Goal: Contribute content: Contribute content

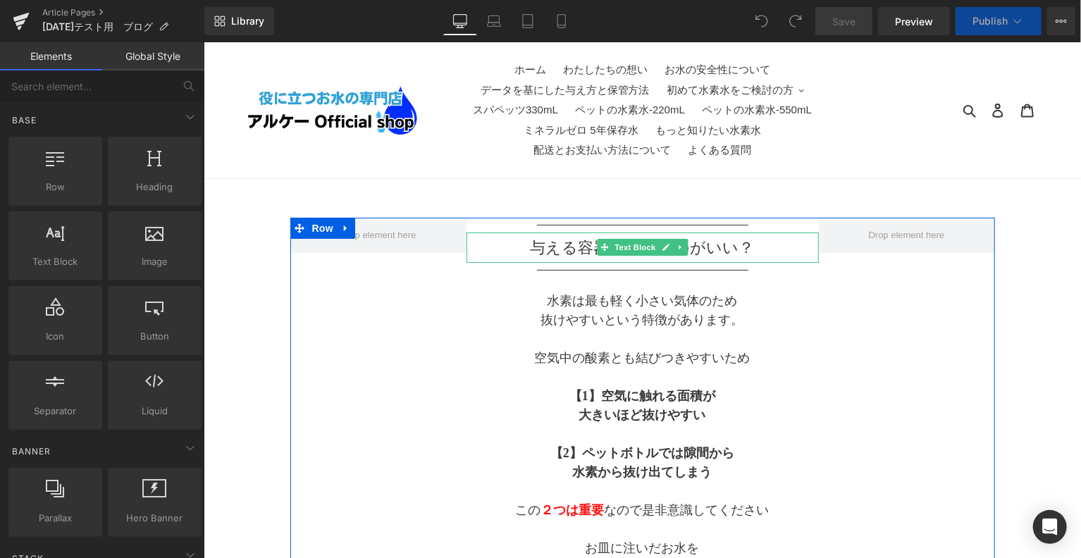
click at [752, 251] on p "与える容器はどんなのがいい？" at bounding box center [642, 246] width 352 height 23
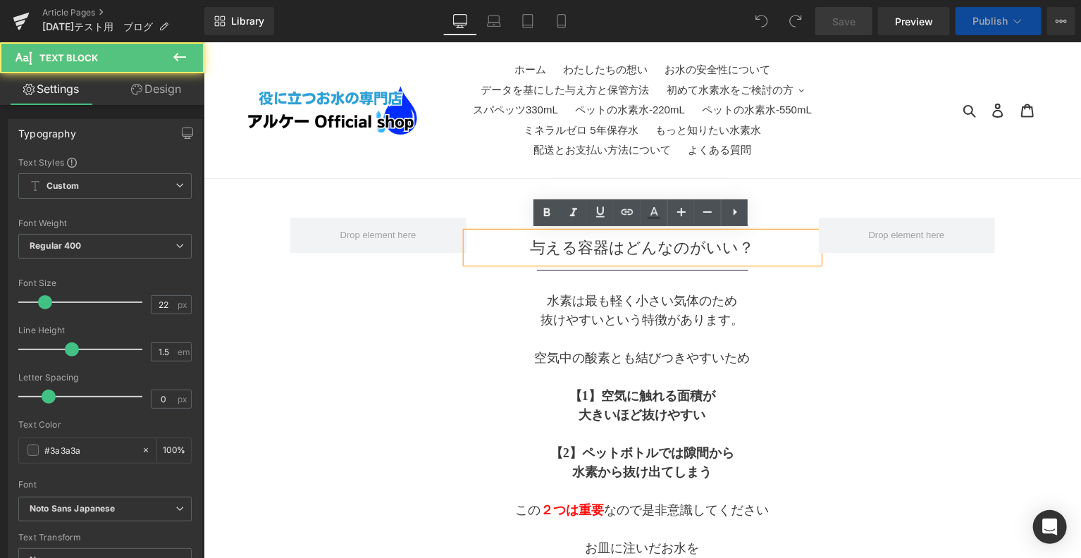
click at [752, 251] on p "与える容器はどんなのがいい？" at bounding box center [642, 246] width 352 height 23
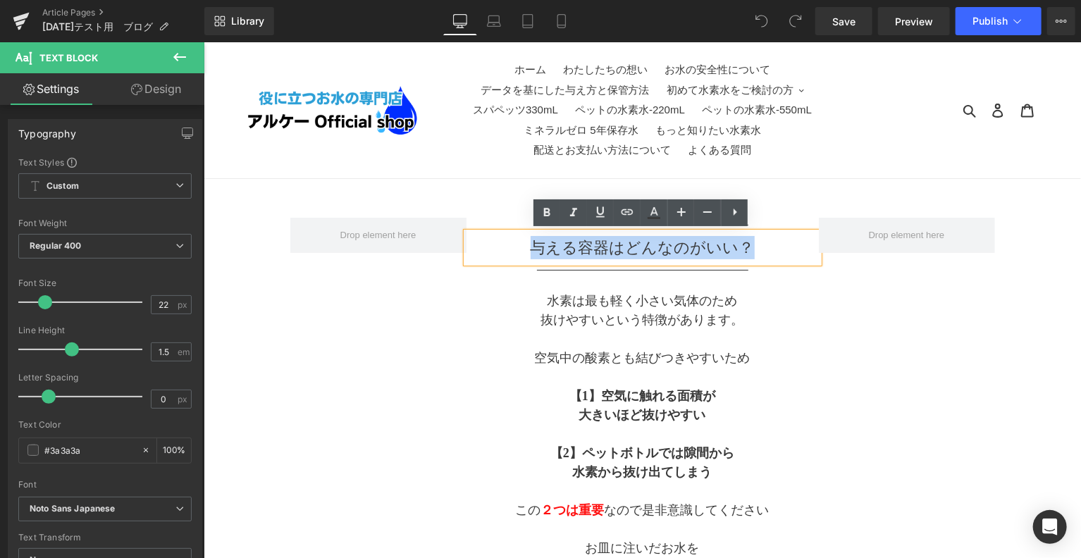
drag, startPoint x: 754, startPoint y: 253, endPoint x: 535, endPoint y: 259, distance: 219.2
click at [535, 259] on div "与える容器はどんなのがいい？" at bounding box center [642, 247] width 352 height 30
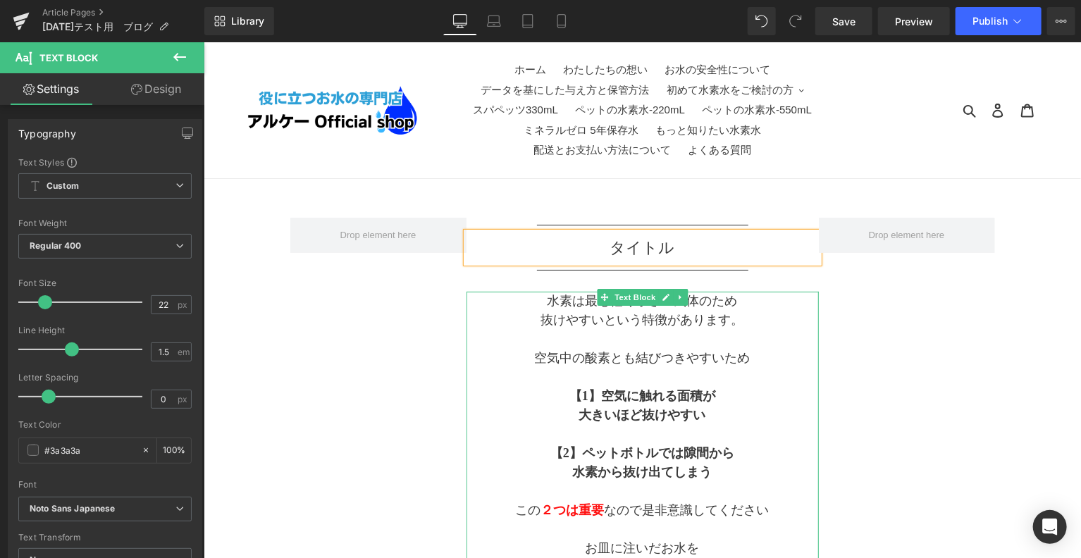
click at [733, 384] on p at bounding box center [642, 376] width 352 height 19
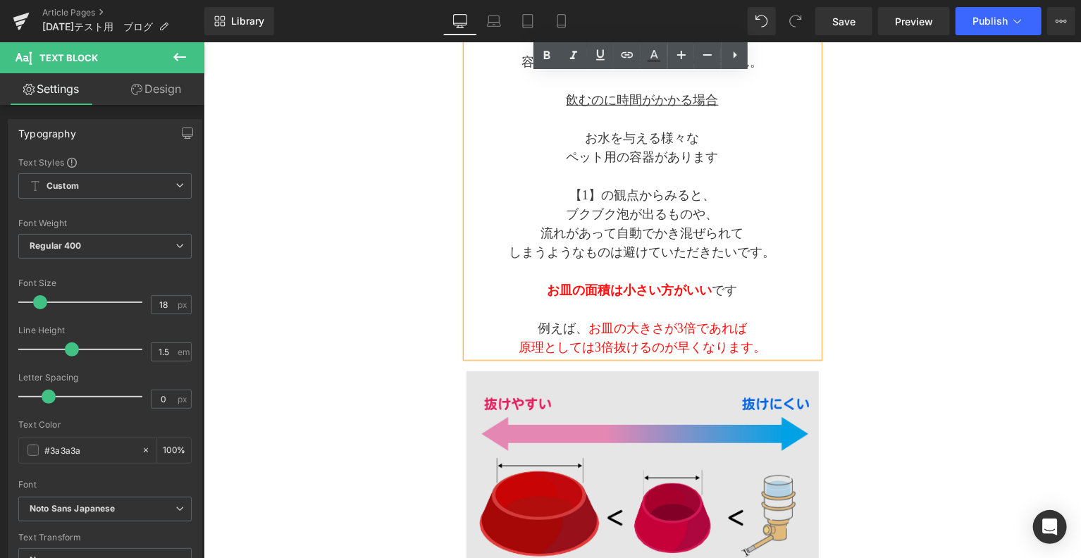
scroll to position [587, 0]
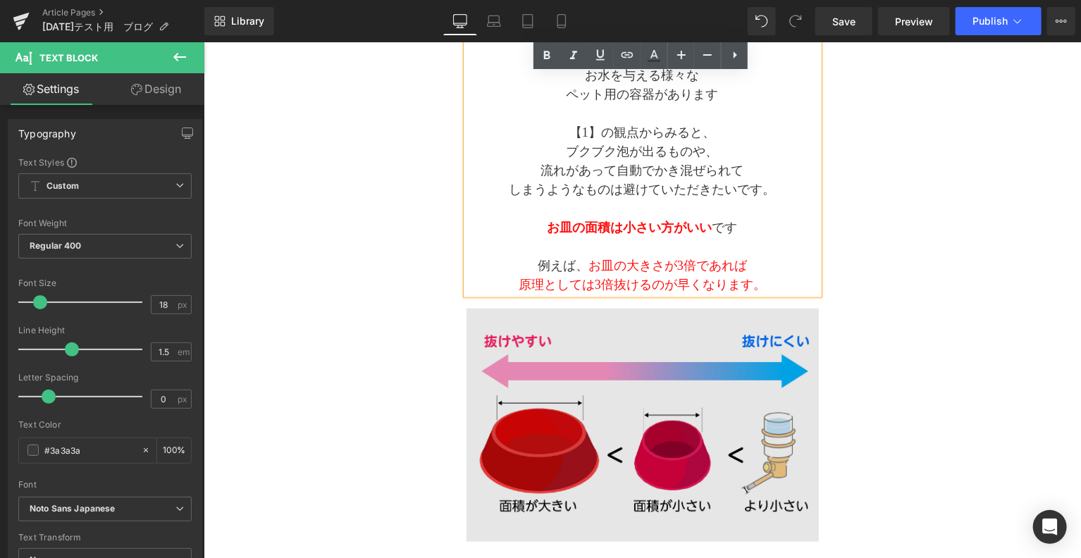
click at [654, 317] on img at bounding box center [642, 424] width 352 height 233
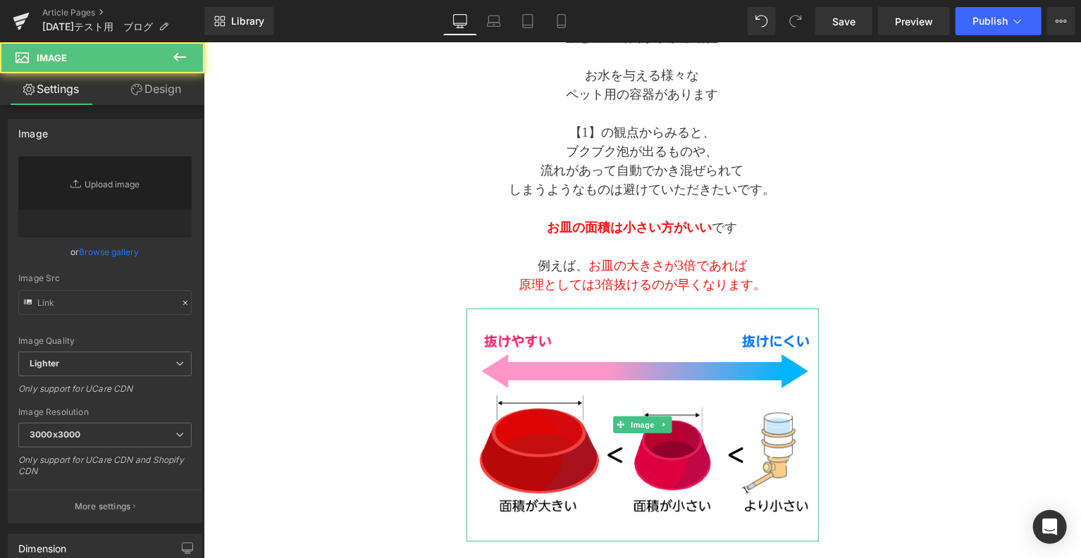
type input "https://ucarecdn.com/f9f97e47-7c7a-4478-bfb7-17307a176bf7/-/format/auto/-/previ…"
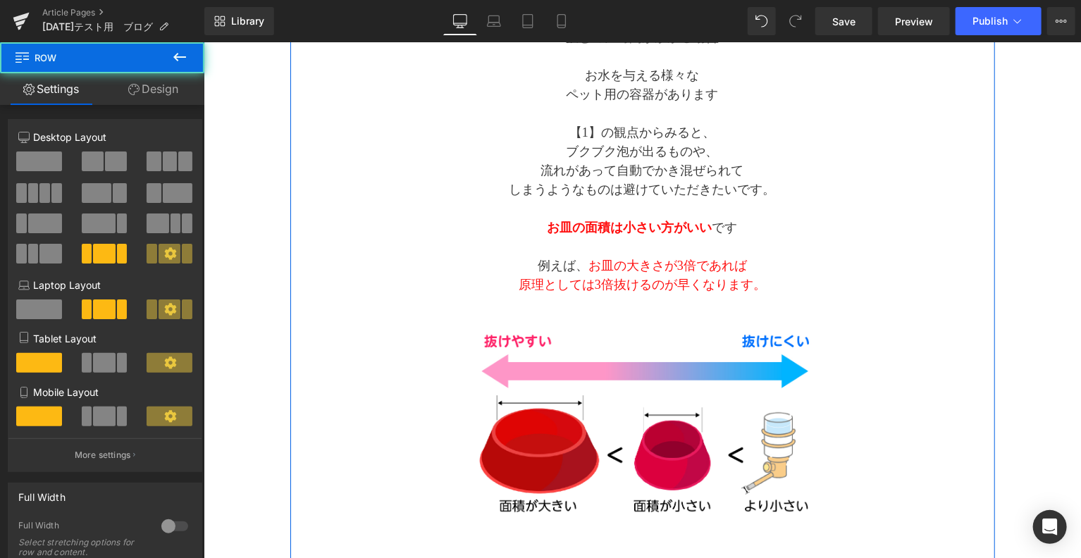
click at [884, 373] on div "Separator タイトル Text Block Separator 水素は最も軽く小さい気体のため 抜けやすいという特徴があります。 空気中の酸素とも結び…" at bounding box center [642, 426] width 704 height 1593
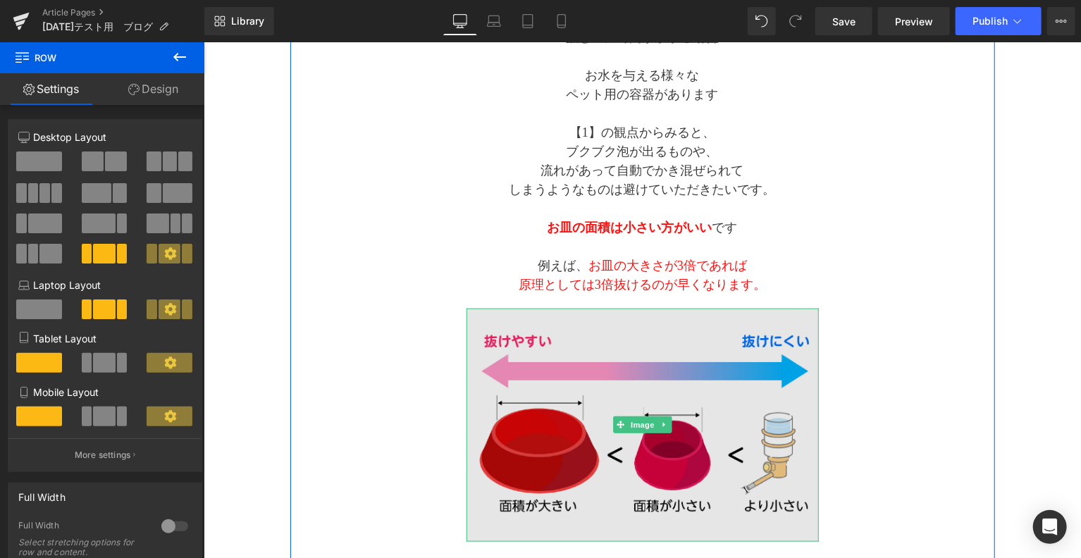
scroll to position [704, 0]
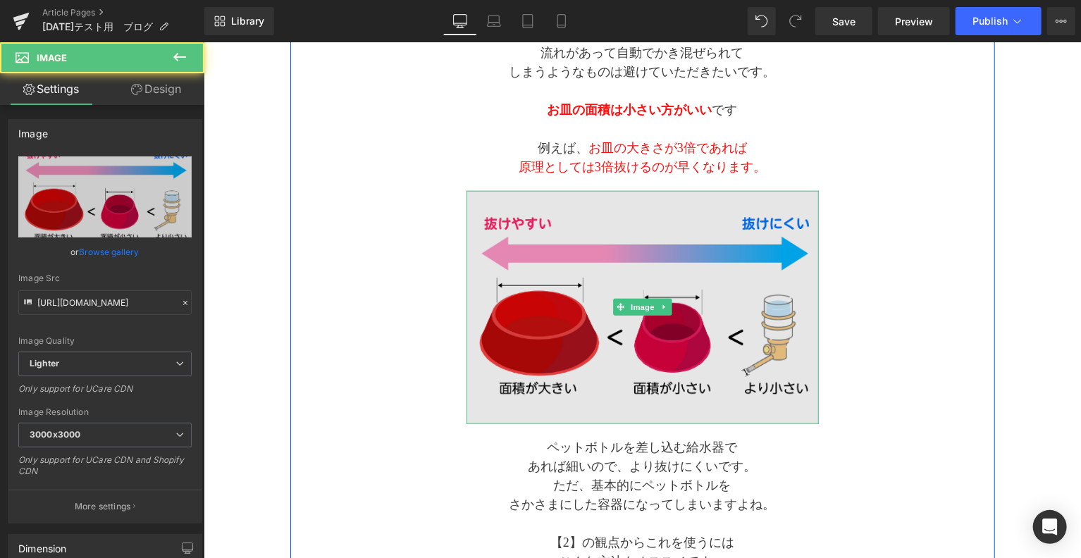
click at [635, 316] on img at bounding box center [642, 306] width 352 height 233
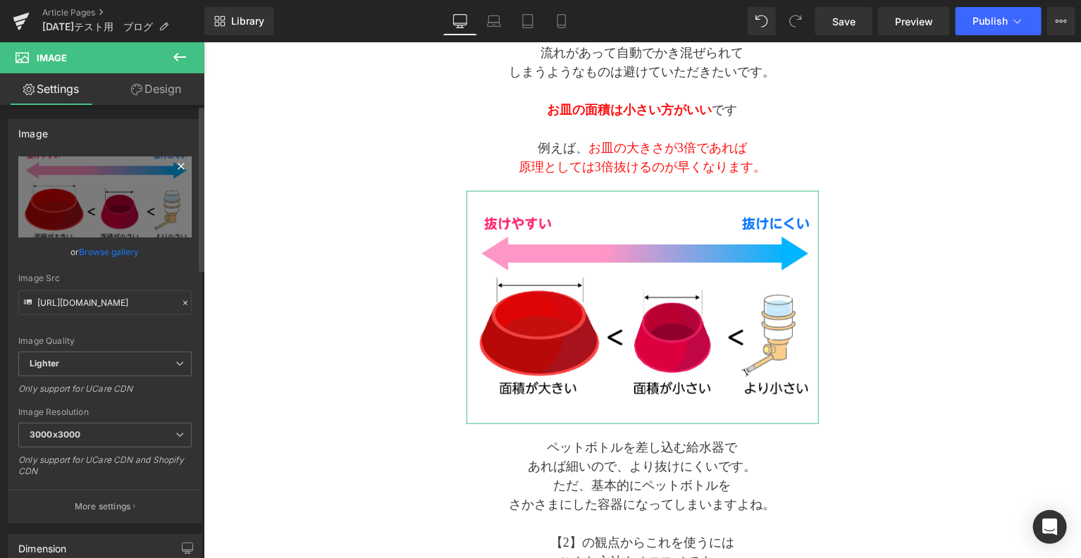
click at [178, 168] on icon at bounding box center [181, 166] width 6 height 6
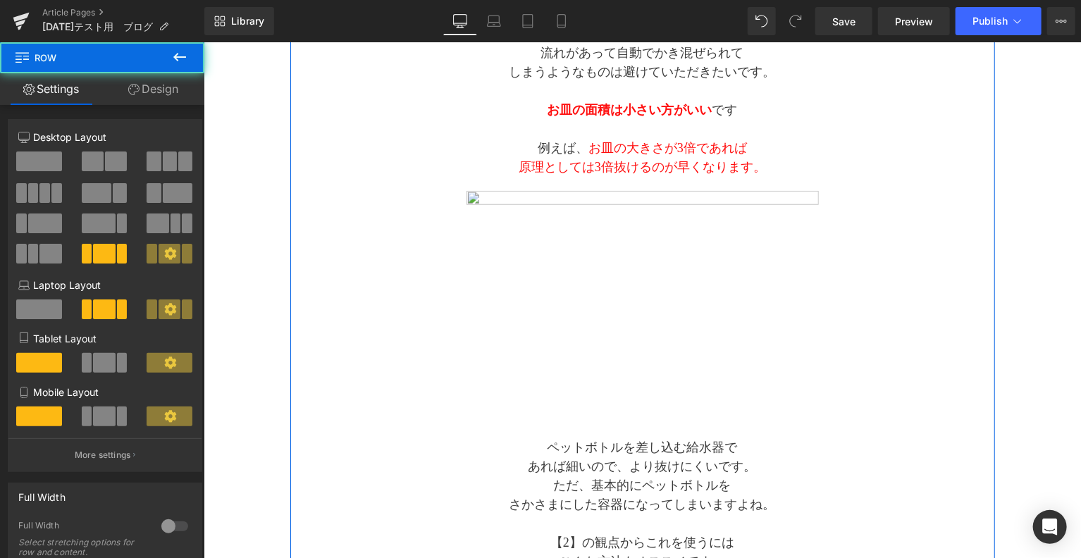
click at [355, 278] on div "Separator タイトル Text Block Separator 水素は最も軽く小さい気体のため 抜けやすいという特徴があります。 空気中の酸素とも結び…" at bounding box center [642, 309] width 704 height 1593
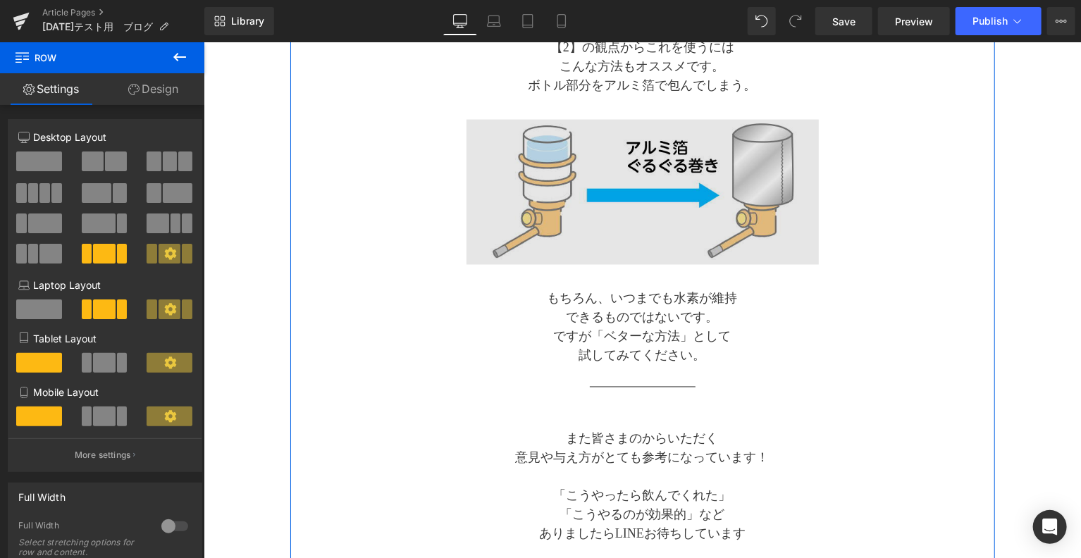
scroll to position [1174, 0]
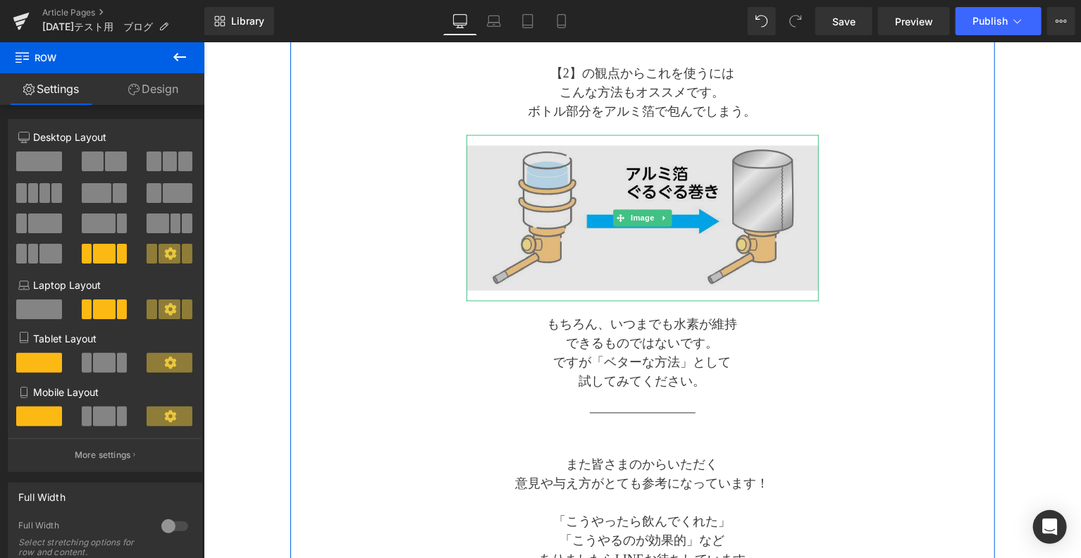
click at [590, 263] on img at bounding box center [642, 218] width 352 height 166
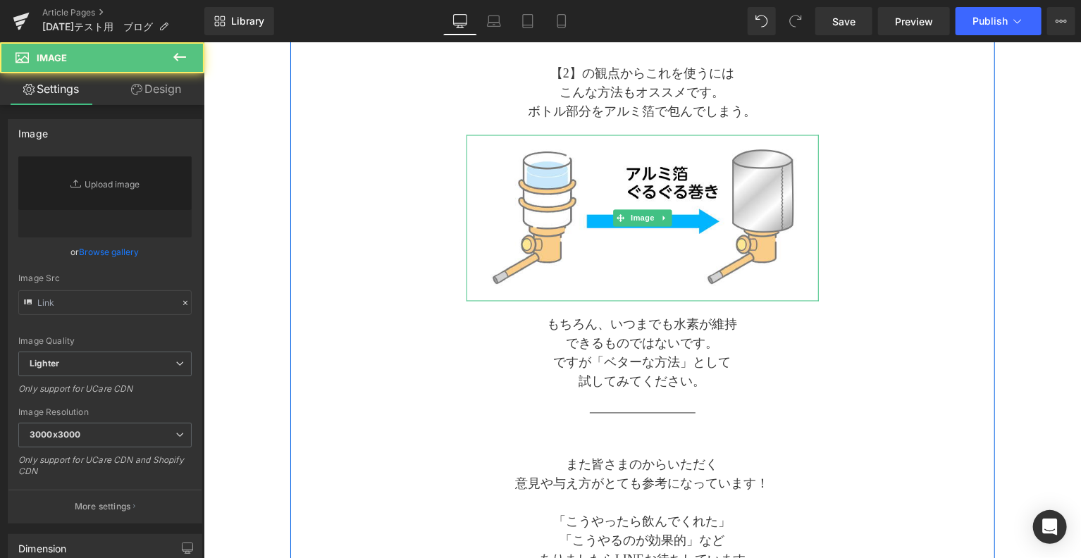
type input "https://ucarecdn.com/137f1bc9-f6f6-4cad-968f-421722be6b8b/-/format/auto/-/previ…"
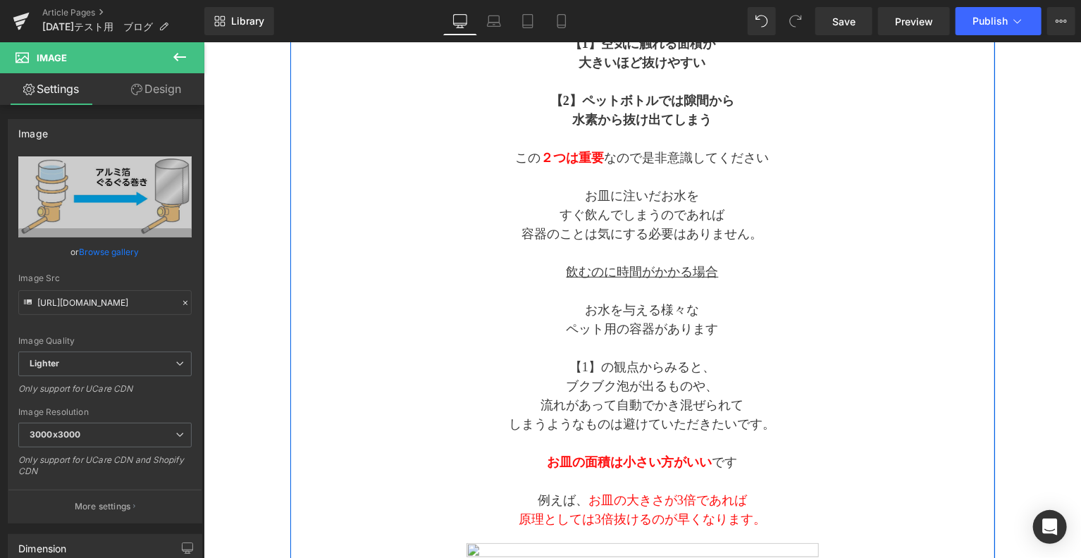
scroll to position [704, 0]
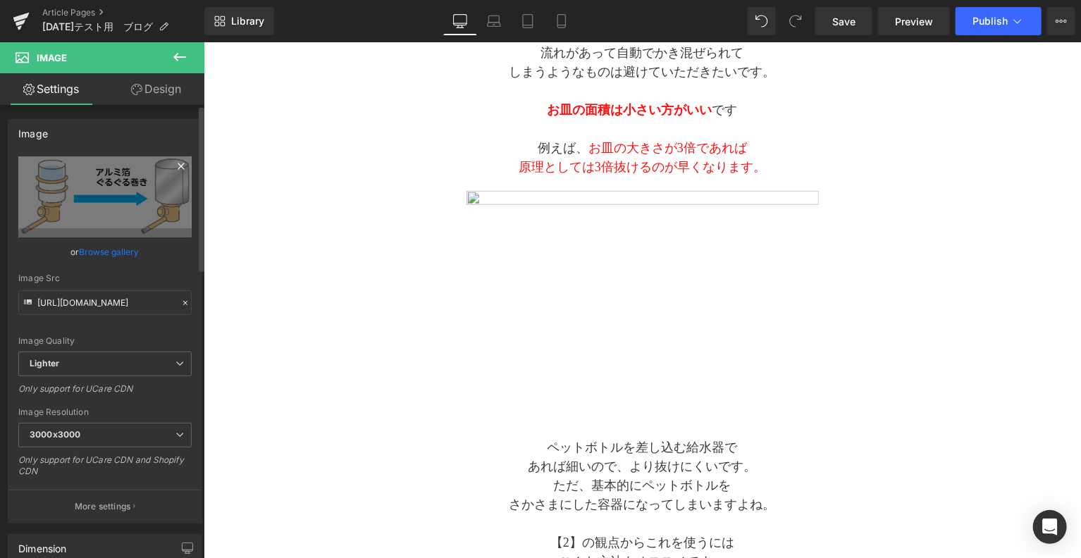
click at [173, 161] on icon at bounding box center [181, 166] width 17 height 17
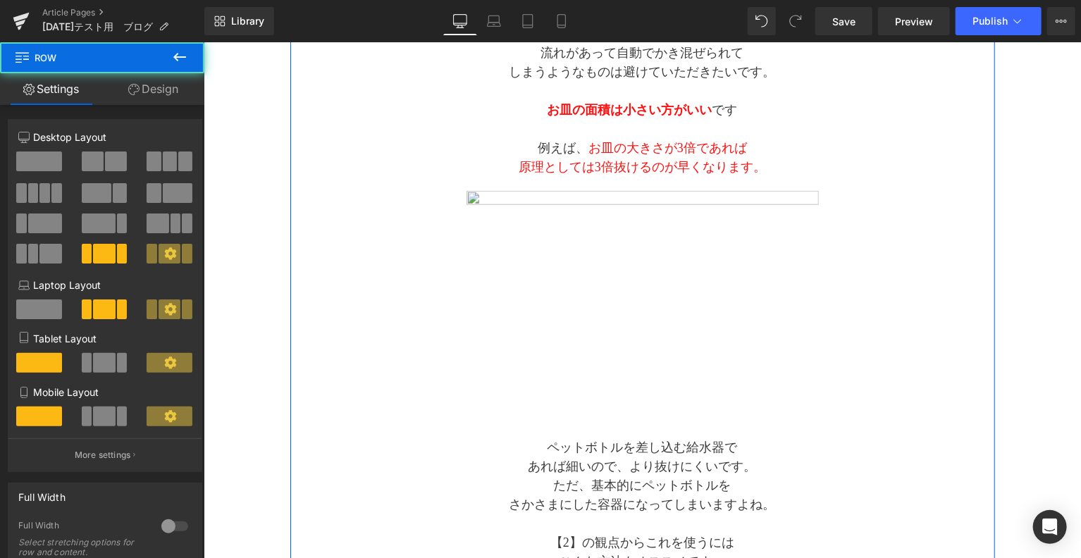
click at [380, 299] on div "Separator タイトル Text Block Separator 水素は最も軽く小さい気体のため 抜けやすいという特徴があります。 空気中の酸素とも結び…" at bounding box center [642, 309] width 704 height 1593
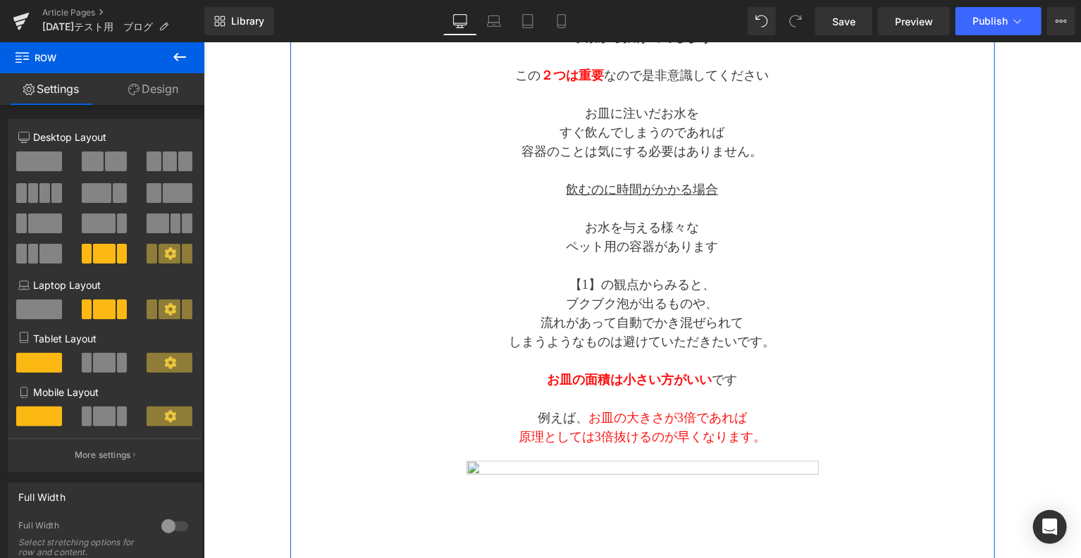
scroll to position [352, 0]
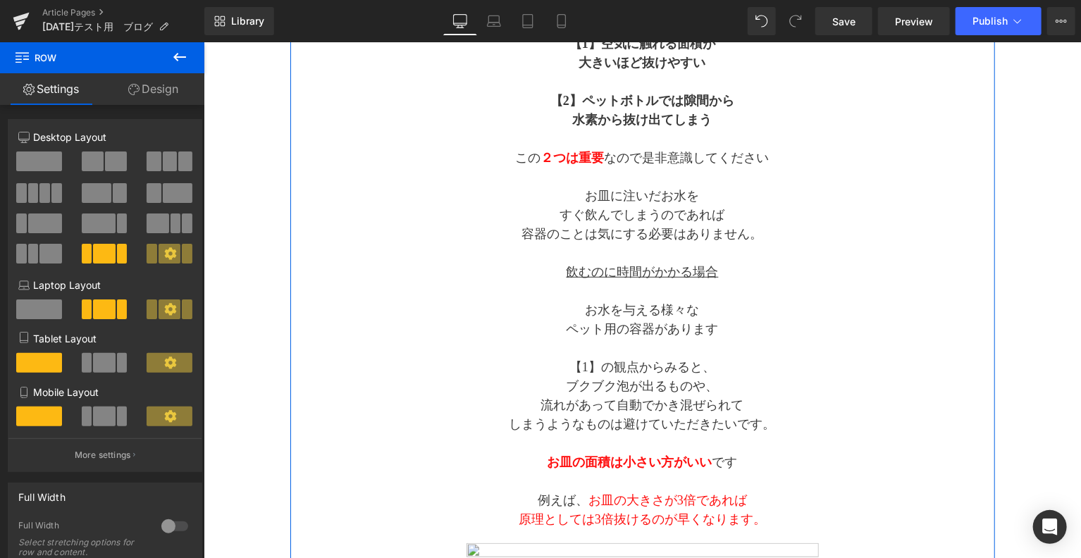
click at [606, 310] on p "お水を与える 様々な" at bounding box center [642, 309] width 352 height 19
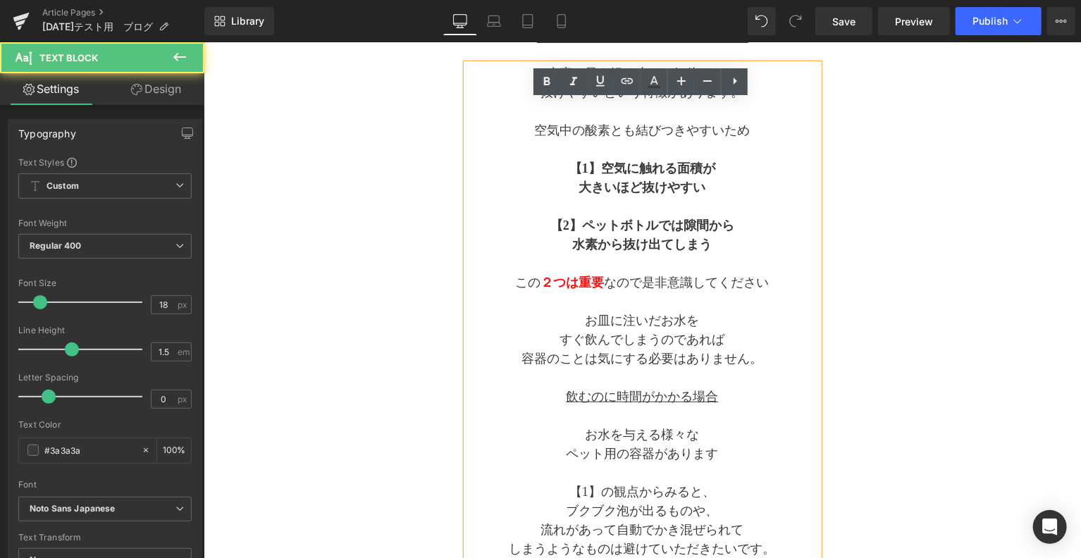
scroll to position [117, 0]
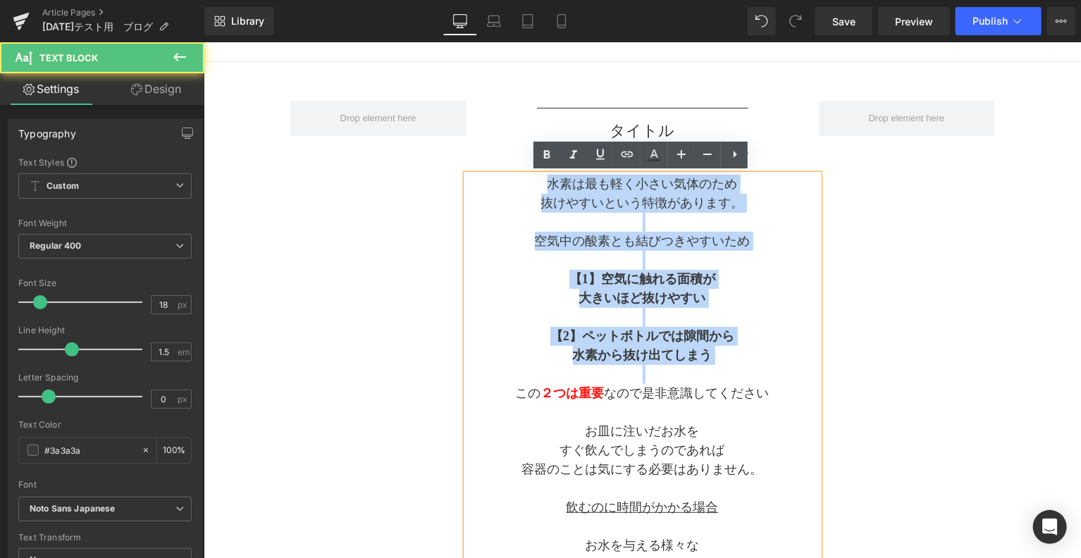
drag, startPoint x: 545, startPoint y: 186, endPoint x: 718, endPoint y: 375, distance: 255.8
click at [713, 368] on div "水素は最も軽く小さい気体のため 抜けやすいという特徴があります。 空気中の酸素とも結びつきやすいため 【1】 空気に触れる面積が 大きいほど抜けやすい 【2】…" at bounding box center [642, 469] width 352 height 590
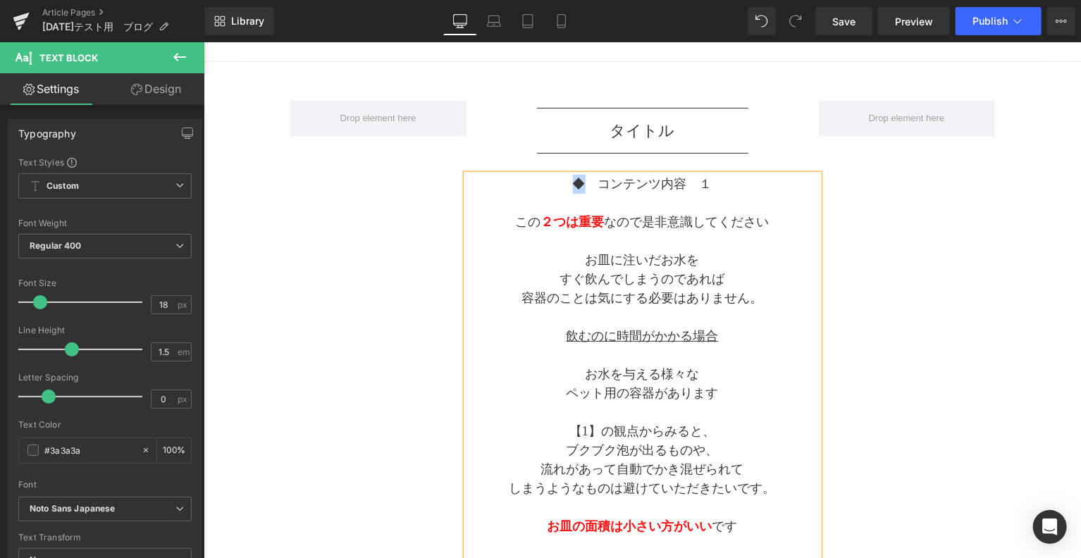
click at [579, 186] on p "◆　コンテンツ内容　１" at bounding box center [642, 183] width 352 height 19
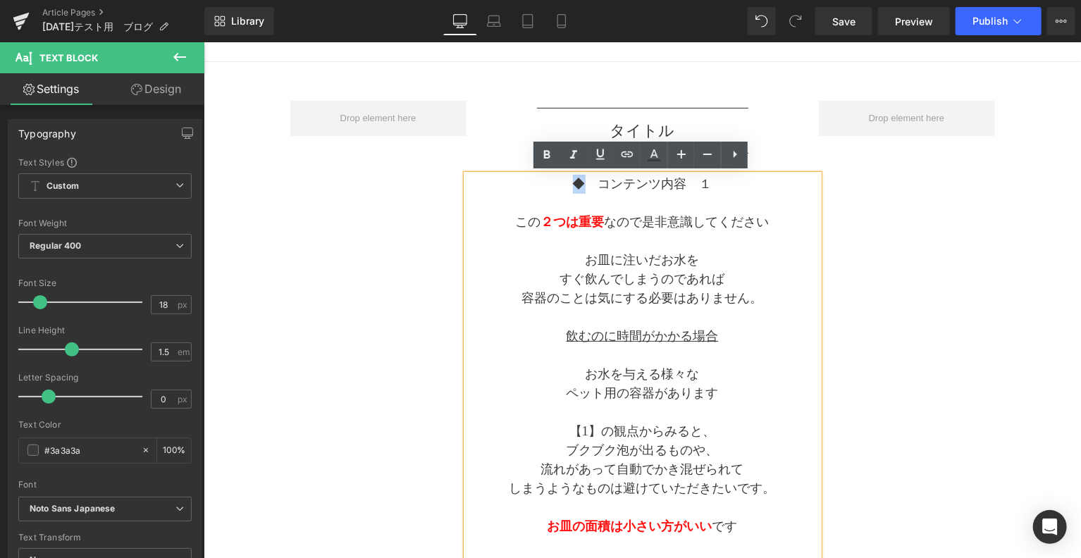
copy p "◆"
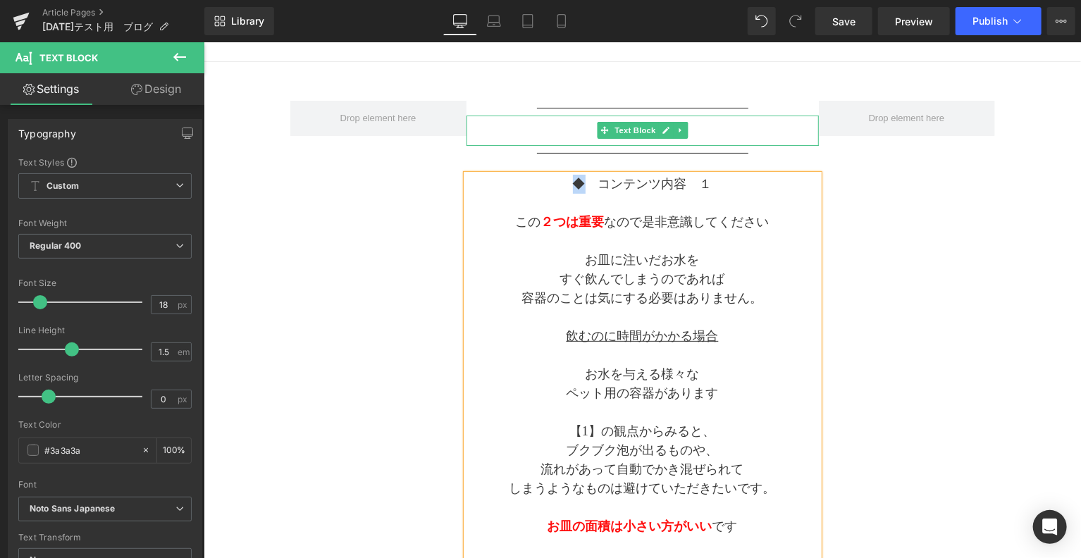
click at [586, 131] on p "タイトル" at bounding box center [642, 129] width 352 height 23
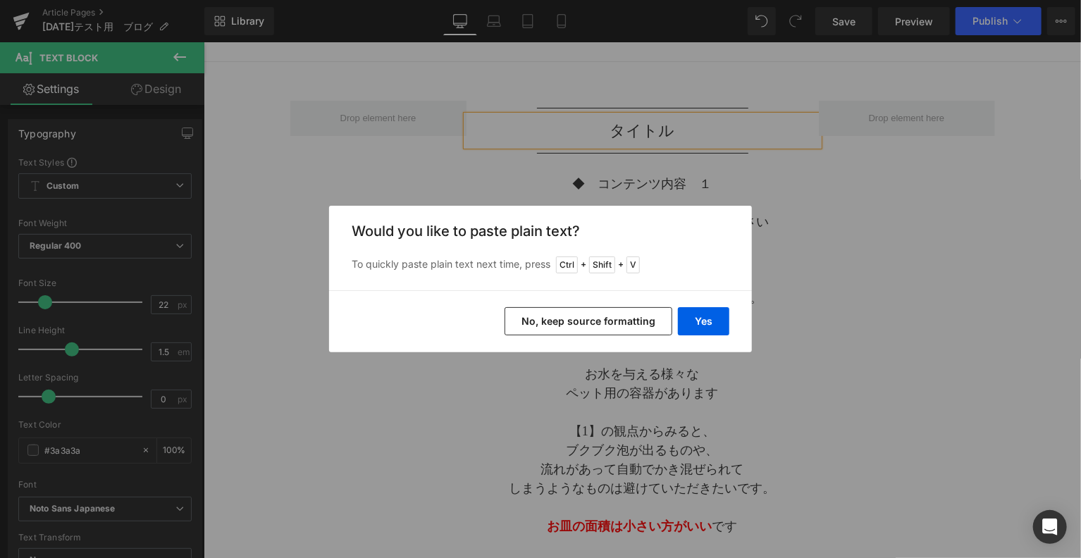
click at [632, 325] on button "No, keep source formatting" at bounding box center [588, 321] width 168 height 28
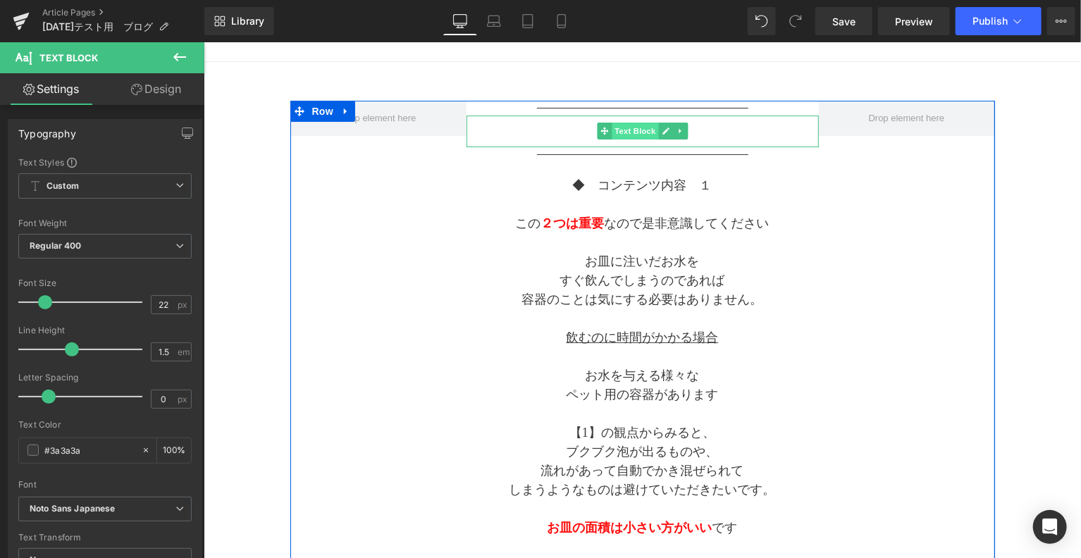
click at [616, 122] on span "Text Block" at bounding box center [634, 130] width 46 height 17
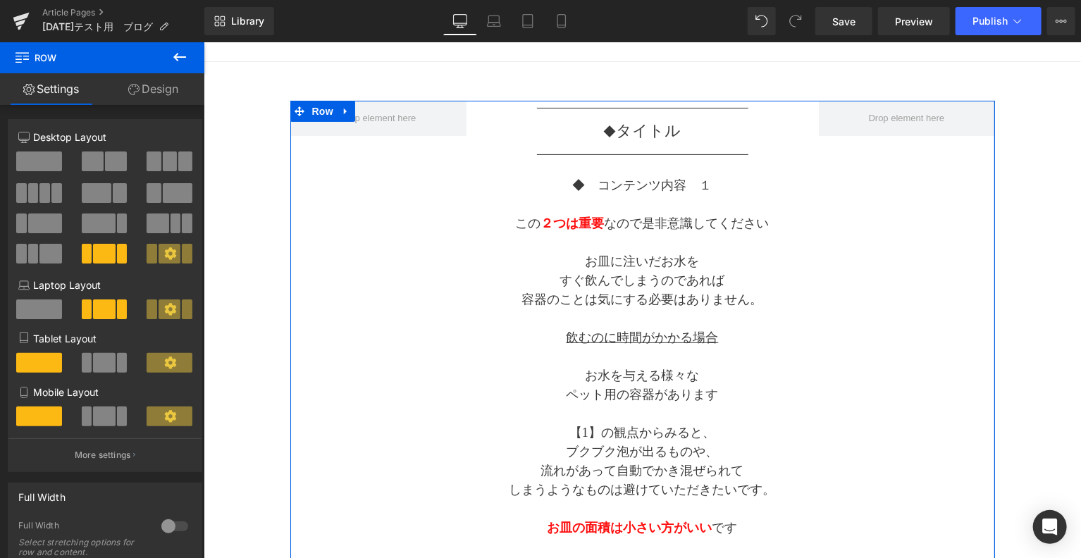
click at [754, 175] on div "◆　コンテンツ内容　１ この ２つは重要 なので是非意識してください お皿に注いだお水を すぐ飲んでしまうのであれば 容器のことは気にする必要はありません。 …" at bounding box center [642, 384] width 352 height 418
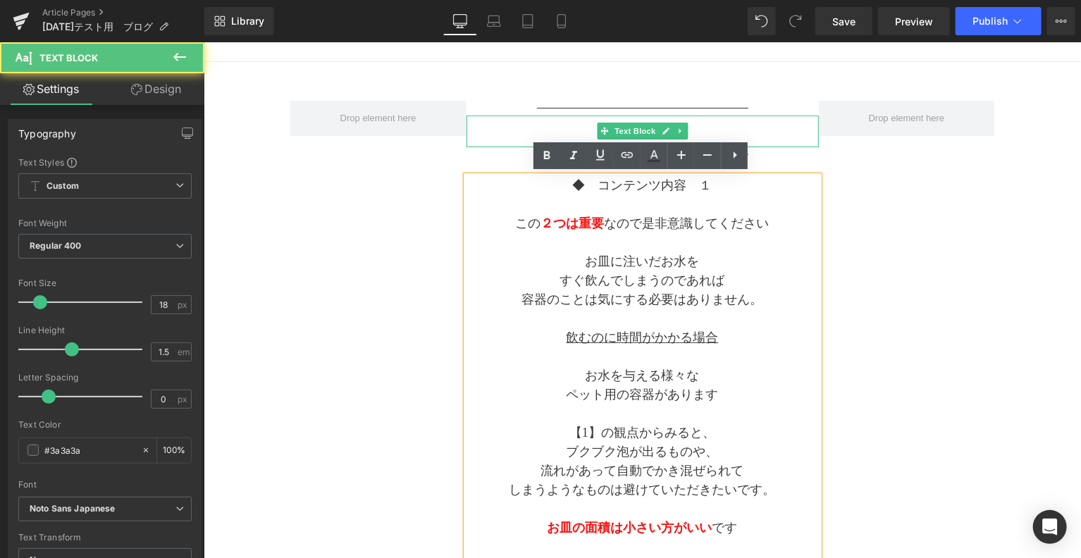
click at [723, 125] on p "◆ タイトル" at bounding box center [642, 130] width 352 height 25
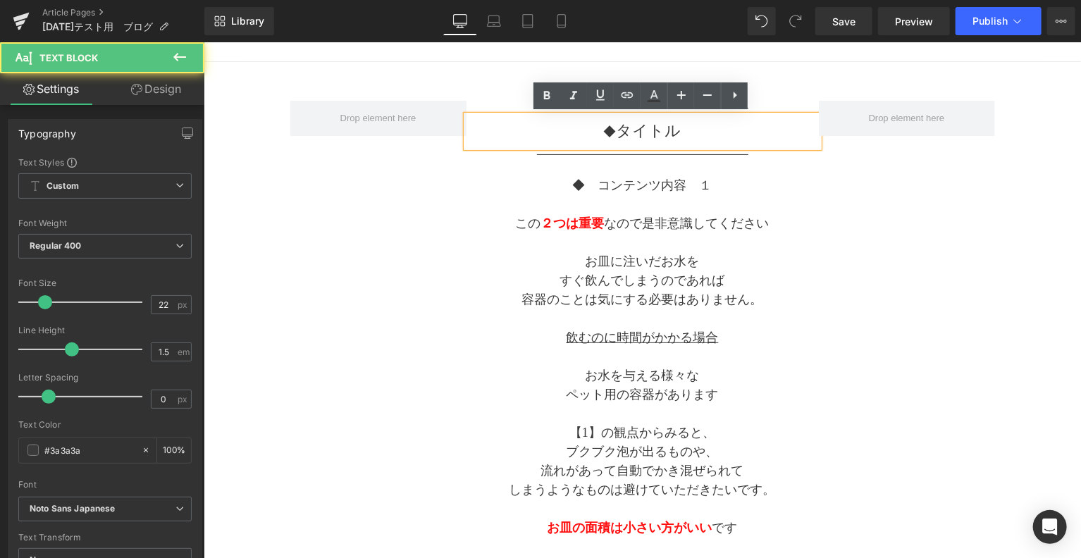
click at [624, 132] on p "◆ タイトル" at bounding box center [642, 130] width 352 height 25
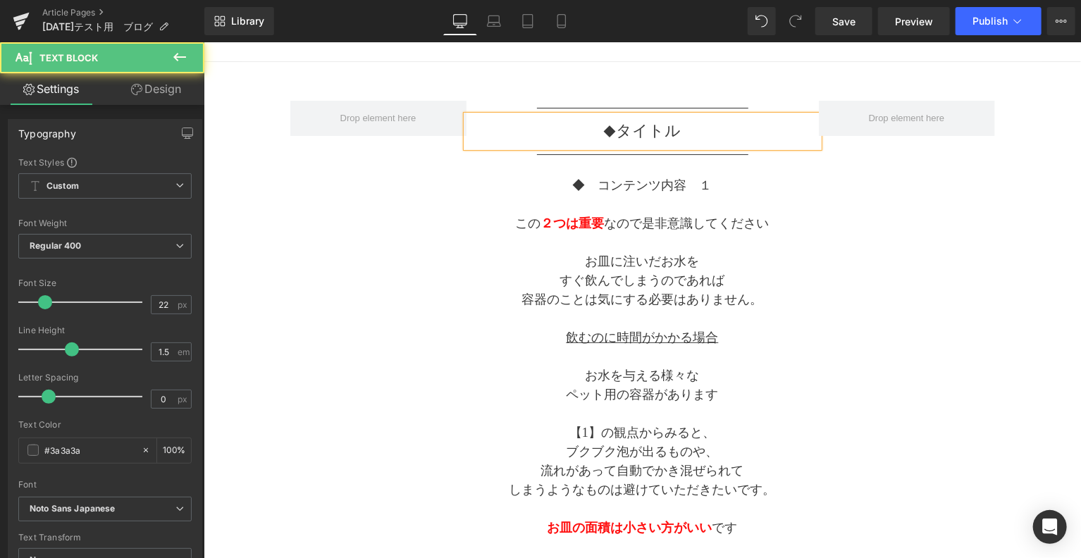
click at [640, 135] on p "◆　 タイトル" at bounding box center [642, 130] width 352 height 25
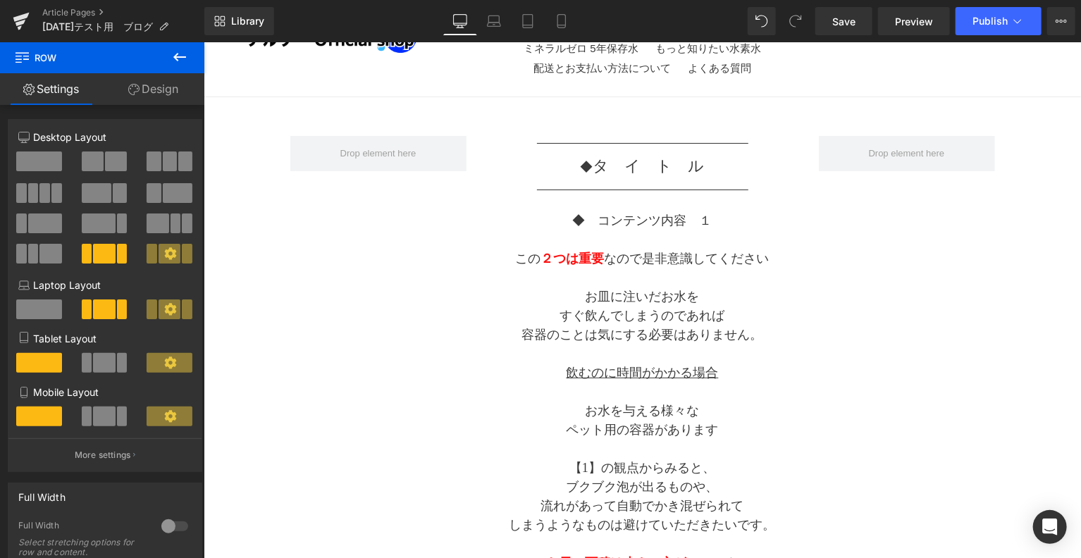
scroll to position [0, 0]
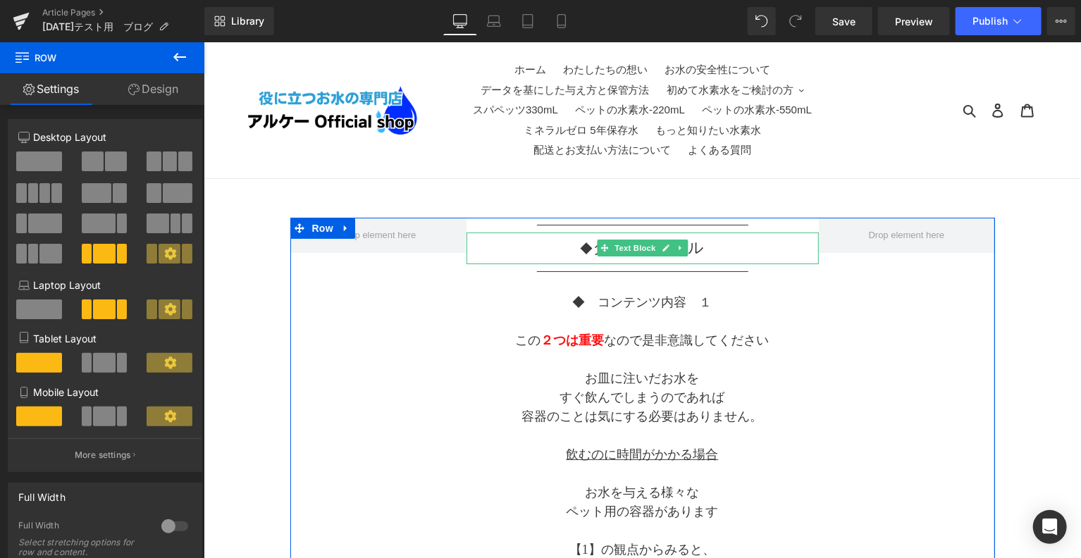
click at [613, 256] on p "◆　 タ　イ　ト　ル" at bounding box center [642, 247] width 352 height 25
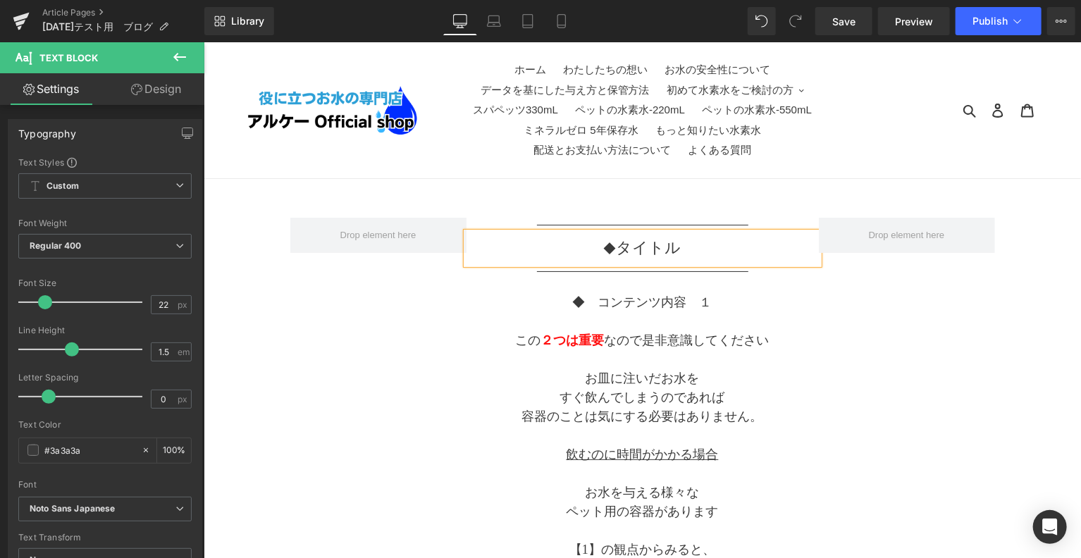
click at [800, 416] on p "容器のことは気にする必要はありません。" at bounding box center [642, 415] width 352 height 19
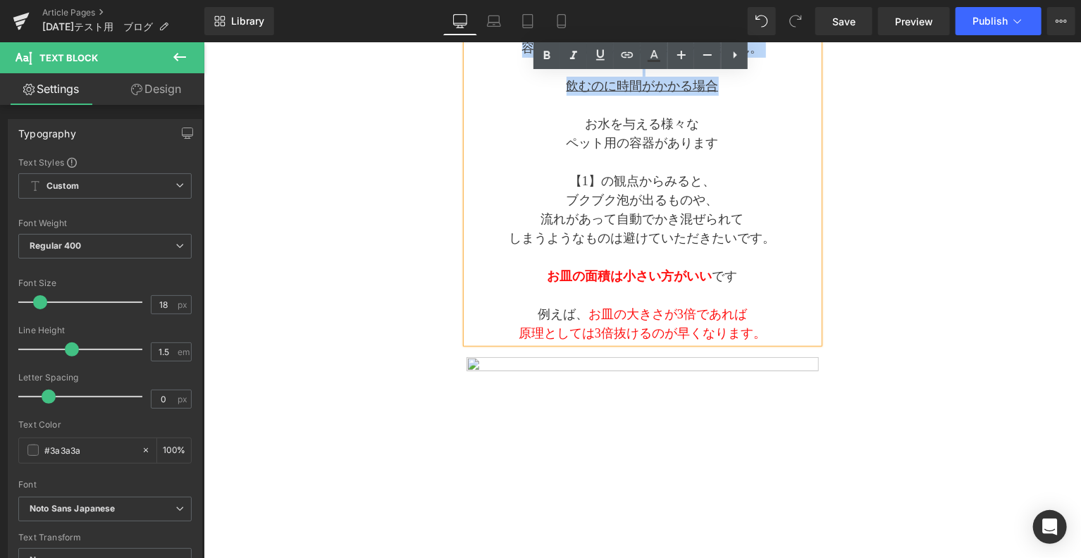
scroll to position [346, 0]
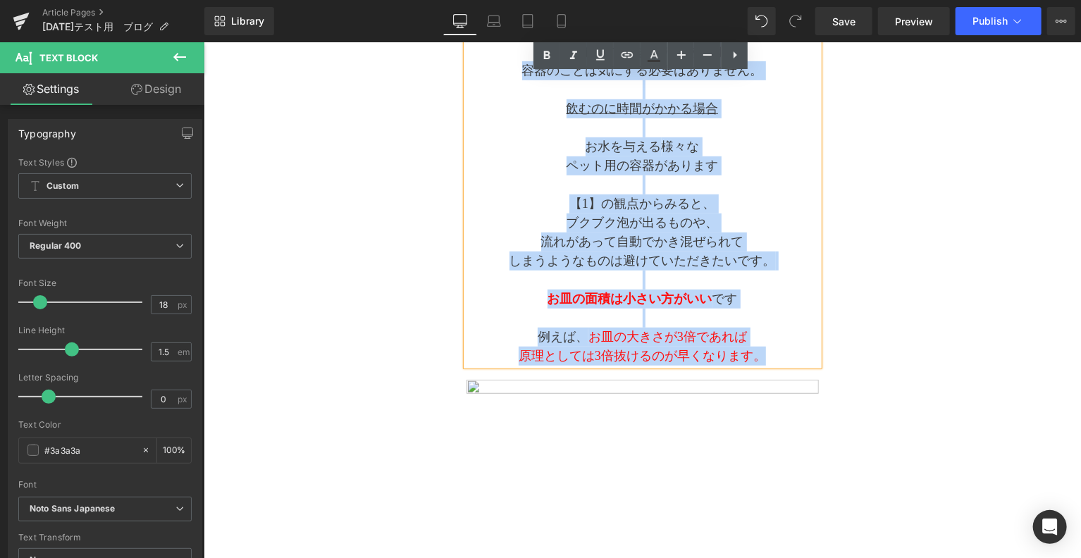
drag, startPoint x: 517, startPoint y: 338, endPoint x: 766, endPoint y: 352, distance: 249.8
click at [766, 352] on div "◆　コンテンツ内容　１ この ２つは重要 なので是非意識してください お皿に注いだお水を すぐ飲んでしまうのであれば 容器のことは気にする必要はありません。 …" at bounding box center [642, 155] width 352 height 418
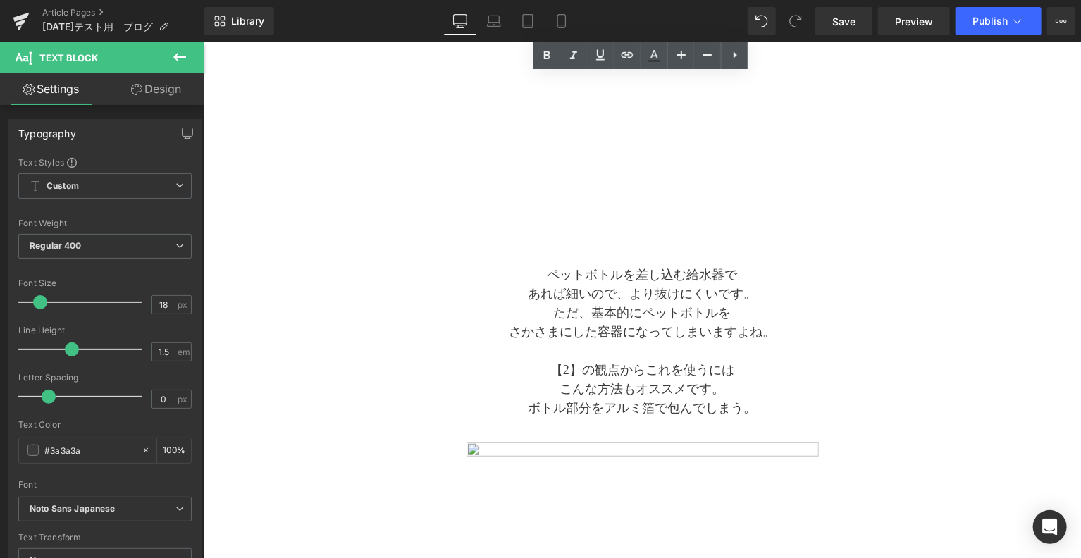
scroll to position [287, 0]
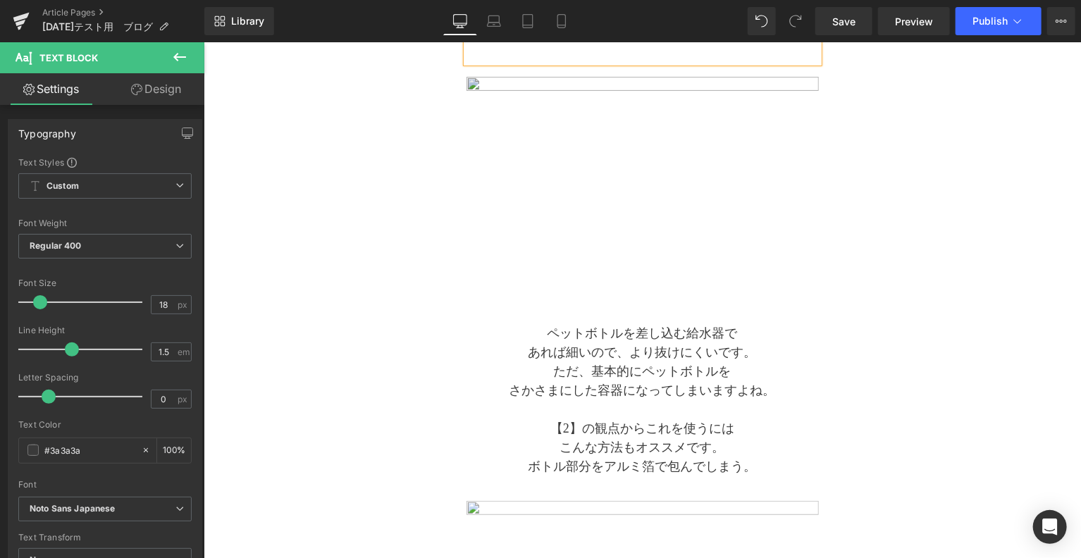
click at [801, 290] on img at bounding box center [642, 192] width 352 height 233
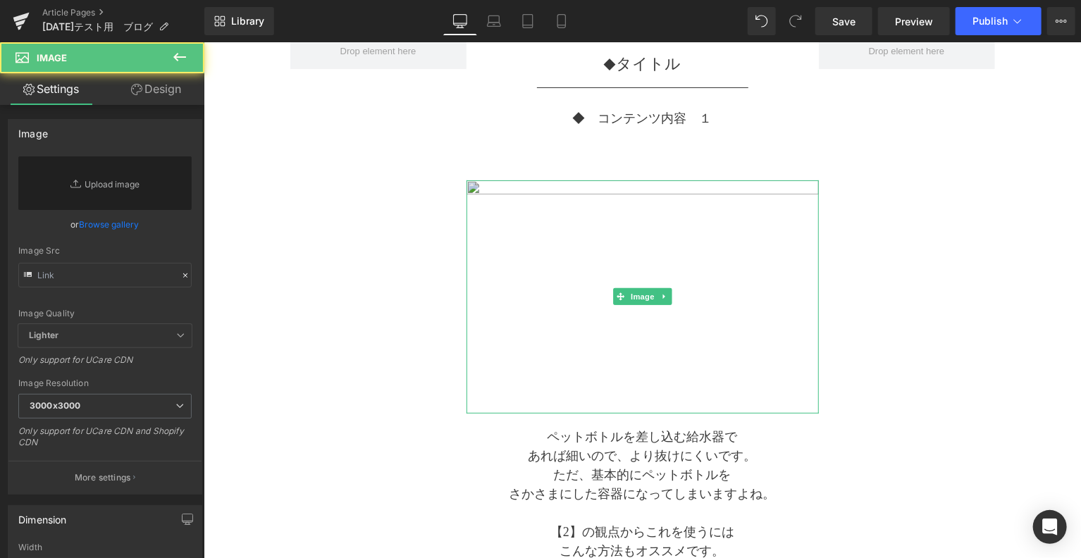
scroll to position [52, 0]
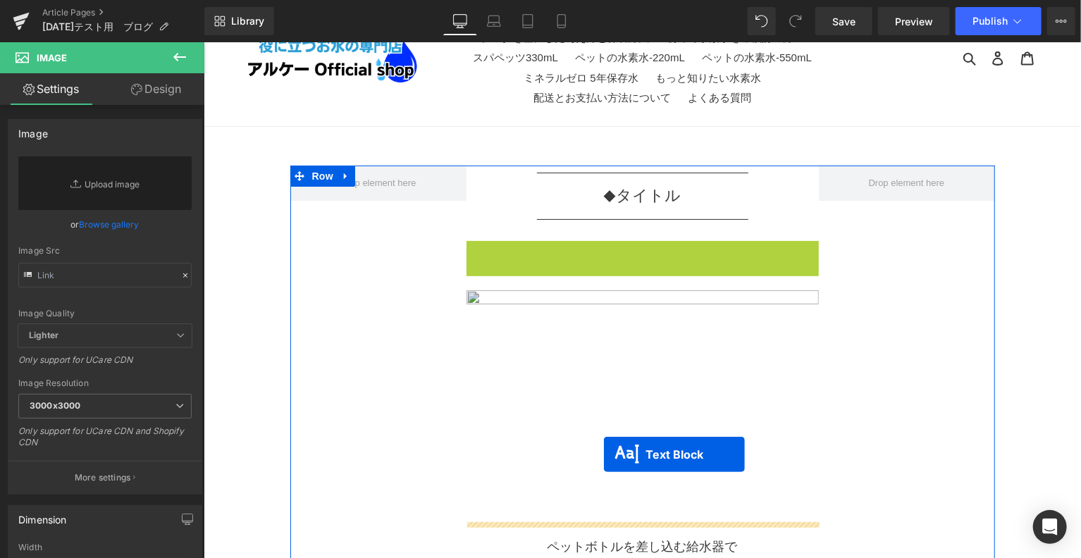
drag, startPoint x: 600, startPoint y: 271, endPoint x: 603, endPoint y: 454, distance: 183.2
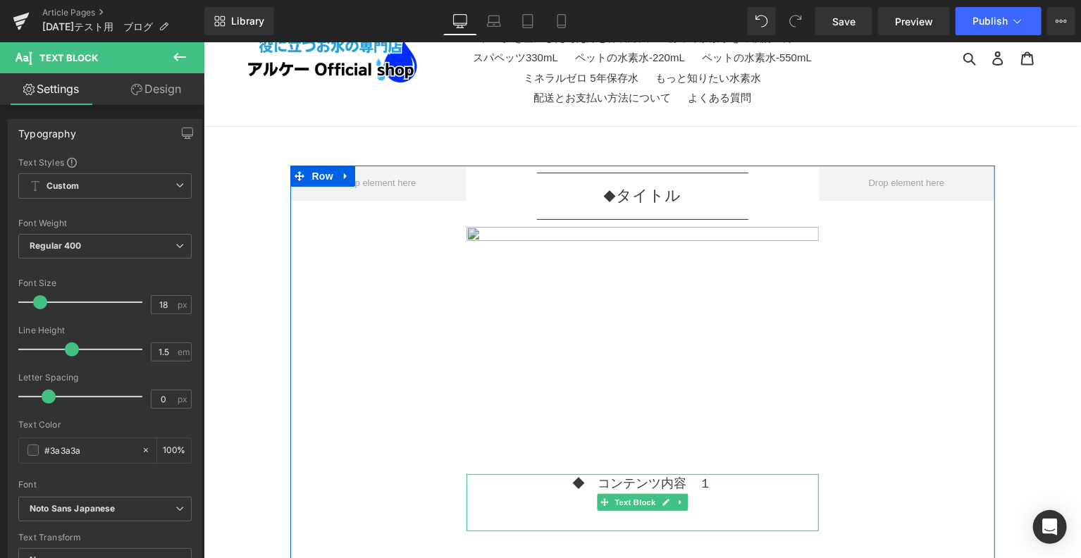
scroll to position [170, 0]
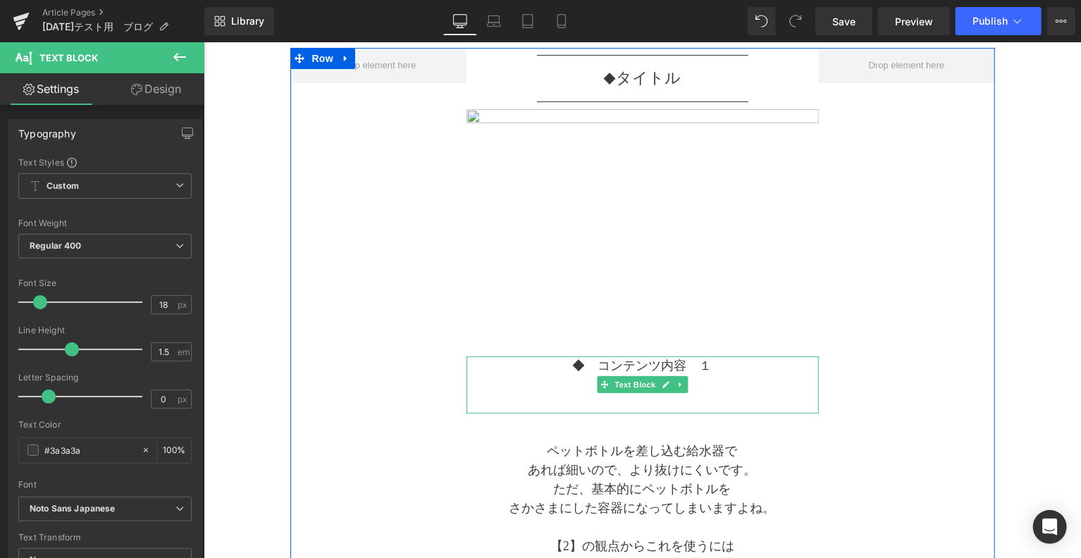
click at [667, 368] on p "◆　コンテンツ内容　１" at bounding box center [642, 365] width 352 height 19
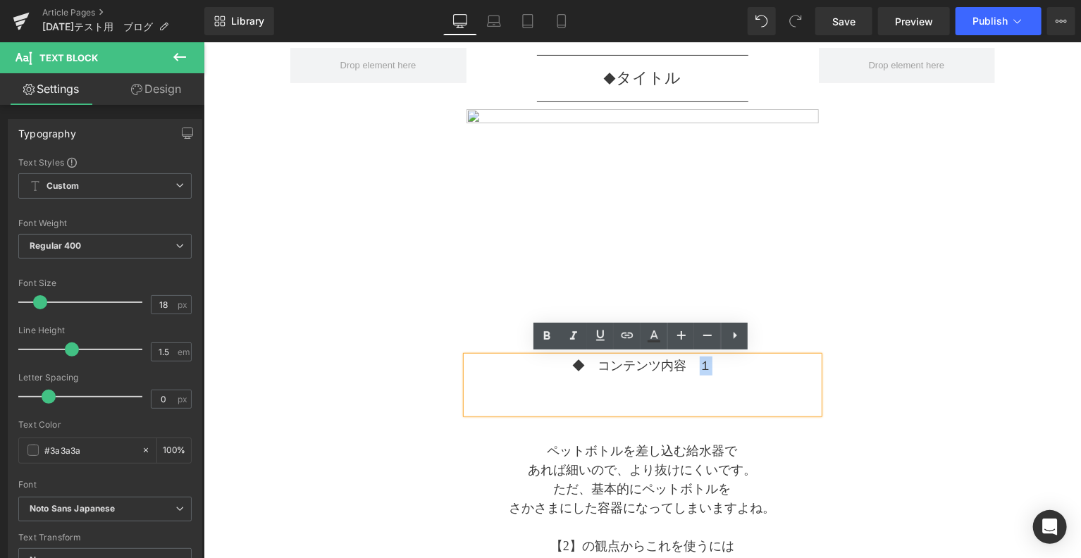
drag, startPoint x: 693, startPoint y: 363, endPoint x: 710, endPoint y: 366, distance: 17.1
click at [710, 366] on p "◆　コンテンツ内容　１" at bounding box center [642, 365] width 352 height 19
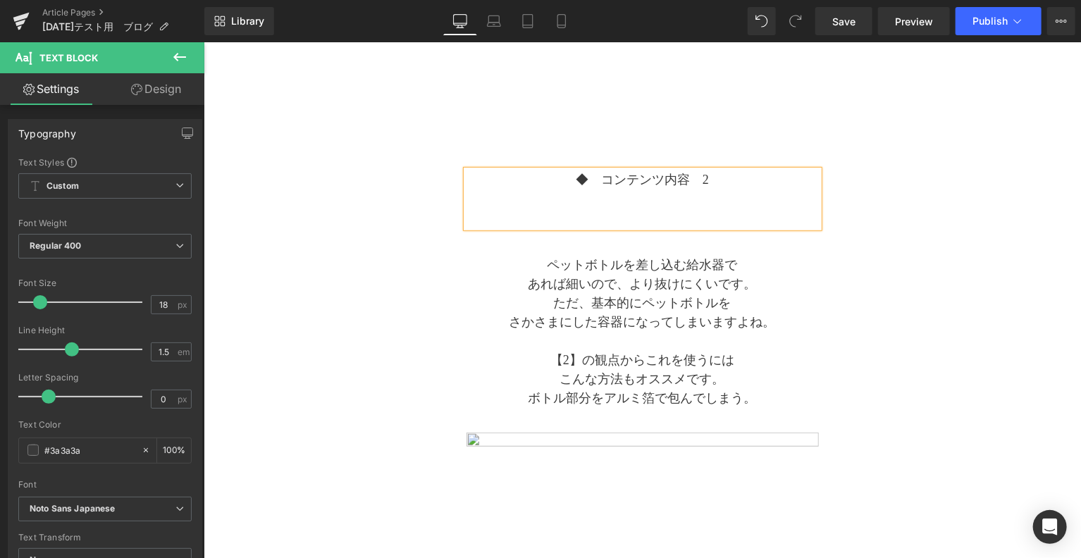
scroll to position [404, 0]
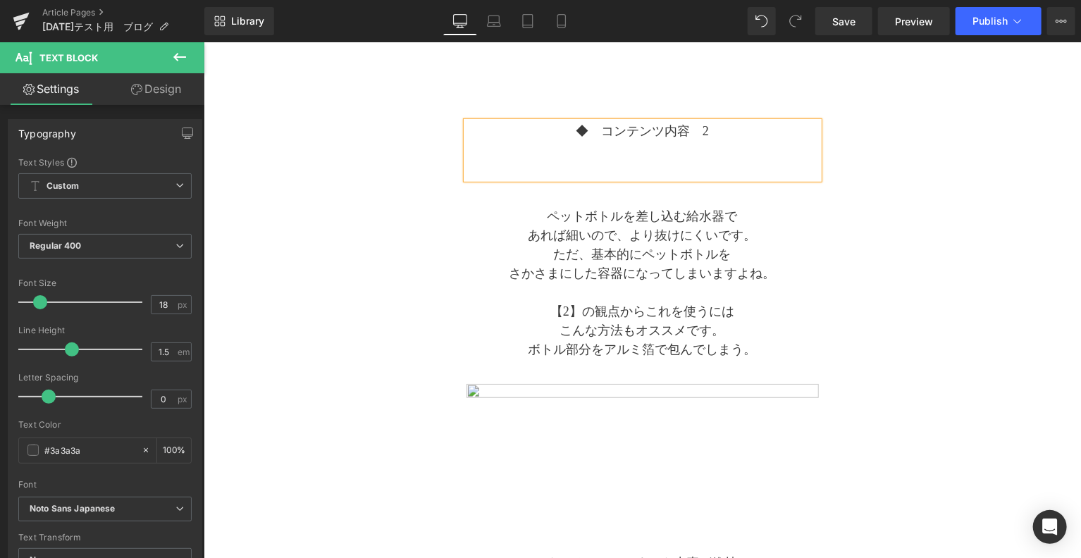
click at [667, 306] on p "【2】の観点からこれを使うには" at bounding box center [642, 311] width 352 height 19
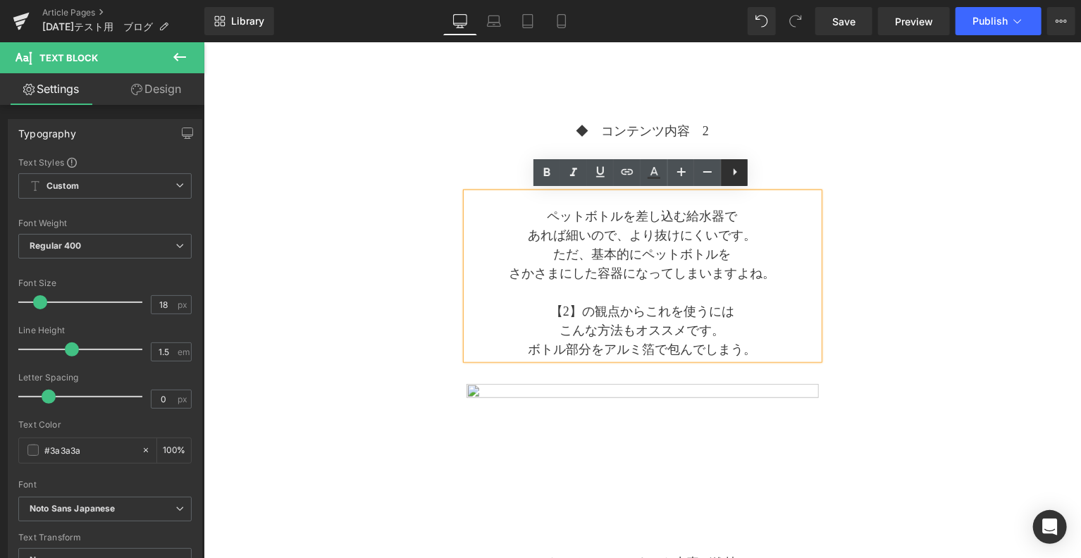
click at [733, 175] on icon at bounding box center [735, 171] width 4 height 7
click at [836, 256] on div "Separator ◆　 タイトル Text Block Separator Image ◆　コンテンツ内容　2 Text Block ペットボトルを差し込む…" at bounding box center [642, 344] width 704 height 1062
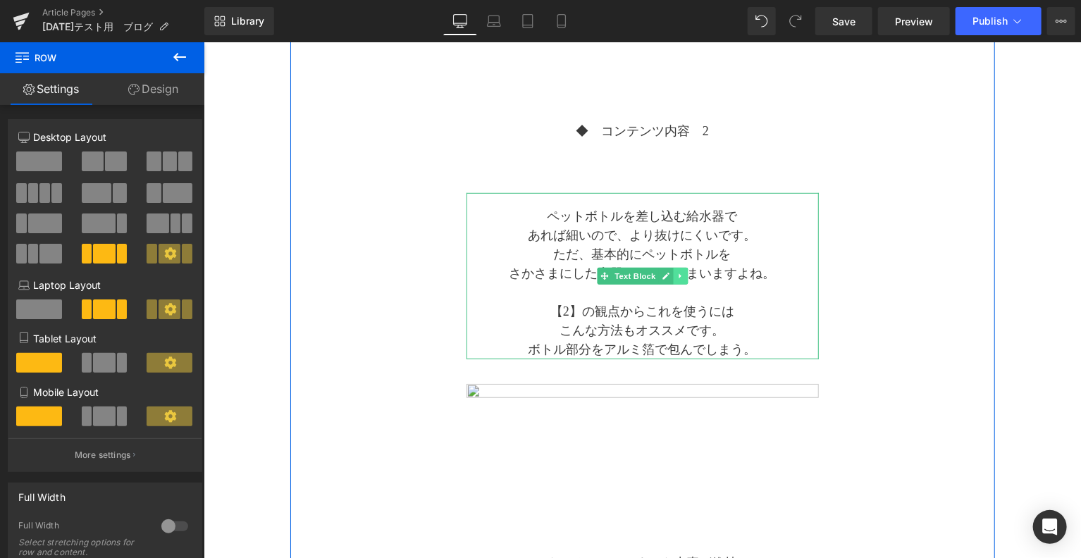
click at [681, 275] on icon at bounding box center [680, 275] width 8 height 8
click at [688, 273] on icon at bounding box center [687, 275] width 8 height 8
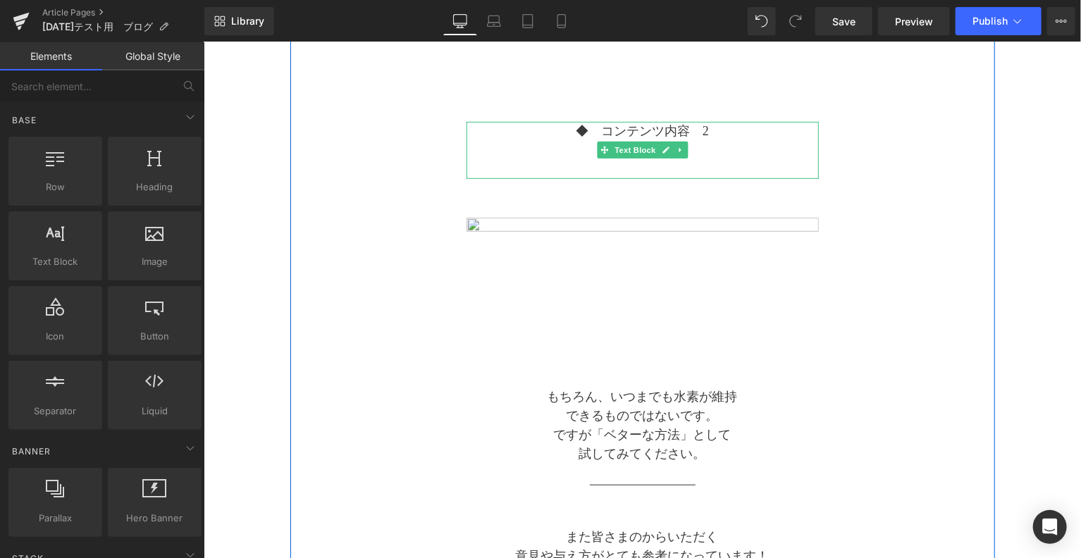
click at [731, 172] on p at bounding box center [642, 168] width 352 height 19
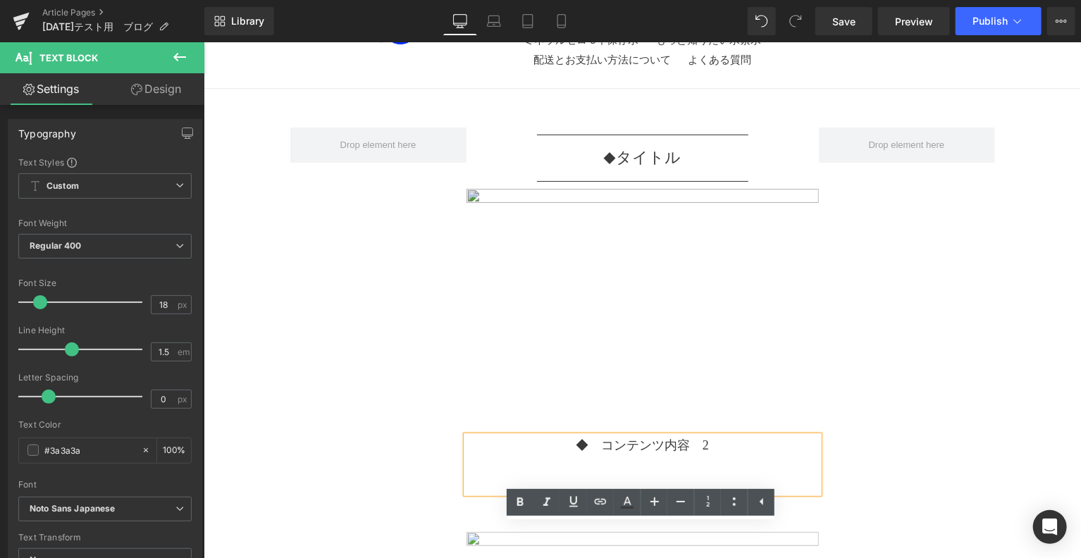
scroll to position [117, 0]
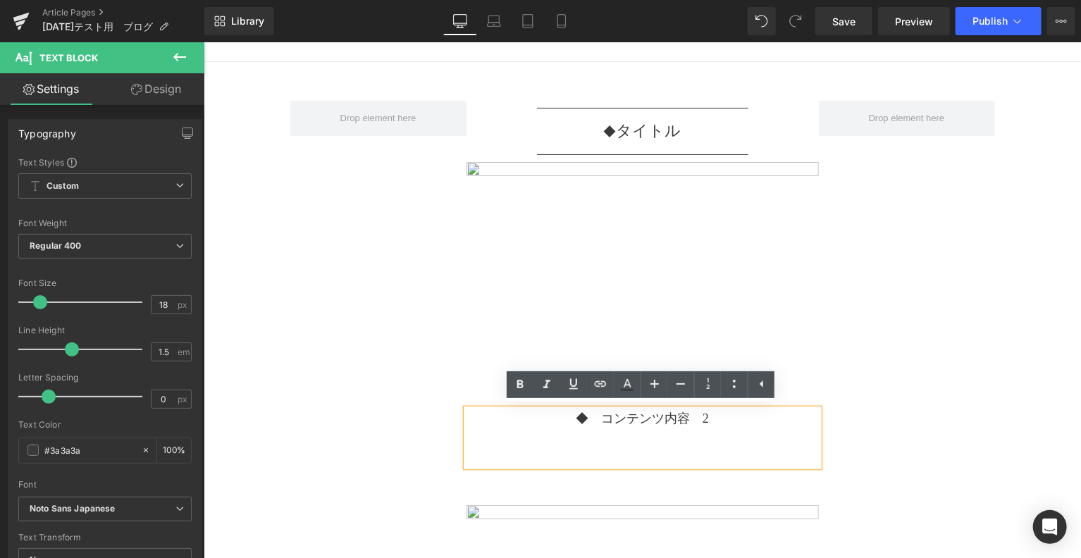
click at [748, 421] on p "◆　コンテンツ内容　2" at bounding box center [642, 418] width 352 height 19
click at [859, 338] on div "Separator ◆　 タイトル Text Block Separator Image ◆　コンテンツ内容　2 Text Block Image もちろん、…" at bounding box center [642, 548] width 704 height 896
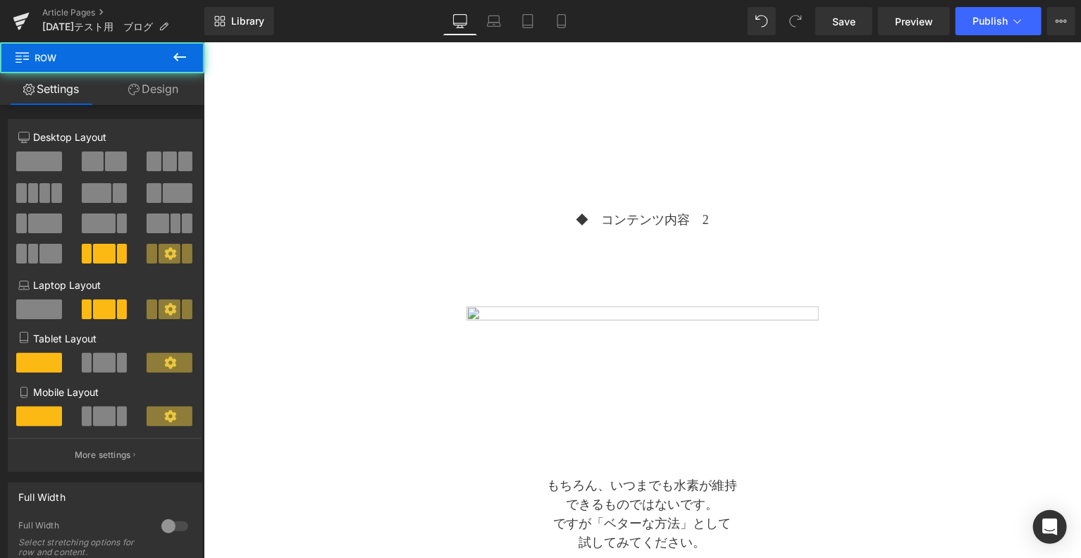
scroll to position [352, 0]
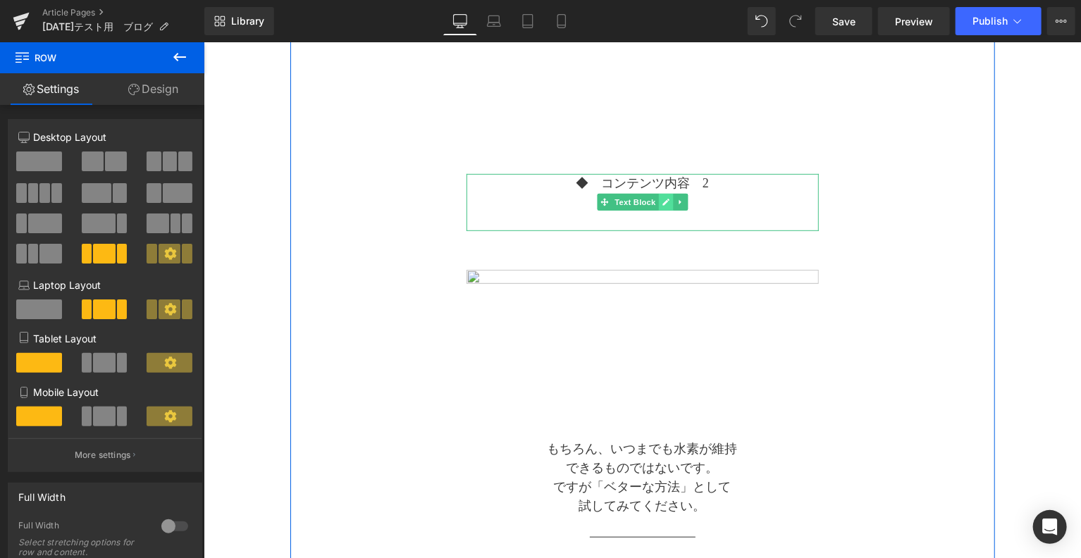
click at [668, 202] on link at bounding box center [664, 201] width 15 height 17
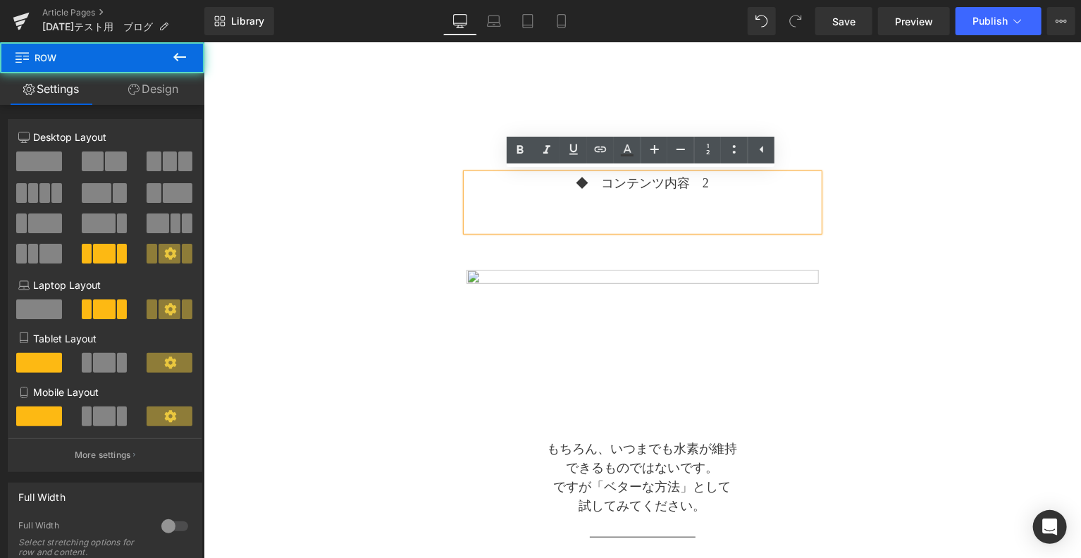
click at [918, 197] on div "Separator ◆　 タイトル Text Block Separator Image ◆　コンテンツ内容　2 Text Block Image もちろん、…" at bounding box center [642, 313] width 704 height 896
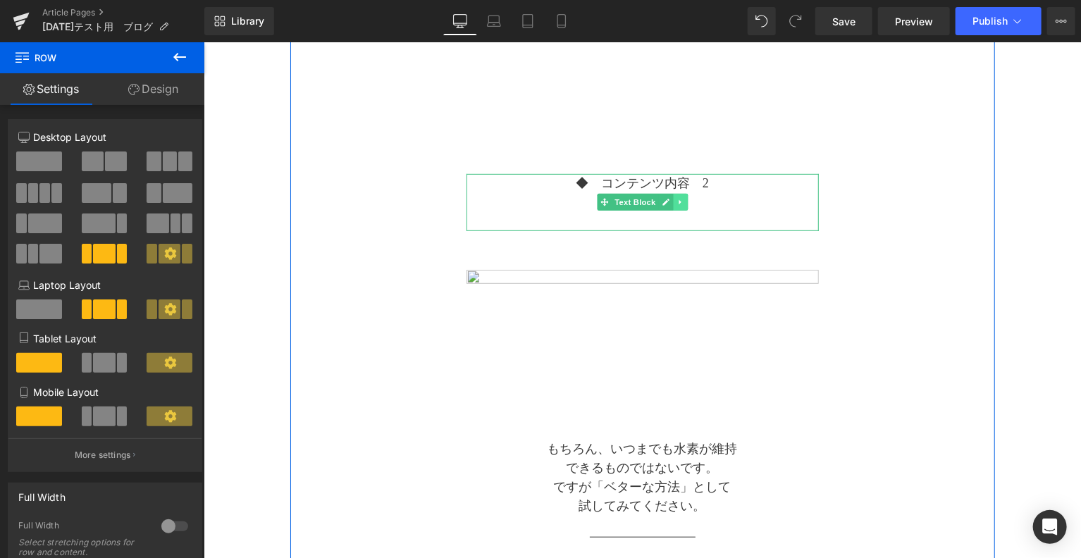
click at [674, 206] on link at bounding box center [679, 201] width 15 height 17
click at [668, 202] on icon at bounding box center [672, 201] width 8 height 8
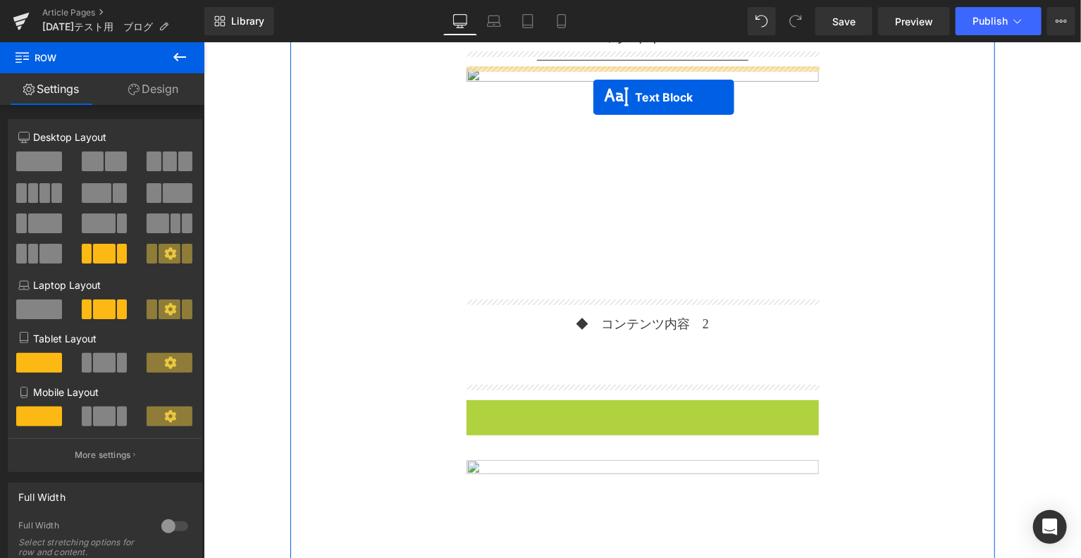
scroll to position [197, 0]
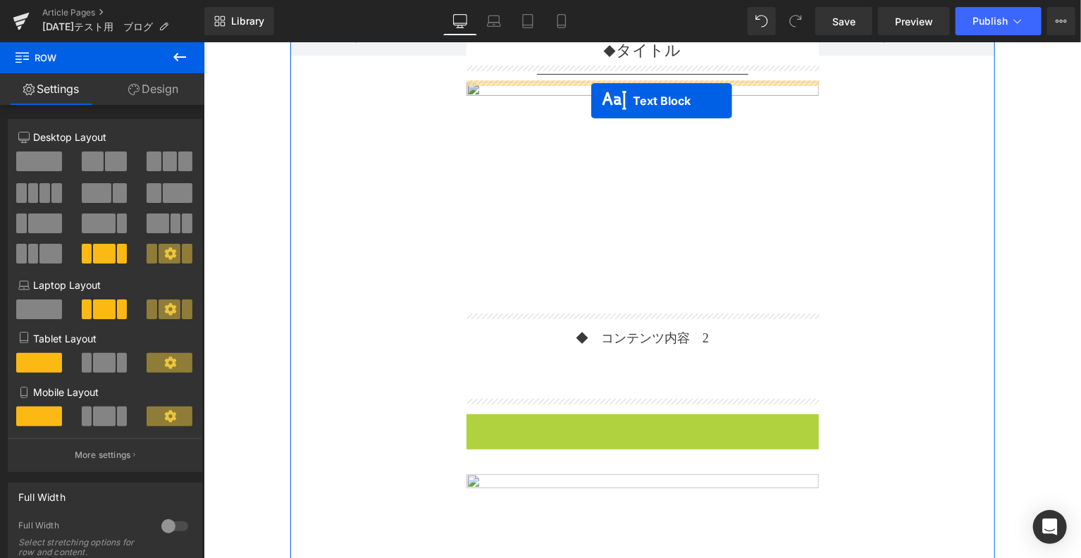
drag, startPoint x: 605, startPoint y: 286, endPoint x: 590, endPoint y: 100, distance: 186.6
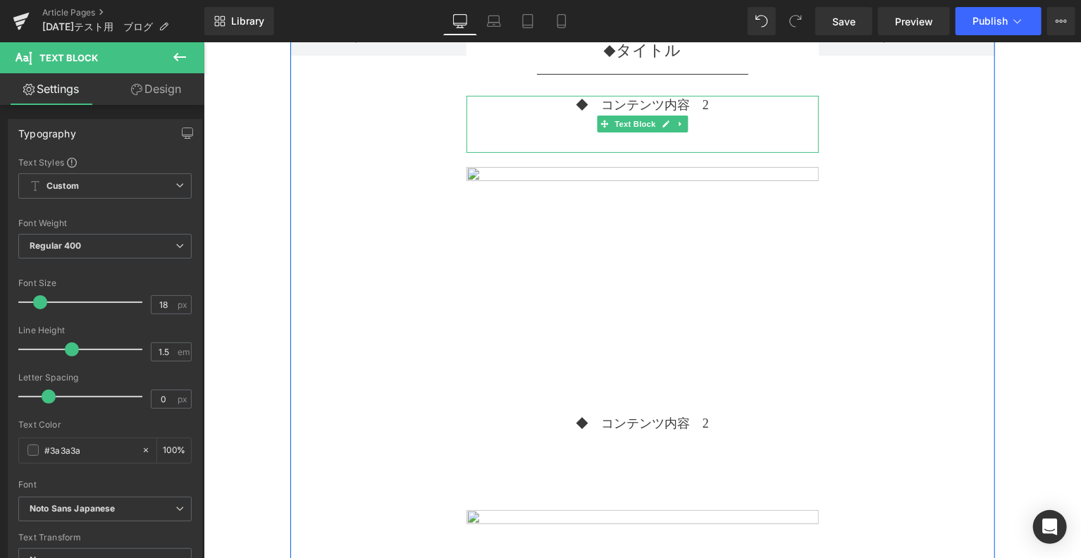
click at [688, 101] on p "◆　コンテンツ内容　2" at bounding box center [642, 104] width 352 height 19
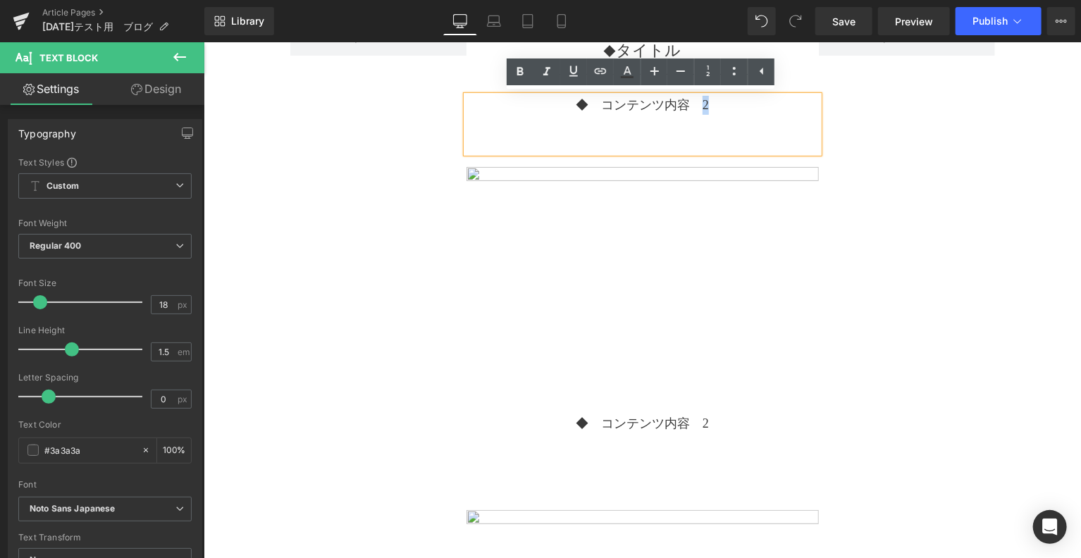
drag, startPoint x: 704, startPoint y: 104, endPoint x: 696, endPoint y: 116, distance: 14.9
click at [694, 113] on p "◆　コンテンツ内容　2" at bounding box center [642, 104] width 352 height 19
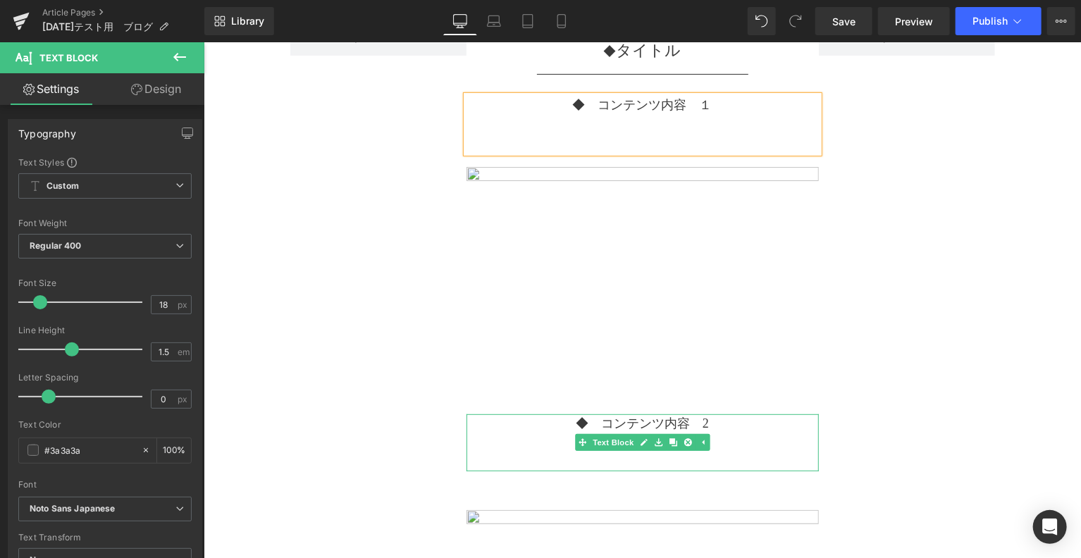
drag, startPoint x: 694, startPoint y: 433, endPoint x: 690, endPoint y: 425, distance: 8.5
click at [690, 429] on div "◆　コンテンツ内容　2 Text Block" at bounding box center [642, 442] width 352 height 57
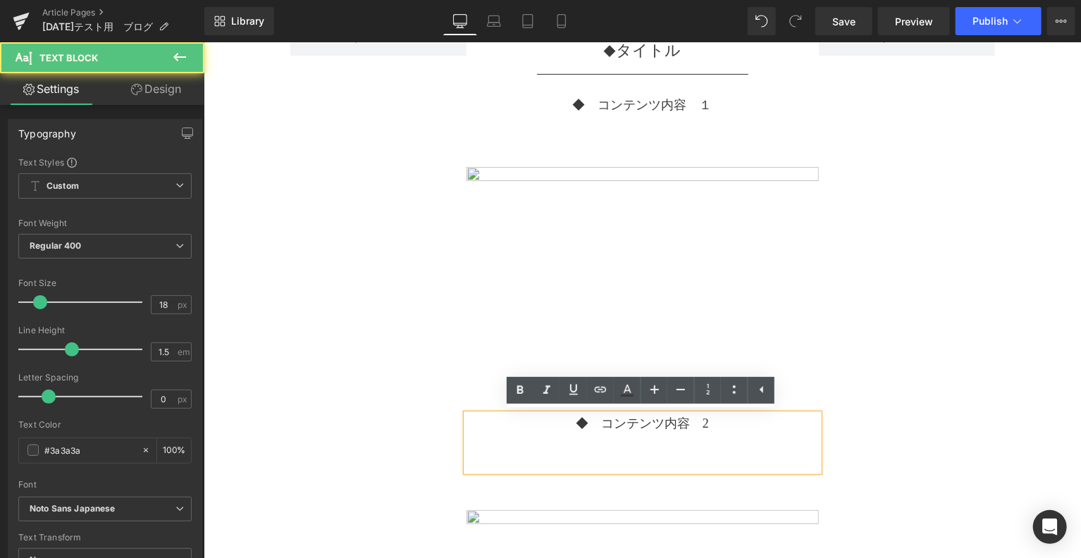
drag, startPoint x: 693, startPoint y: 416, endPoint x: 711, endPoint y: 420, distance: 18.1
click at [711, 420] on p "◆　コンテンツ内容　2" at bounding box center [642, 423] width 352 height 19
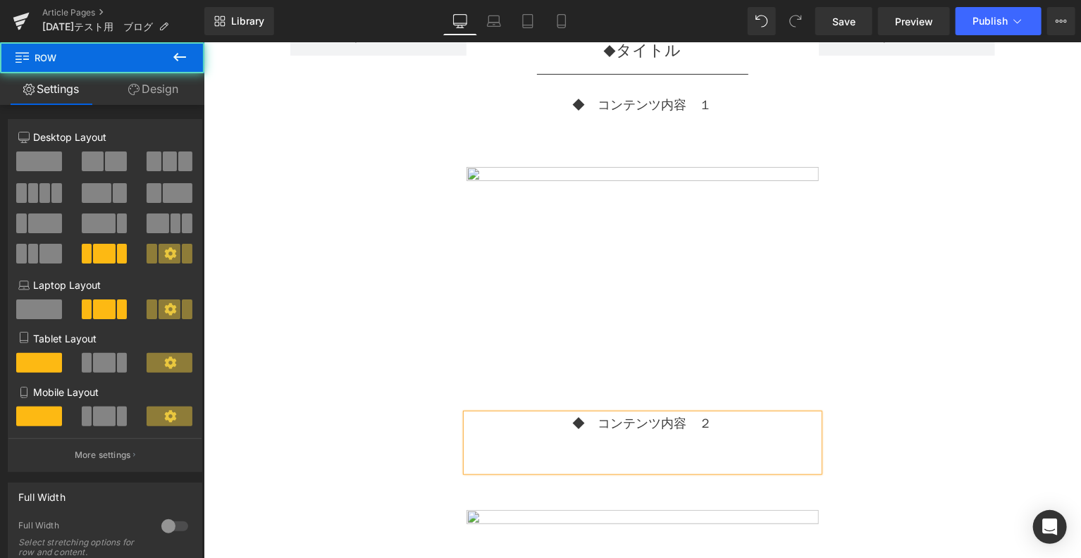
click at [902, 323] on div "Separator ◆　 タイトル Text Block Separator ◆　コンテンツ内容　１ Text Block Image ◆　コンテンツ内容　２…" at bounding box center [642, 510] width 704 height 981
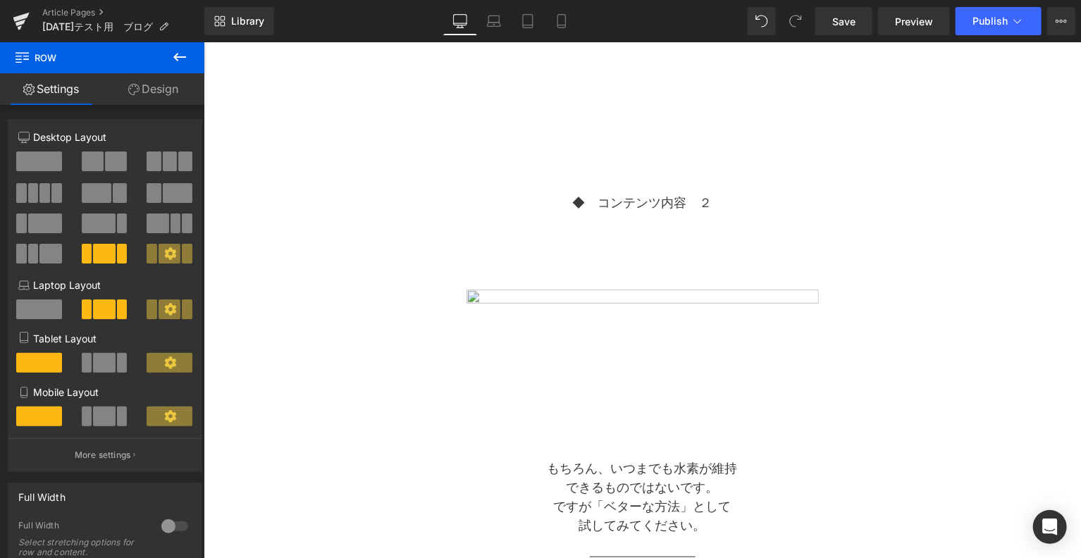
scroll to position [432, 0]
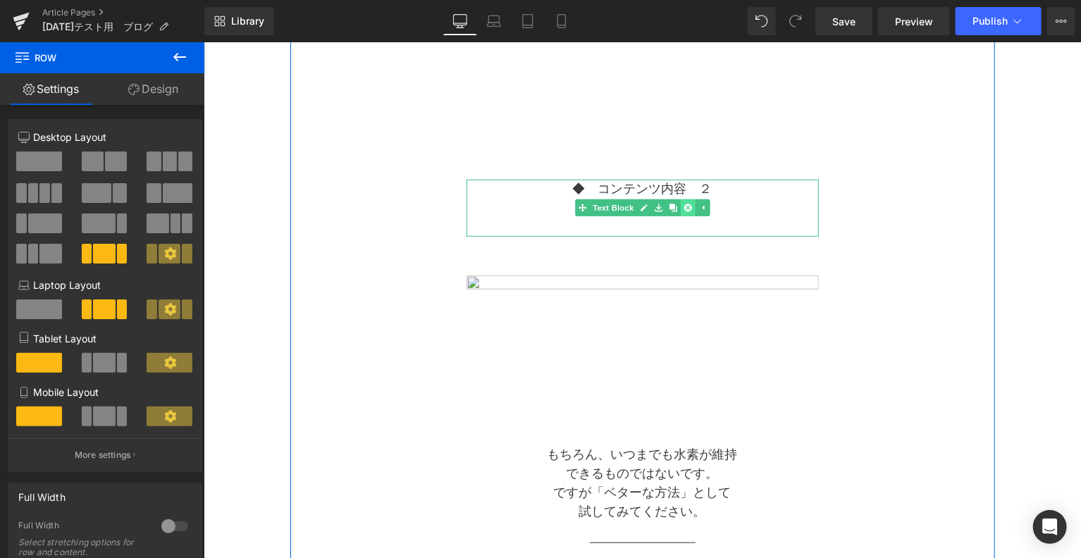
click at [679, 205] on link at bounding box center [686, 207] width 15 height 17
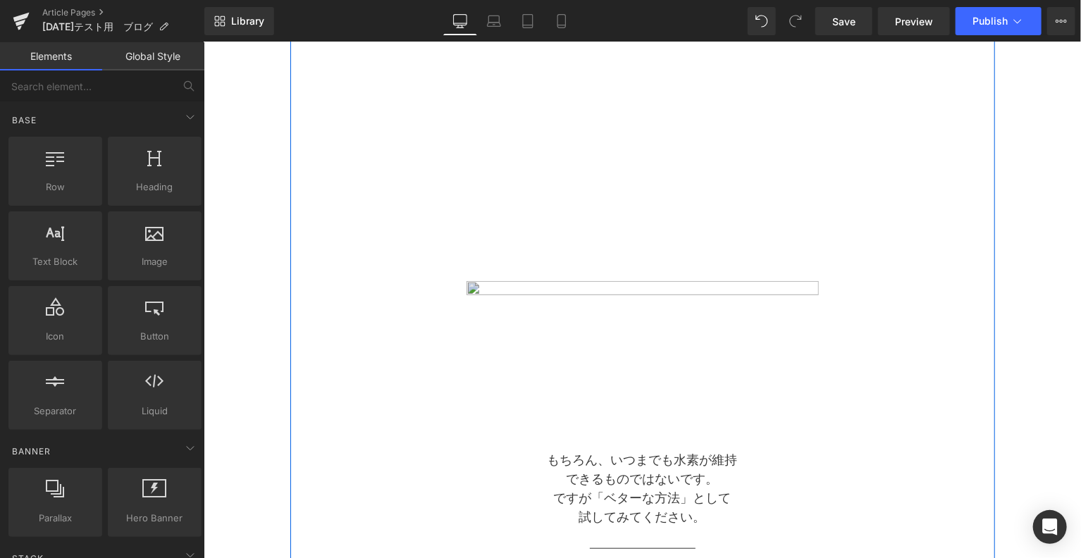
scroll to position [314, 0]
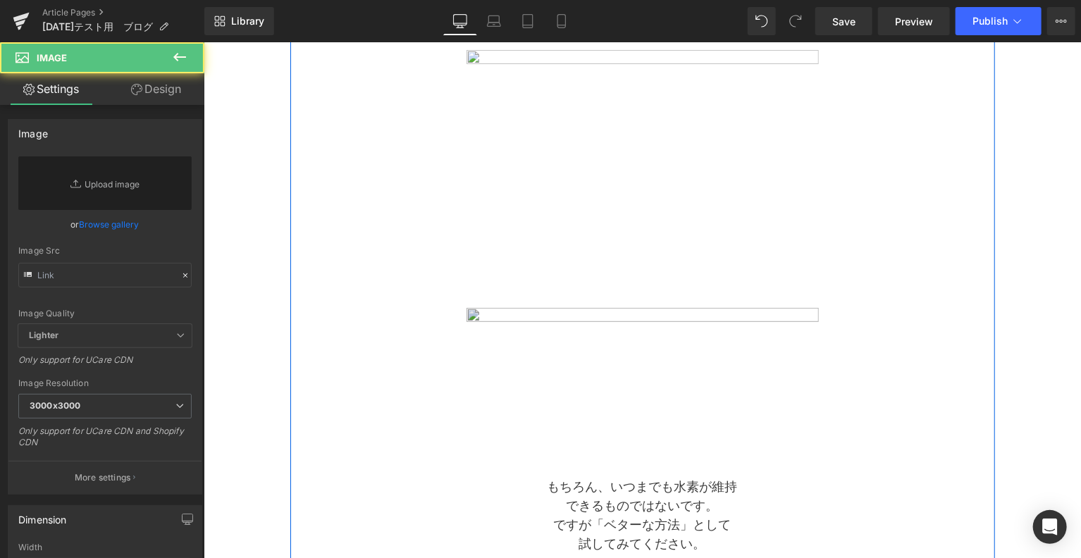
click at [673, 358] on img at bounding box center [642, 380] width 352 height 166
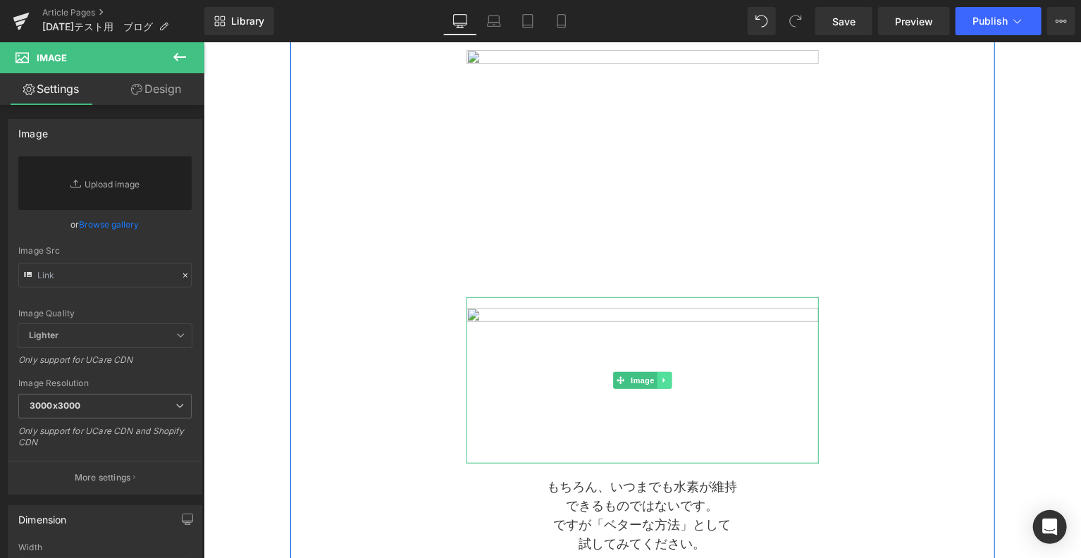
click at [661, 380] on icon at bounding box center [662, 379] width 2 height 5
click at [673, 379] on icon at bounding box center [670, 379] width 8 height 8
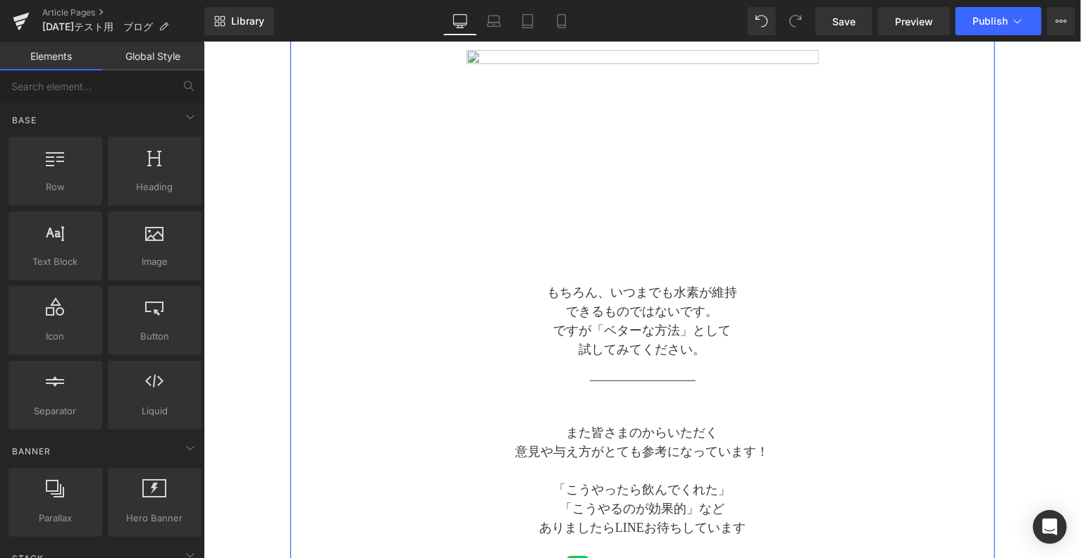
click at [854, 366] on div "Separator ◆　 タイトル Text Block Separator ◆　コンテンツ内容　１ Text Block Image もちろん、いつまでも水…" at bounding box center [642, 254] width 704 height 702
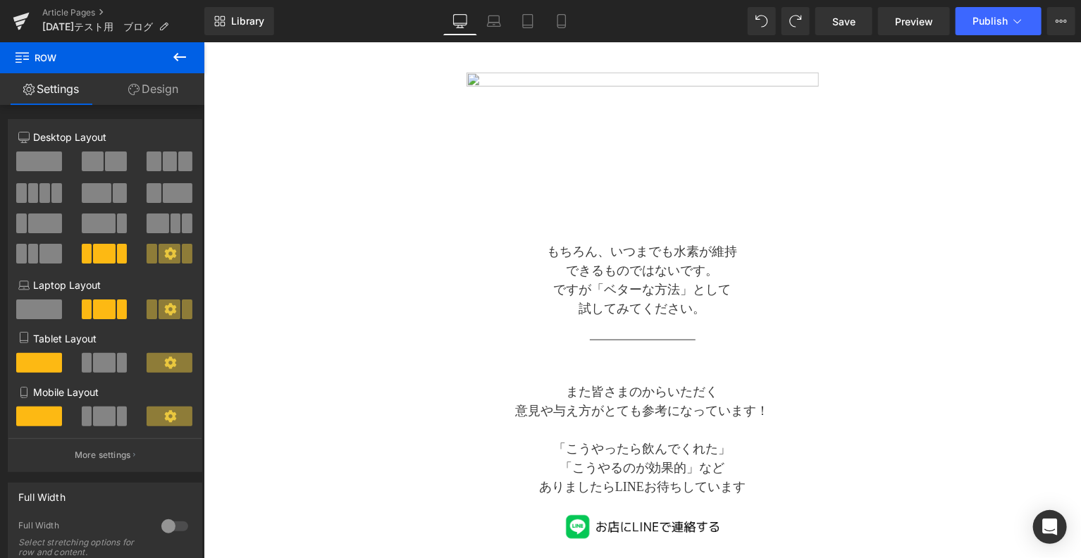
scroll to position [80, 0]
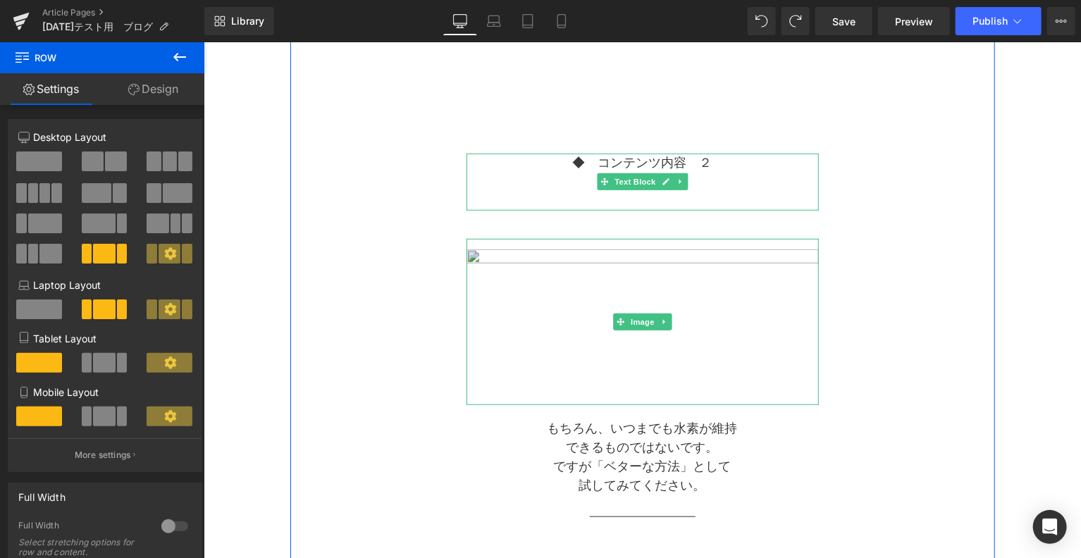
scroll to position [432, 0]
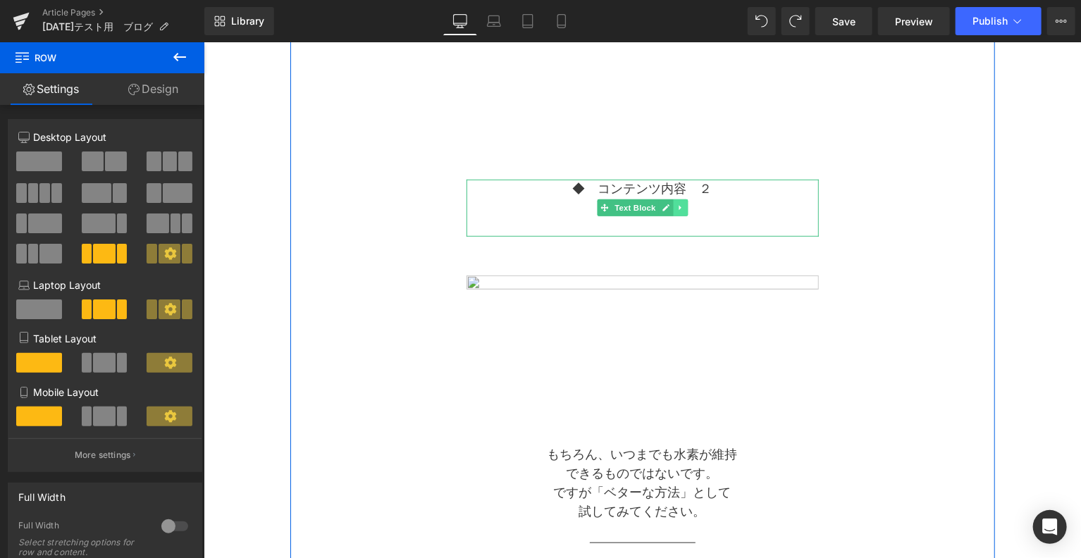
click at [678, 209] on icon at bounding box center [680, 207] width 8 height 8
click at [672, 211] on link at bounding box center [672, 207] width 15 height 17
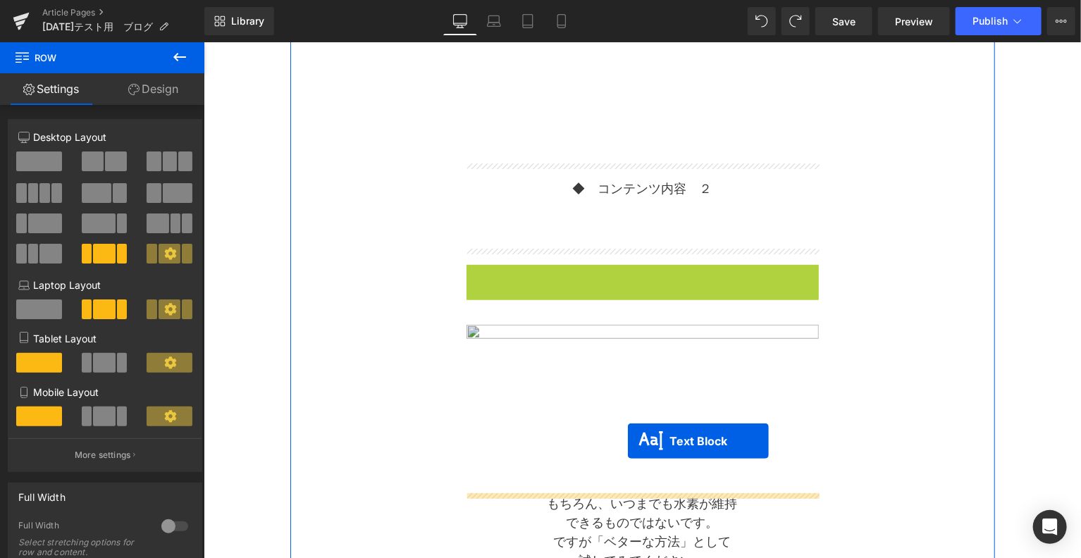
drag, startPoint x: 607, startPoint y: 294, endPoint x: 627, endPoint y: 440, distance: 147.9
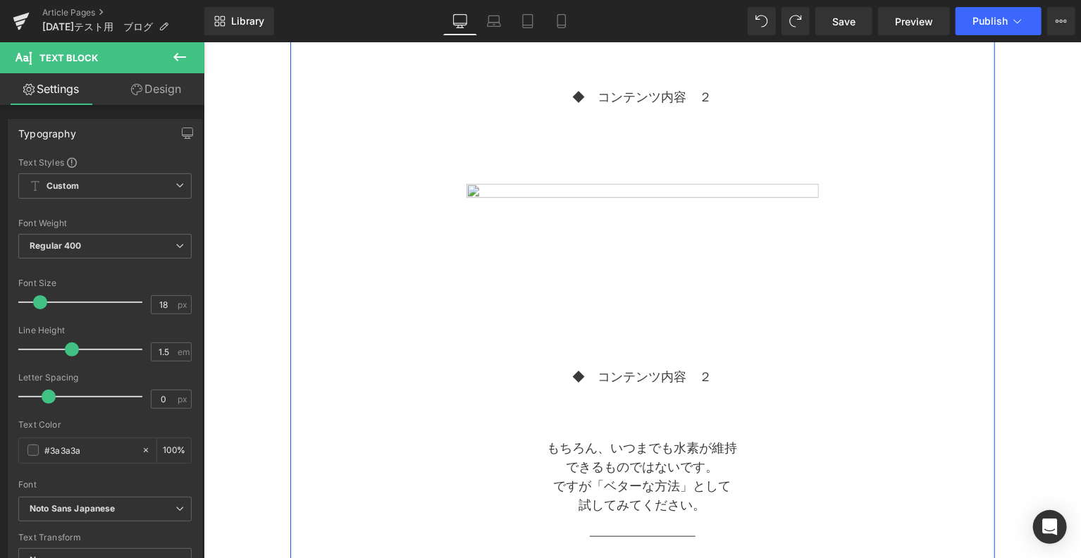
scroll to position [549, 0]
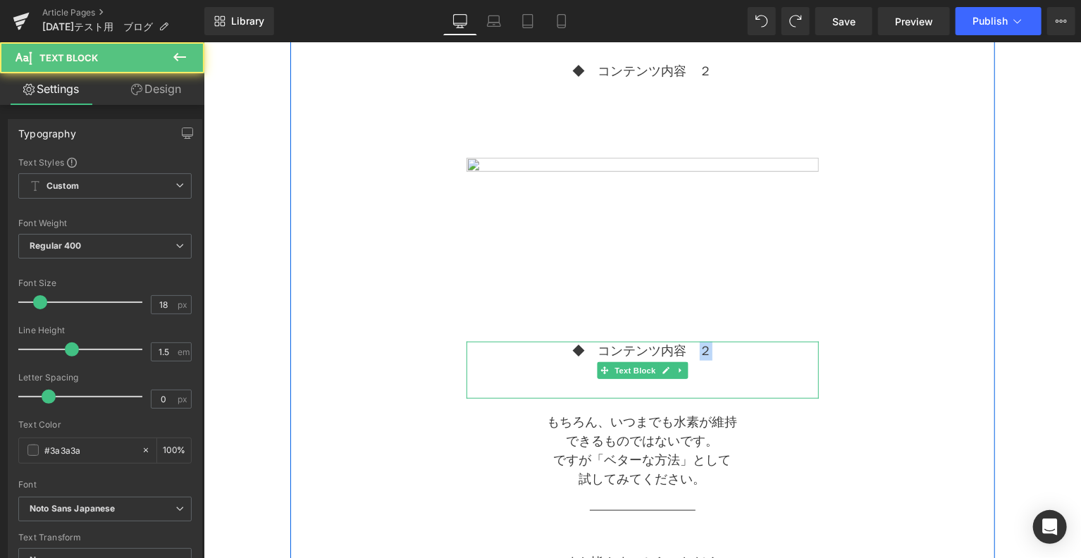
click at [707, 349] on p "◆　コンテンツ内容　２" at bounding box center [642, 350] width 352 height 19
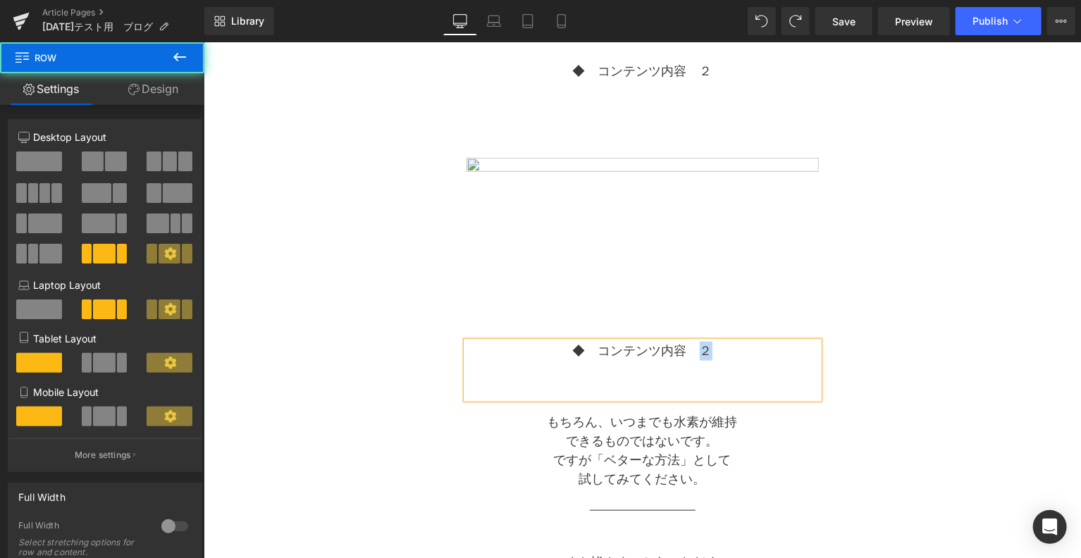
click at [896, 402] on div "Separator ◆　 タイトル Text Block Separator ◆　コンテンツ内容　１ Text Block Image ◆　コンテンツ内容　２…" at bounding box center [642, 200] width 704 height 1067
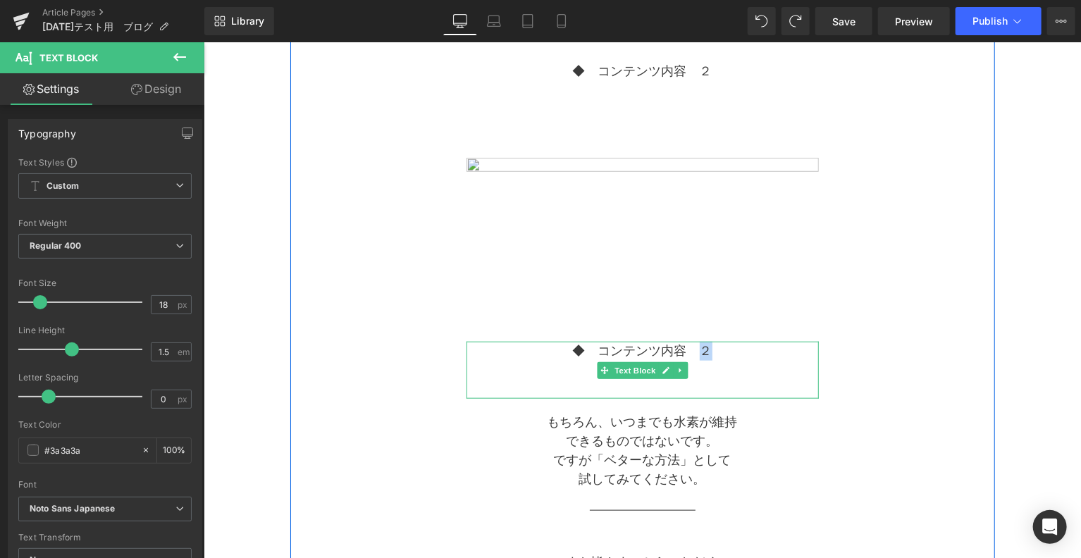
drag, startPoint x: 701, startPoint y: 353, endPoint x: 707, endPoint y: 349, distance: 7.6
click at [707, 349] on p "◆　コンテンツ内容　２" at bounding box center [642, 350] width 352 height 19
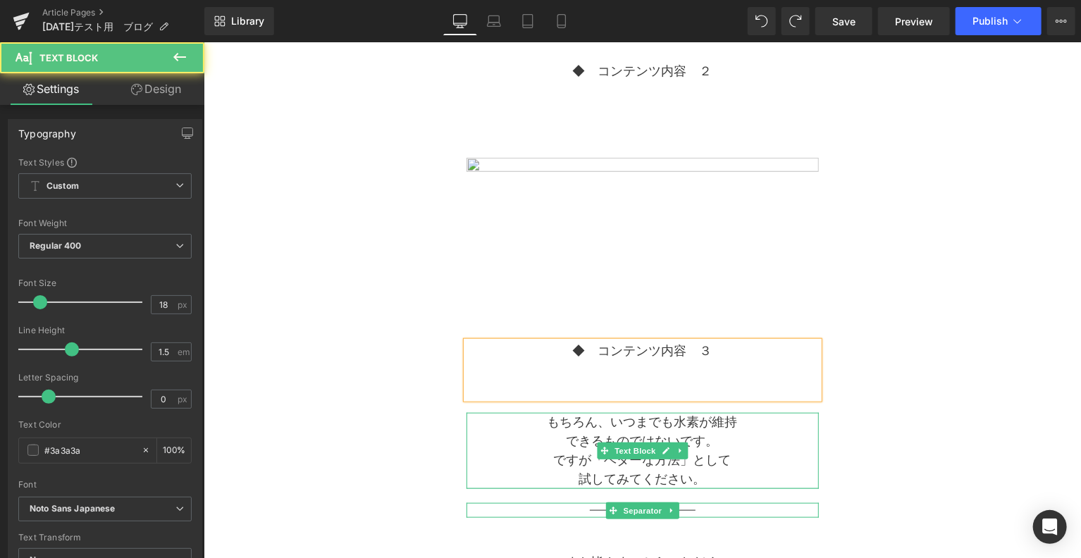
click at [703, 487] on div at bounding box center [642, 487] width 352 height 1
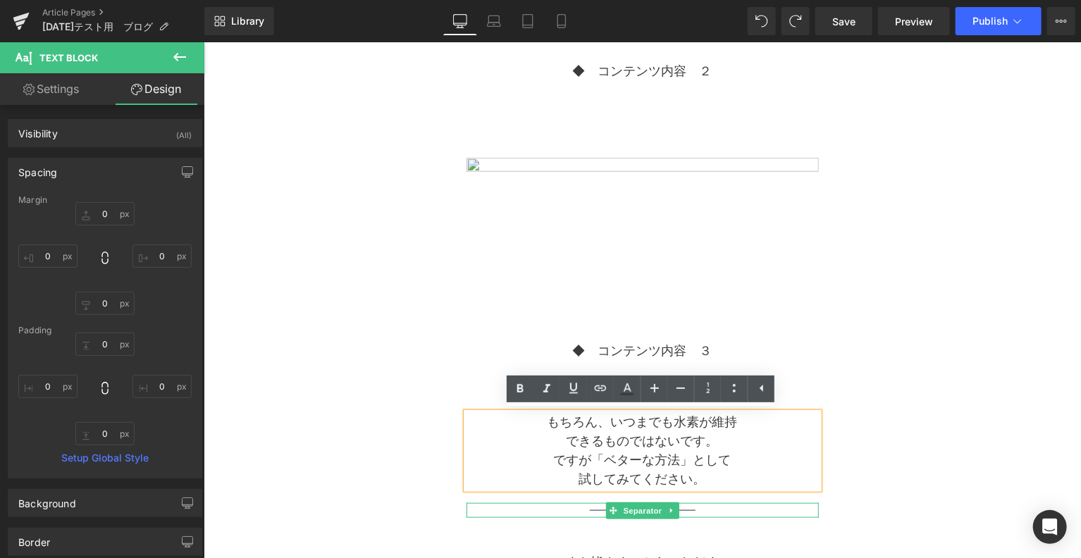
click at [926, 377] on div "Separator ◆　 タイトル Text Block Separator ◆　コンテンツ内容　１ Text Block Image ◆　コンテンツ内容　２…" at bounding box center [642, 200] width 704 height 1067
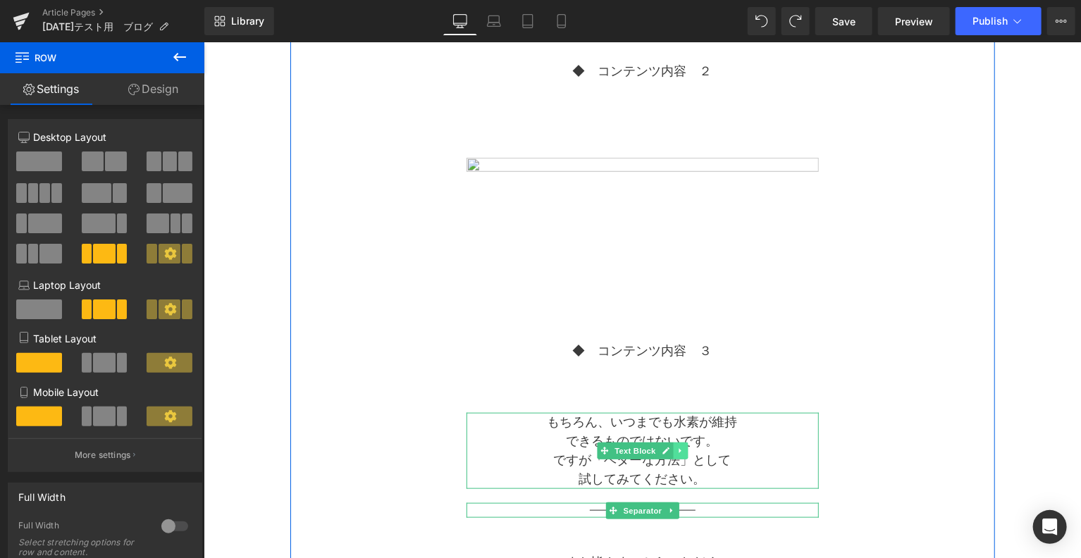
click at [678, 449] on icon at bounding box center [679, 450] width 2 height 5
click at [688, 445] on link at bounding box center [686, 450] width 15 height 17
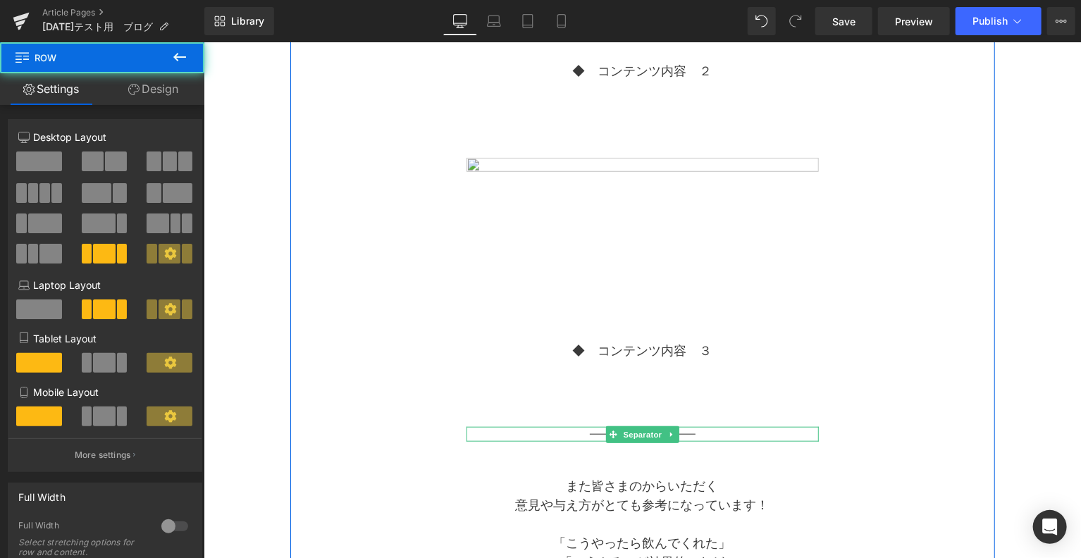
click at [828, 384] on div "Separator ◆　 タイトル Text Block Separator ◆　コンテンツ内容　１ Text Block Image ◆　コンテンツ内容　２…" at bounding box center [642, 162] width 704 height 990
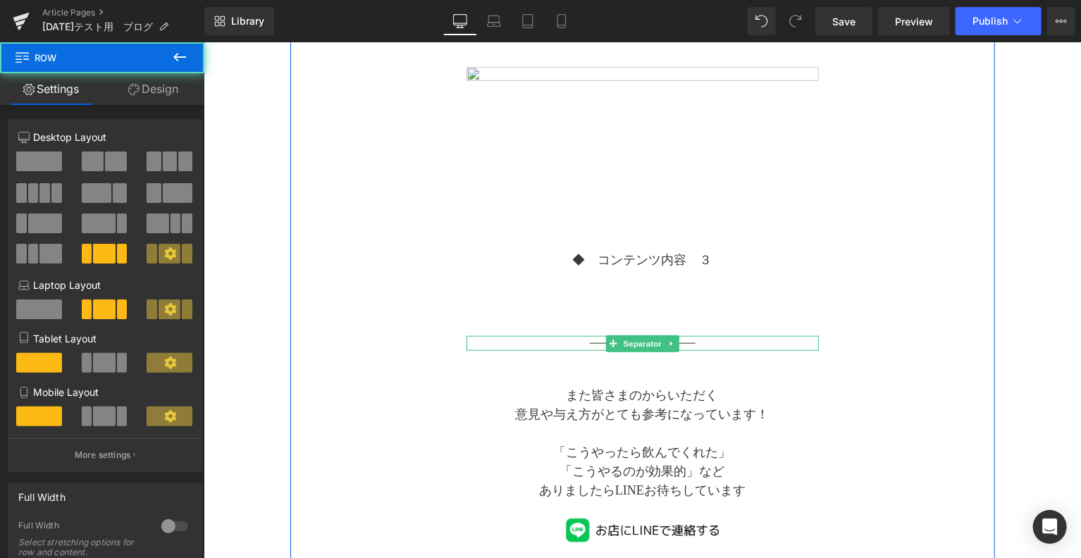
scroll to position [666, 0]
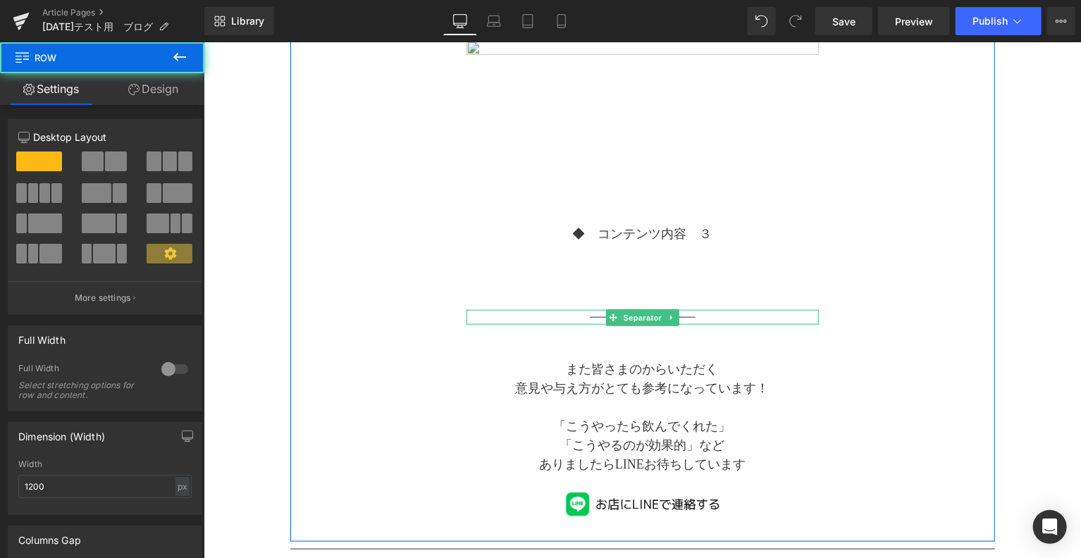
click at [811, 413] on div "また皆さまのからいただく 意見や与え方がとても参考になっています！ 「こうやったら飲んでくれた」 「こうやるのが効果的」など ありましたらLINEお待ちしてい…" at bounding box center [642, 446] width 352 height 175
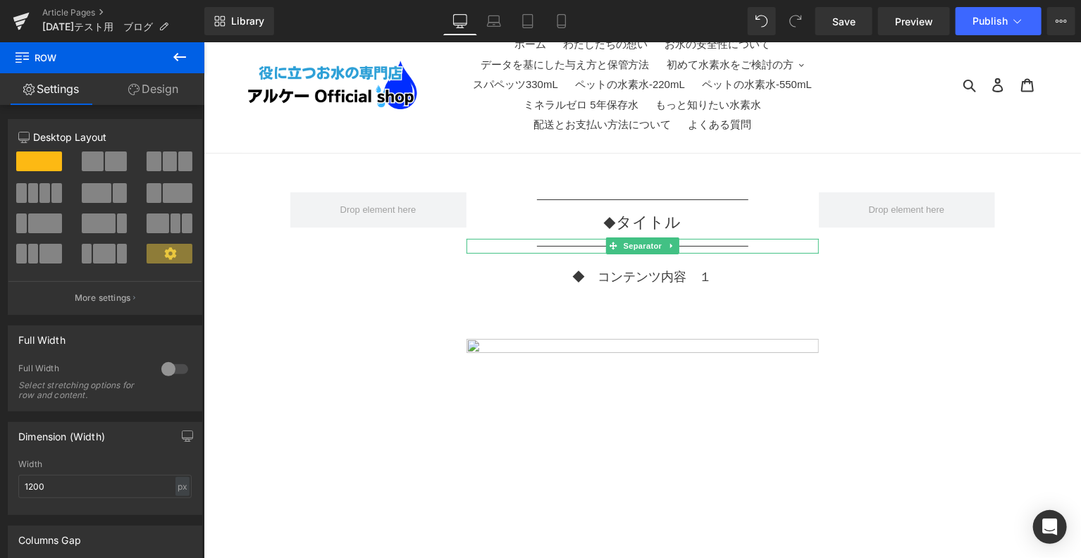
scroll to position [0, 0]
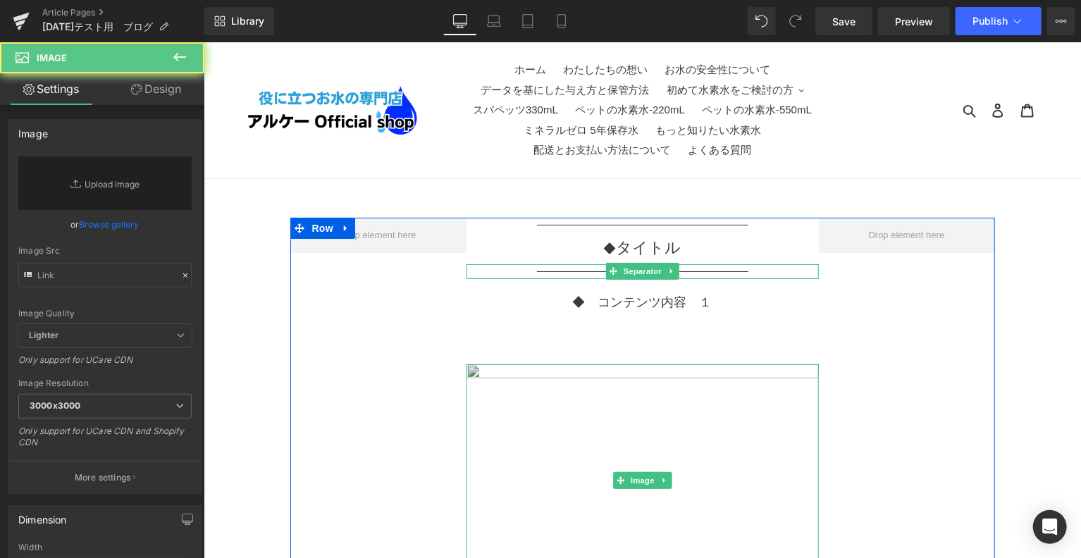
click at [678, 371] on img at bounding box center [642, 480] width 352 height 233
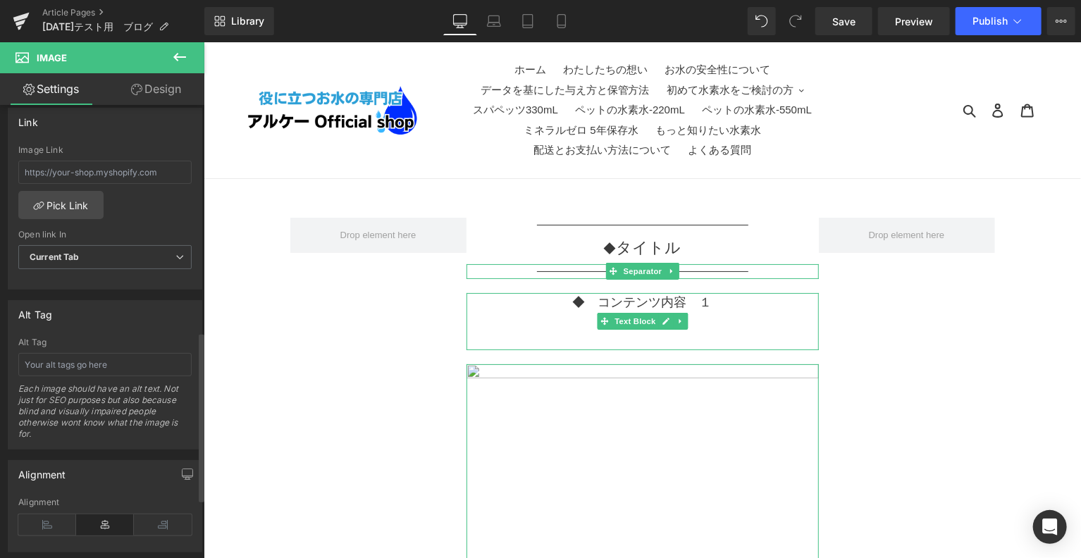
scroll to position [704, 0]
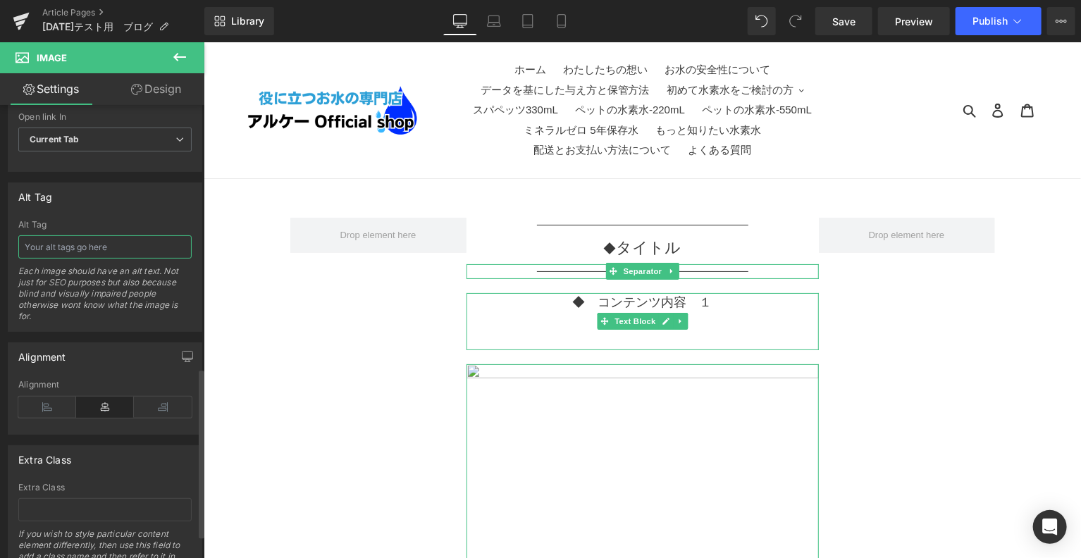
click at [118, 245] on input "text" at bounding box center [104, 246] width 173 height 23
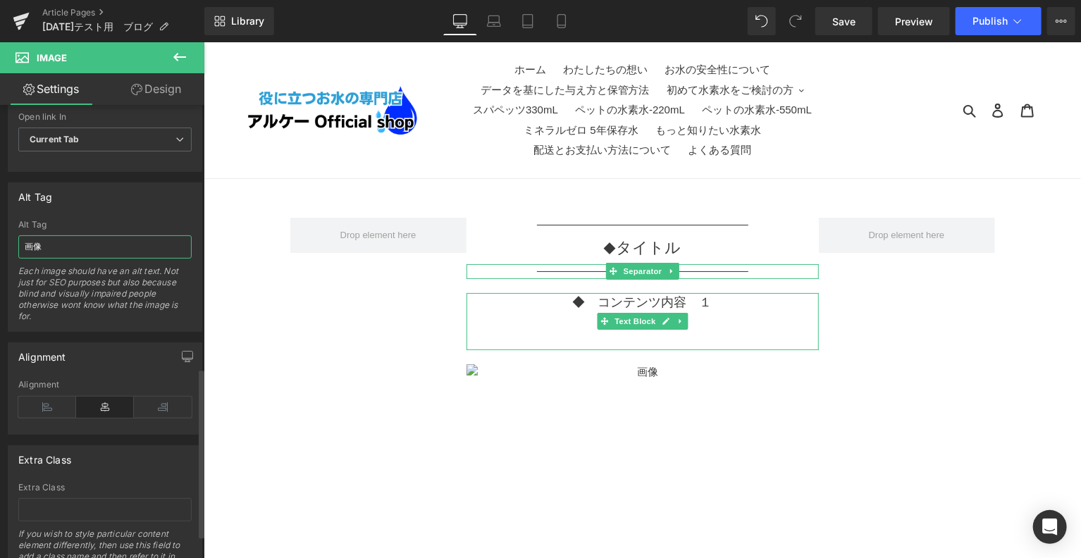
type input "画像１"
drag, startPoint x: 118, startPoint y: 245, endPoint x: 20, endPoint y: 240, distance: 98.7
click at [20, 240] on input "画像１" at bounding box center [104, 246] width 173 height 23
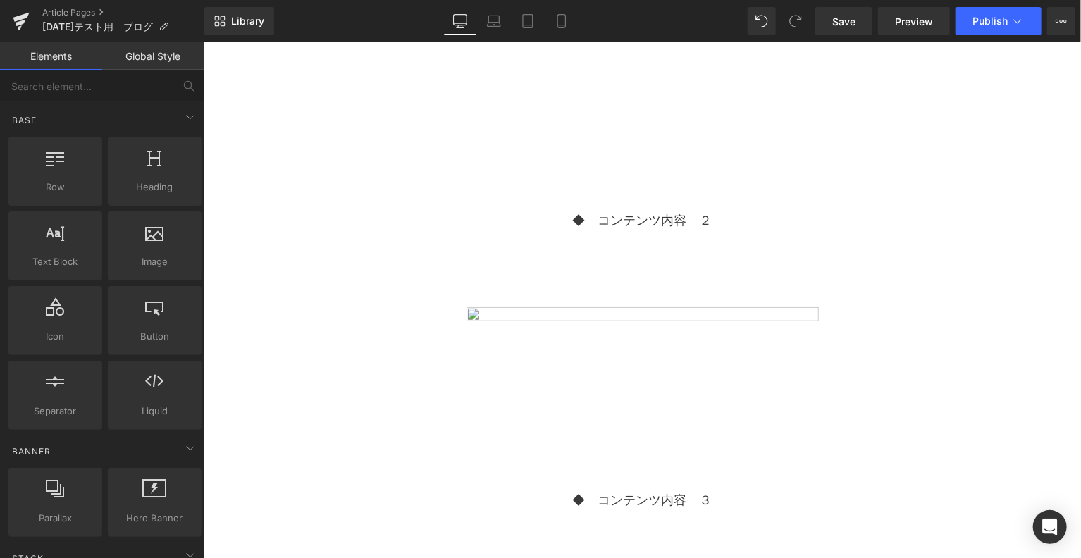
scroll to position [469, 0]
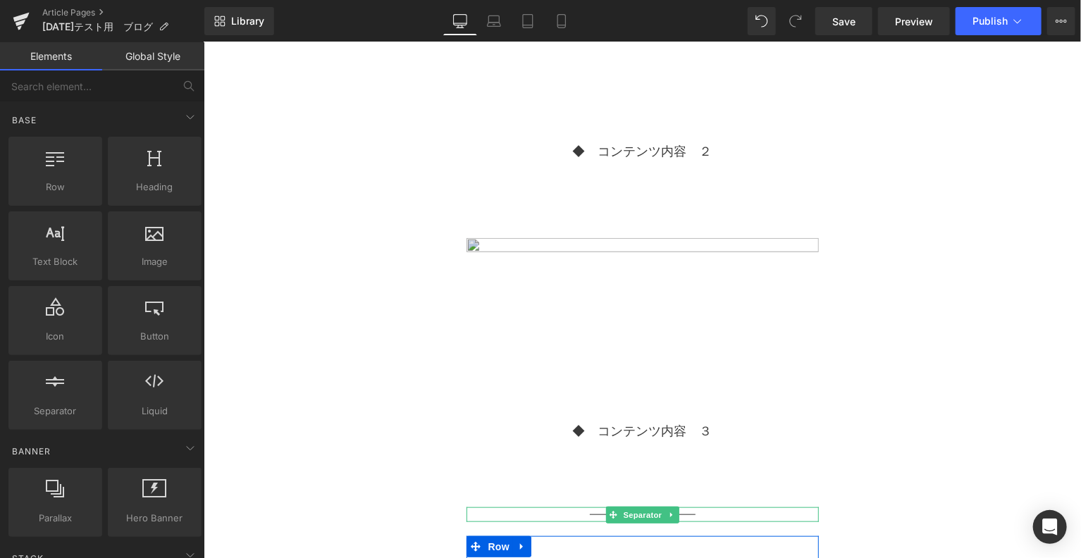
click at [650, 318] on img at bounding box center [642, 310] width 352 height 166
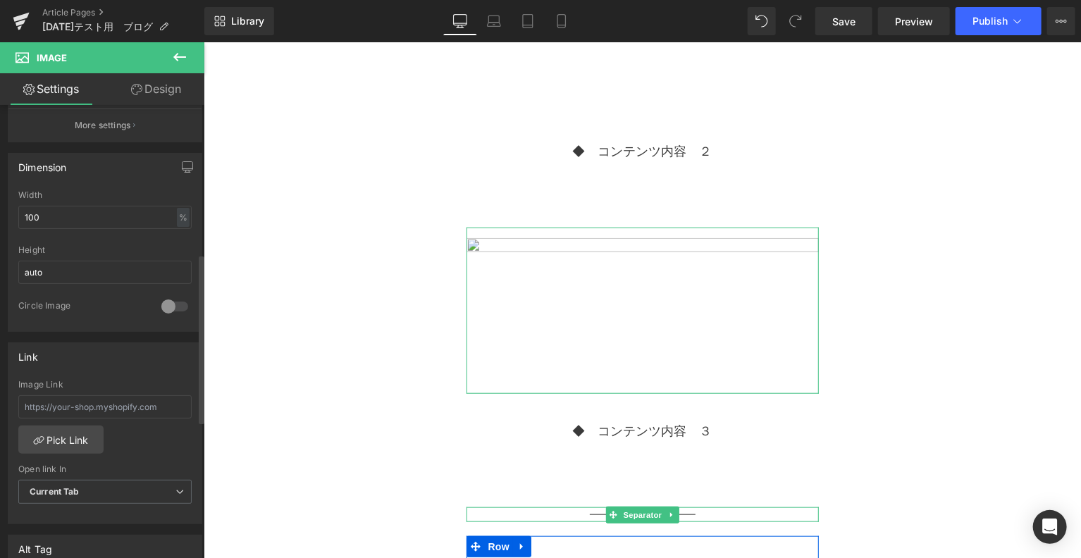
scroll to position [587, 0]
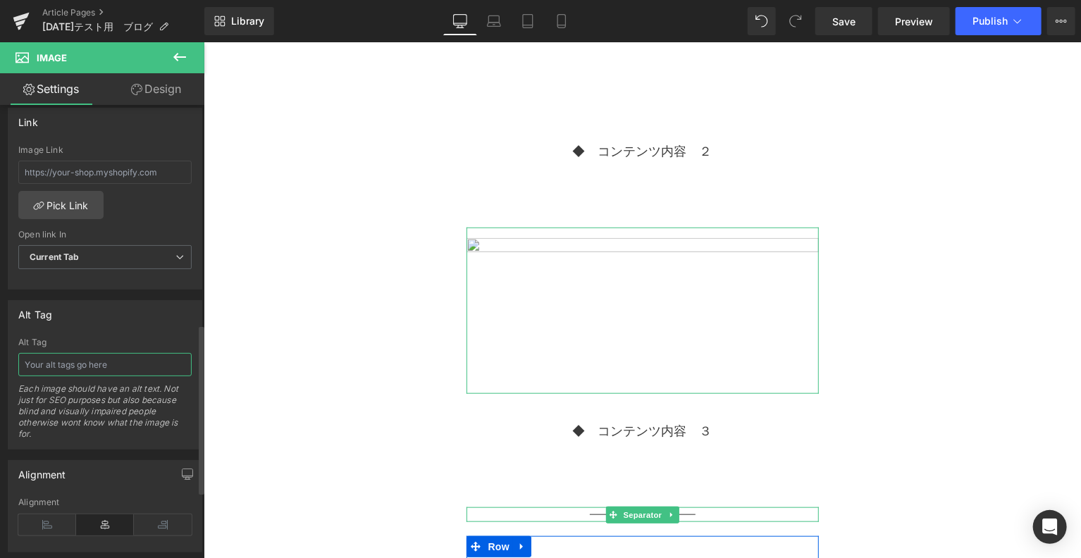
click at [73, 368] on input "text" at bounding box center [104, 364] width 173 height 23
type input "画像２"
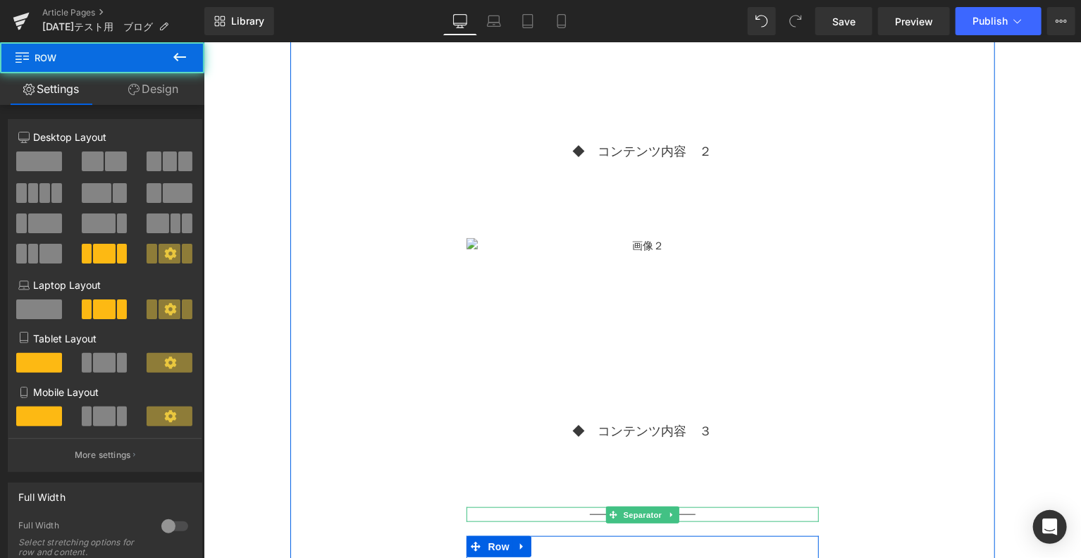
click at [360, 352] on div "Separator ◆　 タイトル Text Block Separator ◆　コンテンツ内容　１ Text Block Image ◆　コンテンツ内容　２…" at bounding box center [642, 243] width 704 height 990
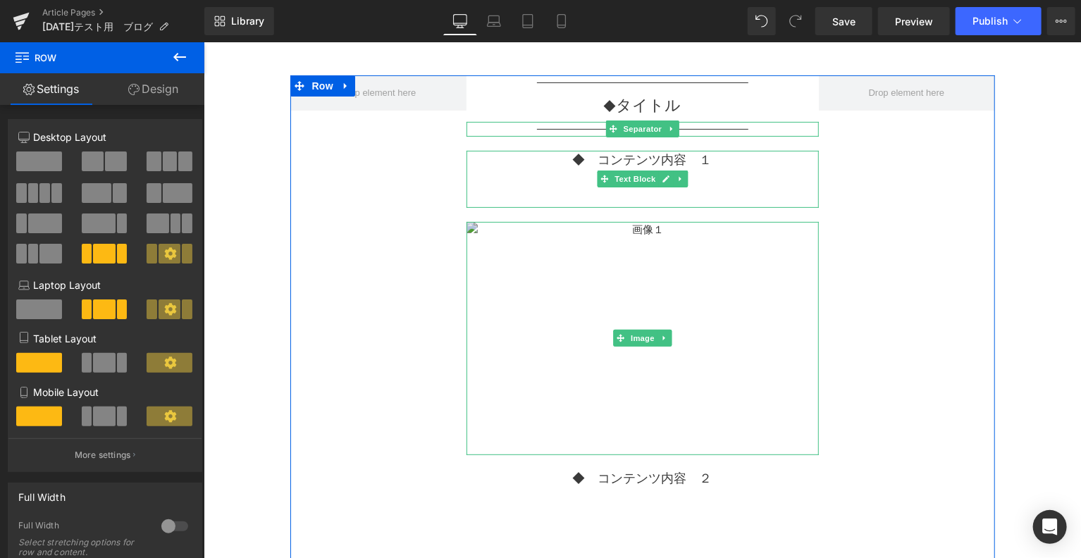
scroll to position [117, 0]
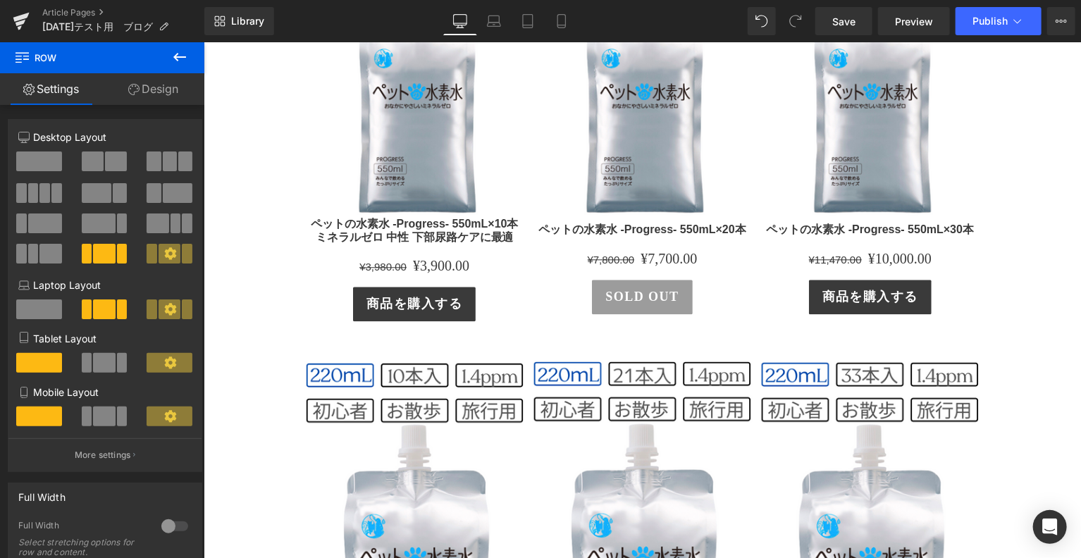
scroll to position [1761, 0]
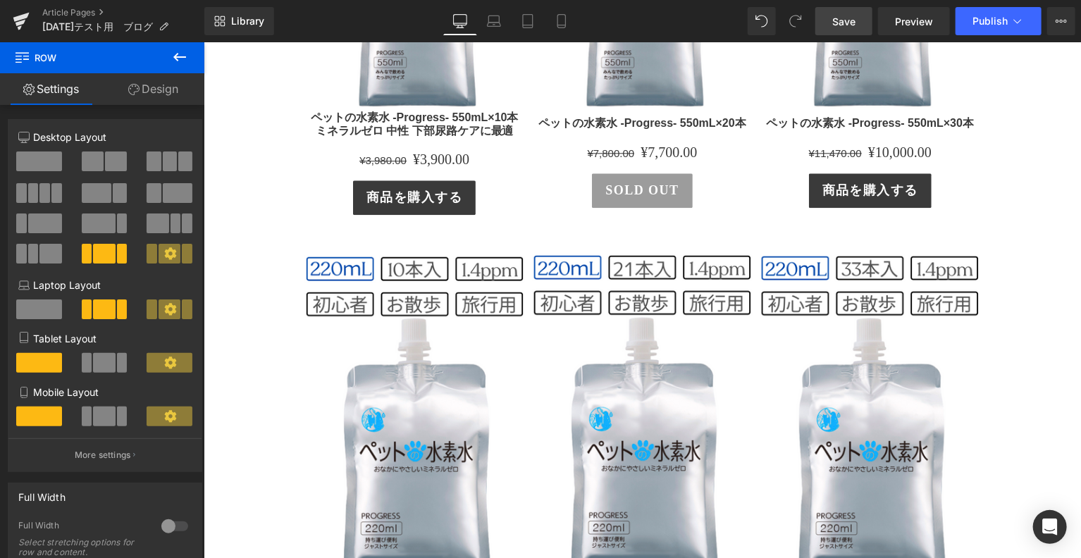
click at [862, 27] on link "Save" at bounding box center [843, 21] width 57 height 28
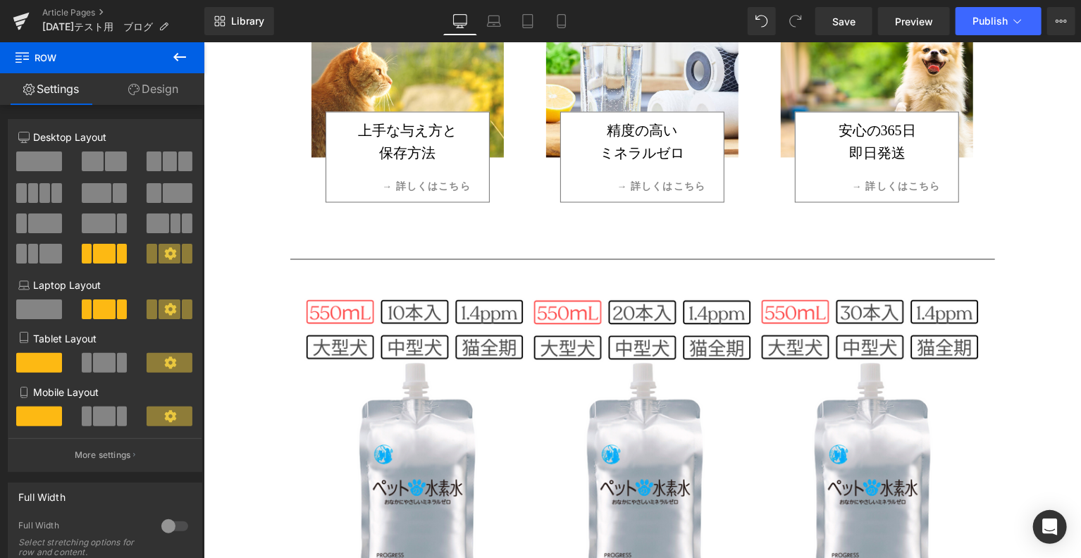
scroll to position [1174, 0]
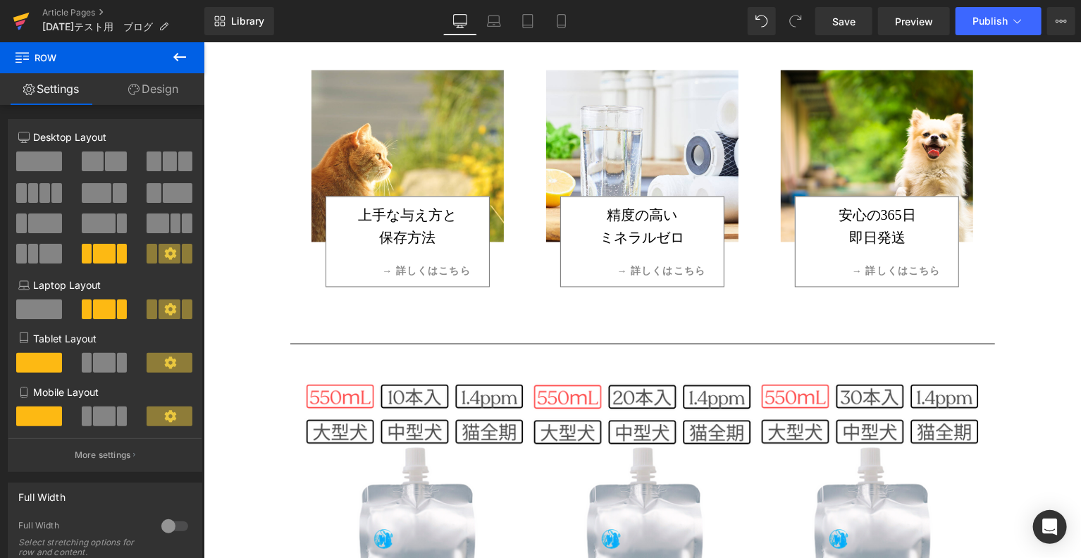
click at [23, 20] on icon at bounding box center [21, 21] width 17 height 35
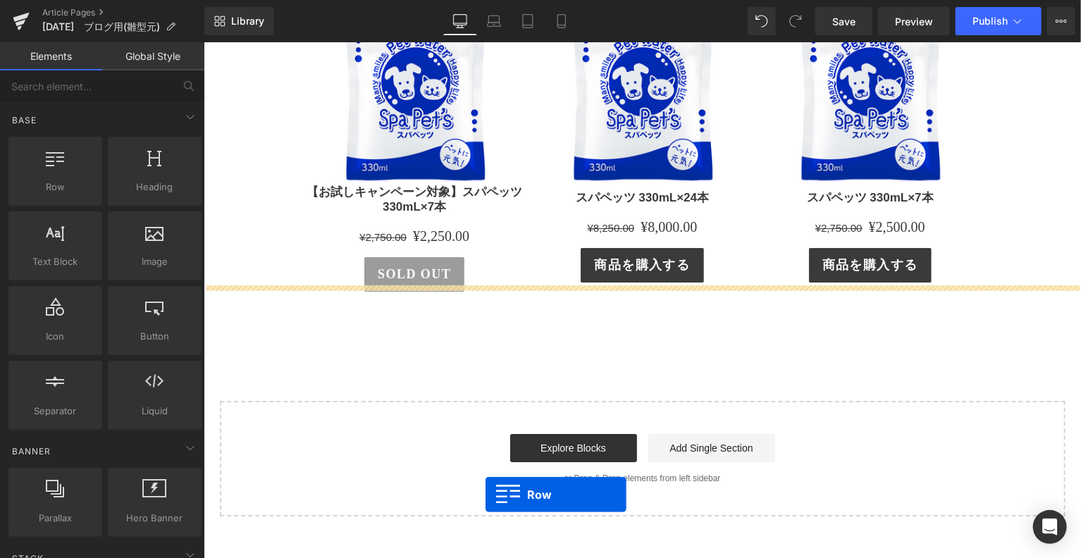
scroll to position [2390, 0]
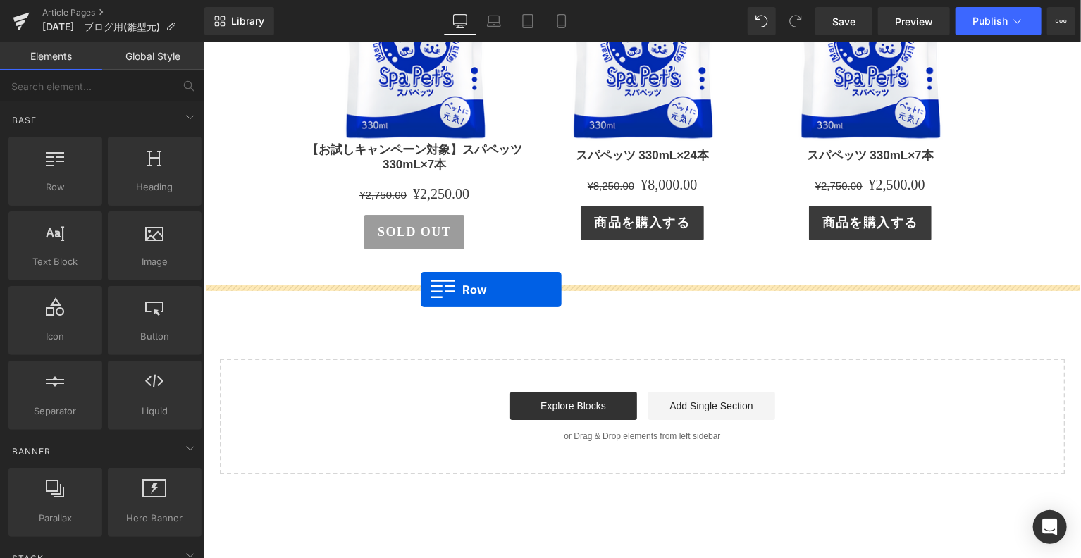
drag, startPoint x: 299, startPoint y: 286, endPoint x: 420, endPoint y: 289, distance: 121.2
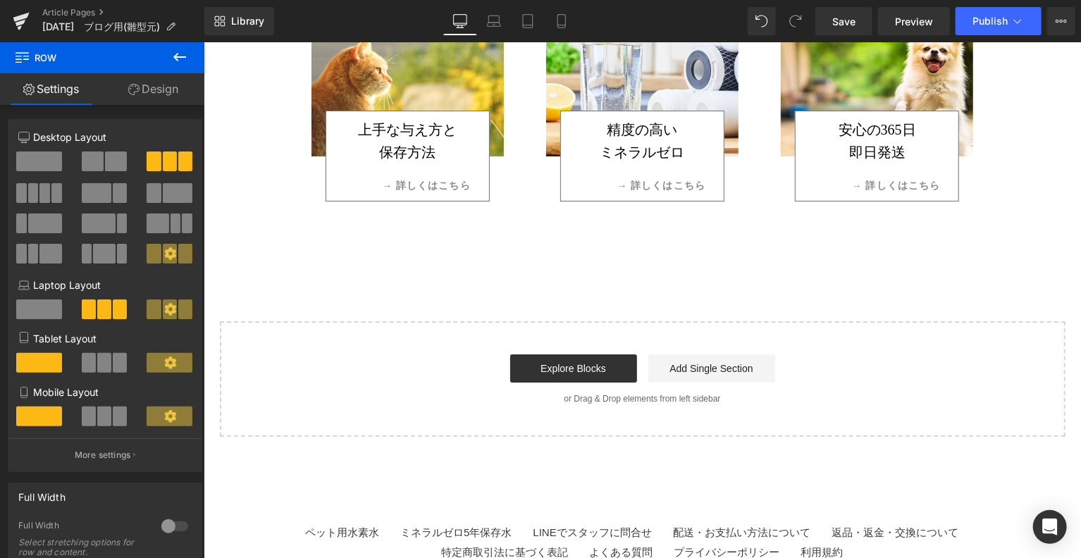
scroll to position [2707, 0]
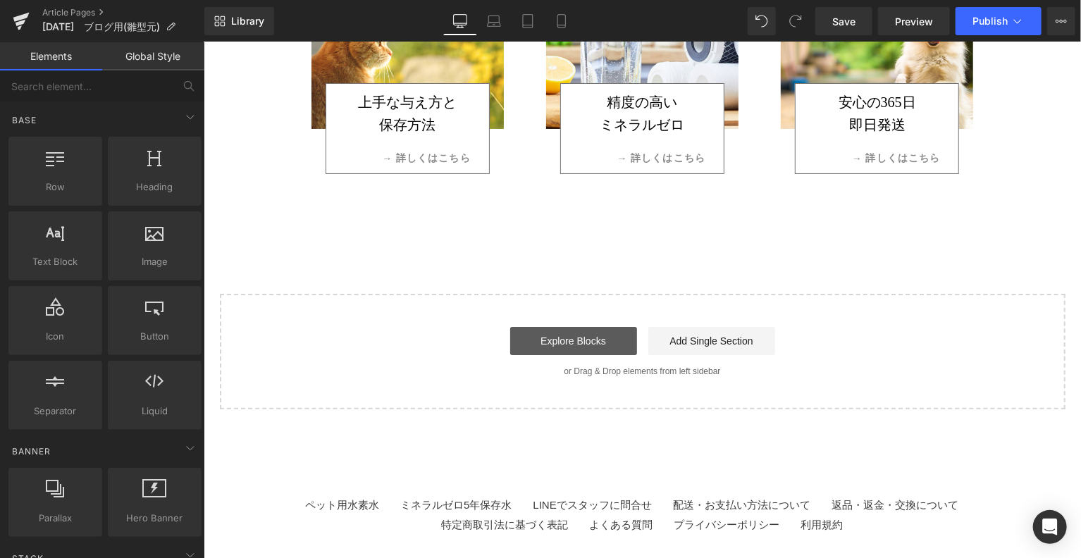
click at [600, 338] on link "Explore Blocks" at bounding box center [572, 340] width 127 height 28
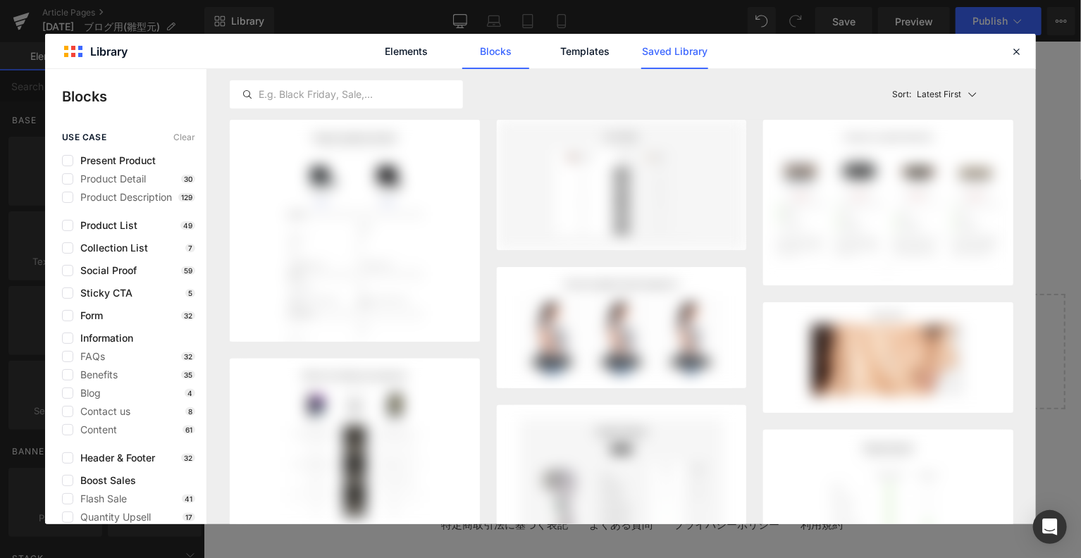
click at [670, 51] on link "Saved Library" at bounding box center [674, 51] width 67 height 35
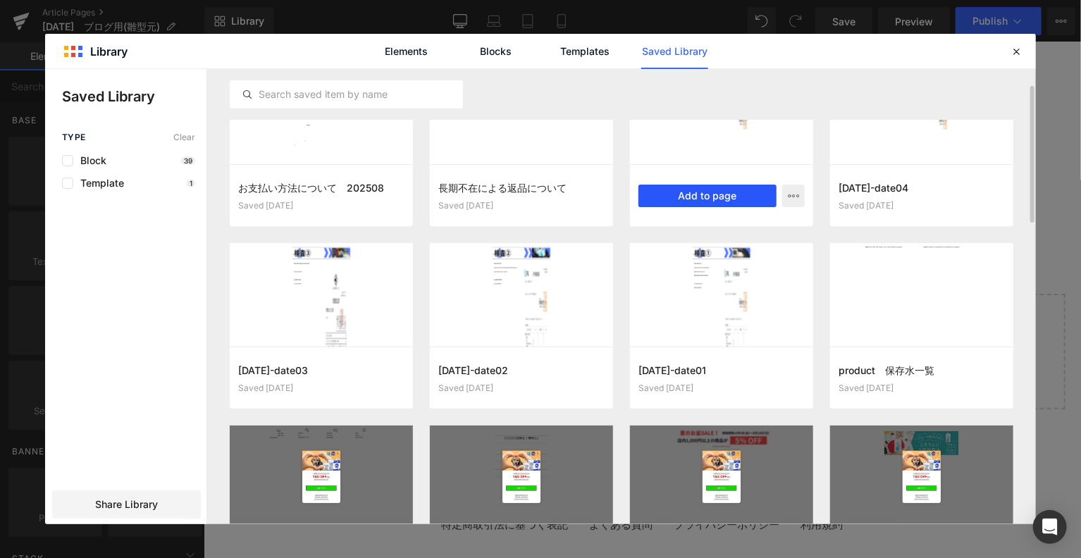
scroll to position [117, 0]
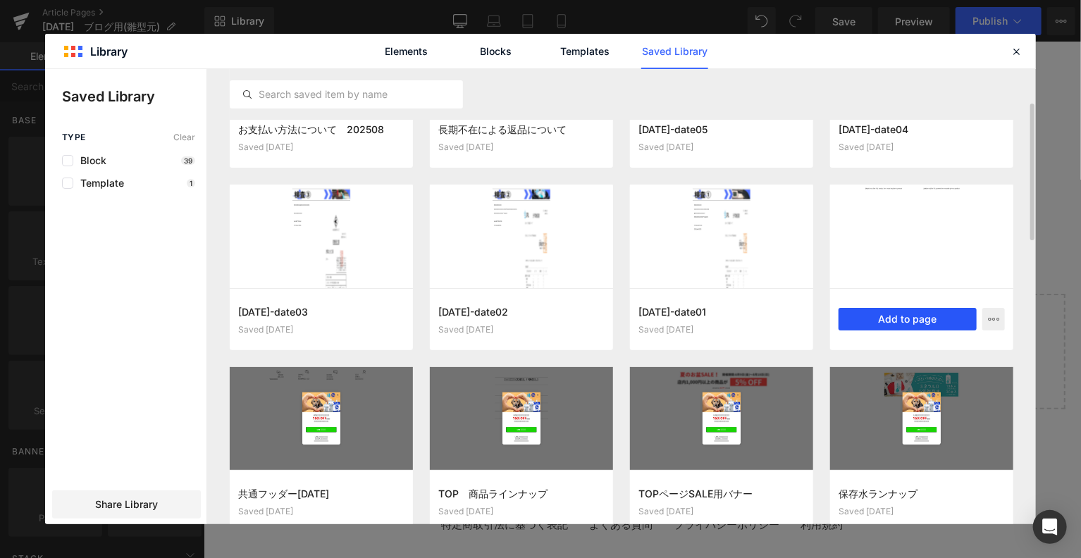
click at [853, 316] on button "Add to page" at bounding box center [907, 319] width 138 height 23
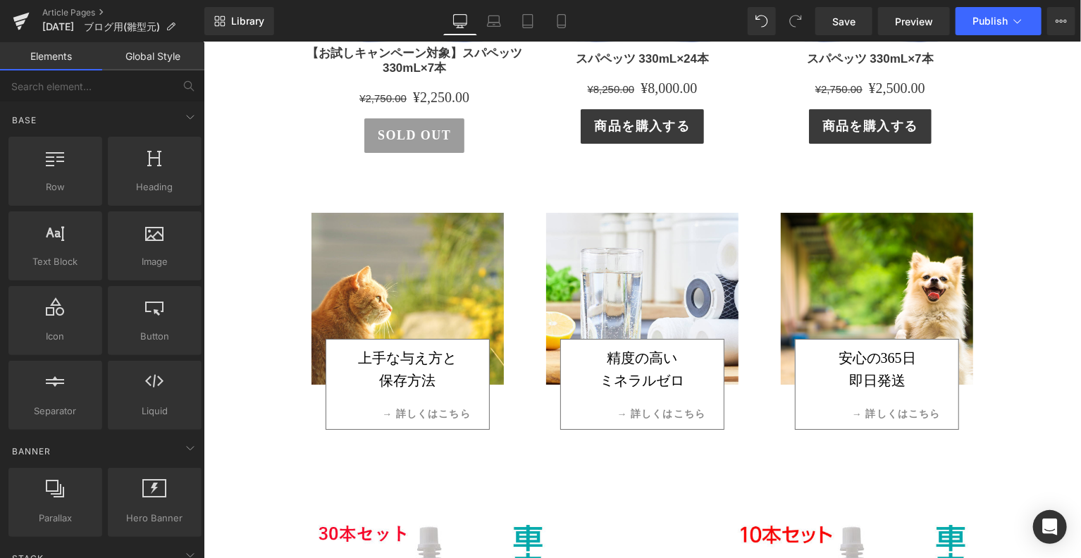
scroll to position [2697, 0]
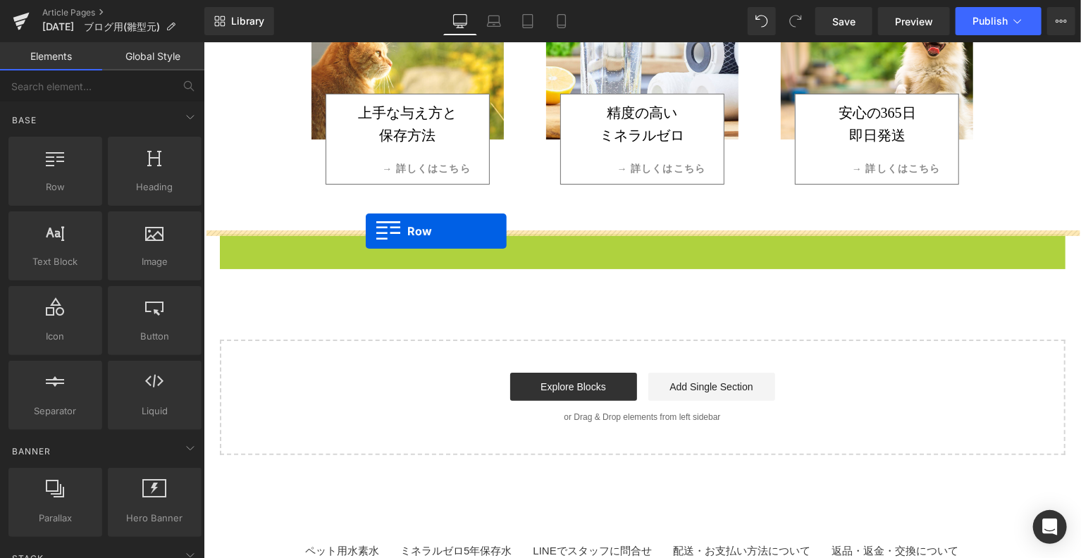
drag, startPoint x: 242, startPoint y: 242, endPoint x: 365, endPoint y: 231, distance: 123.1
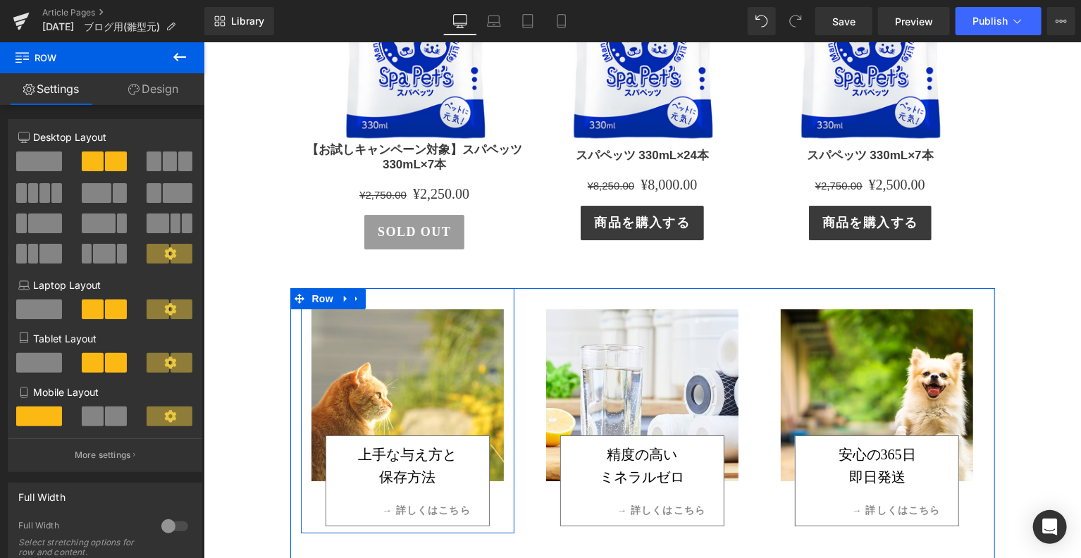
scroll to position [2580, 0]
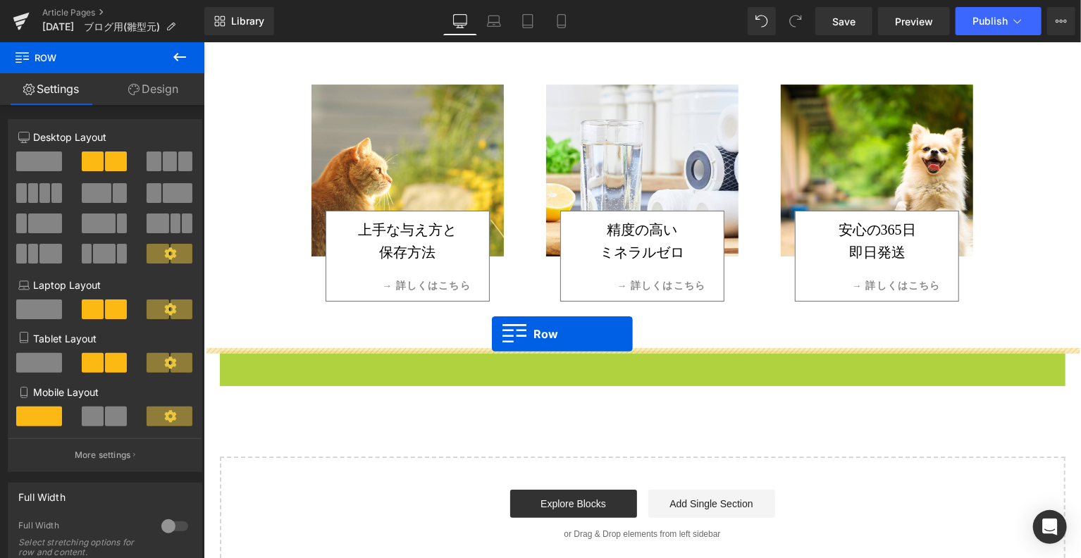
drag, startPoint x: 231, startPoint y: 360, endPoint x: 493, endPoint y: 334, distance: 263.4
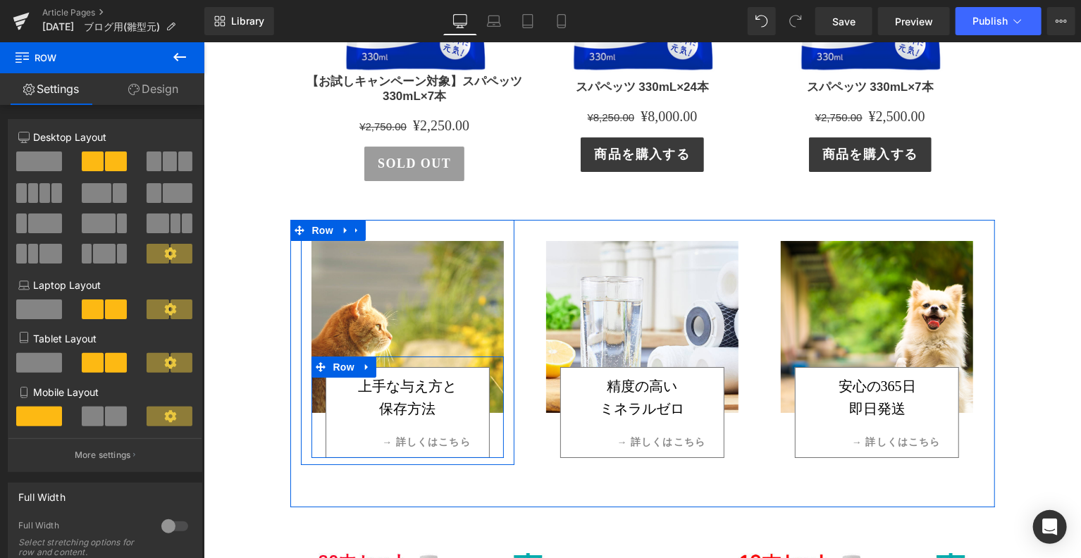
scroll to position [2344, 0]
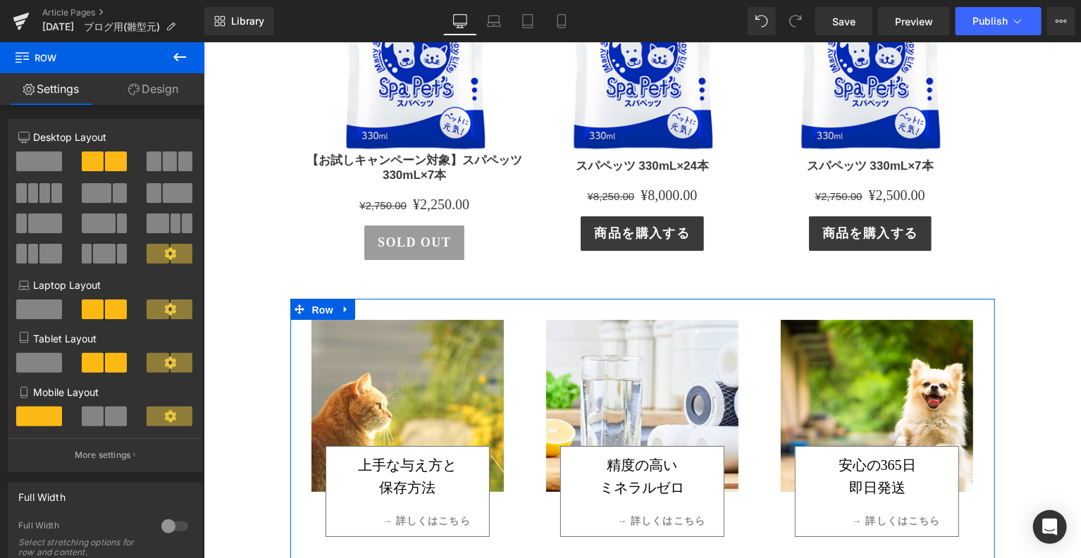
click at [321, 309] on span "Row" at bounding box center [322, 309] width 28 height 21
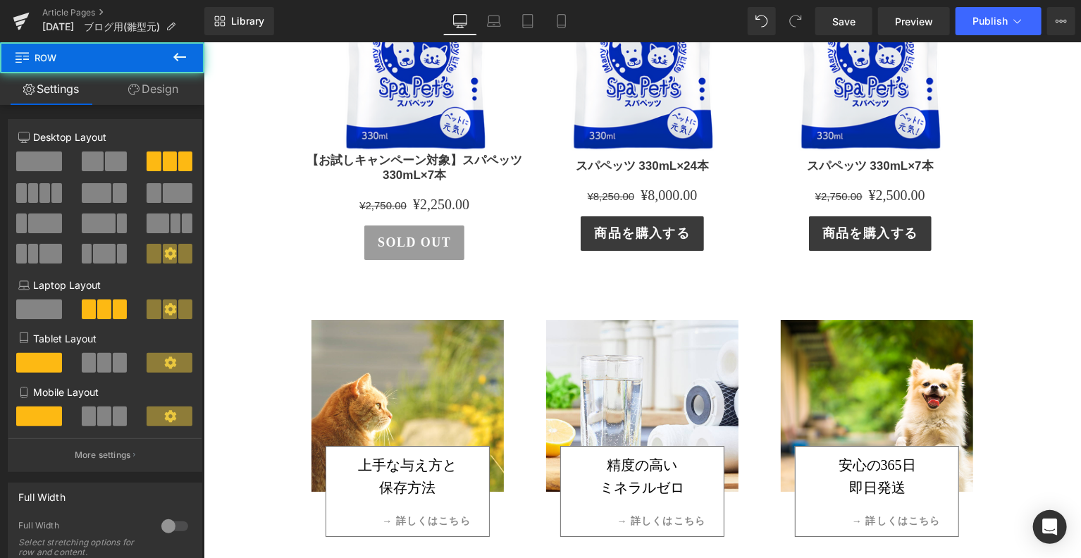
scroll to position [2697, 0]
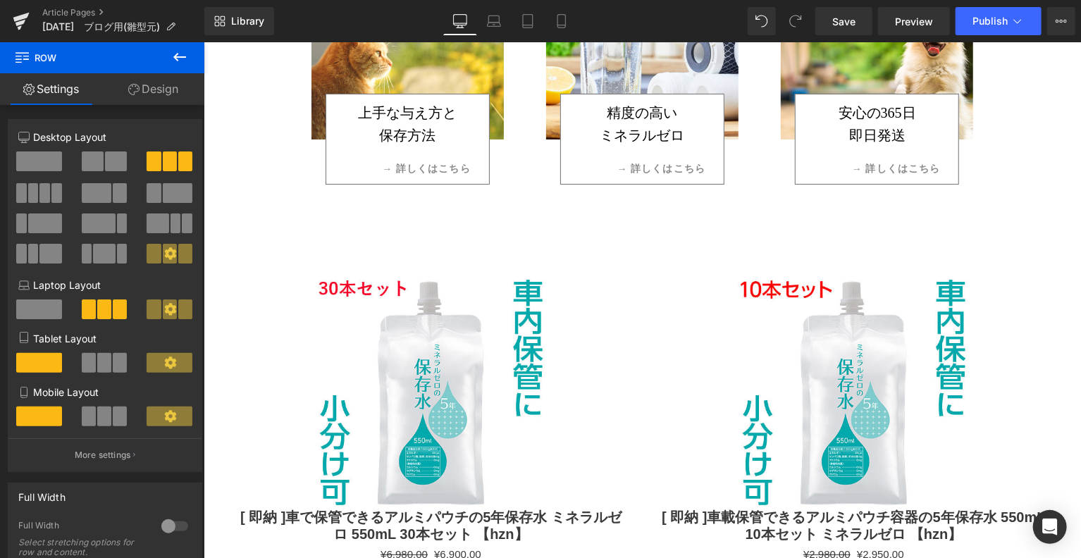
click at [183, 54] on icon at bounding box center [179, 57] width 17 height 17
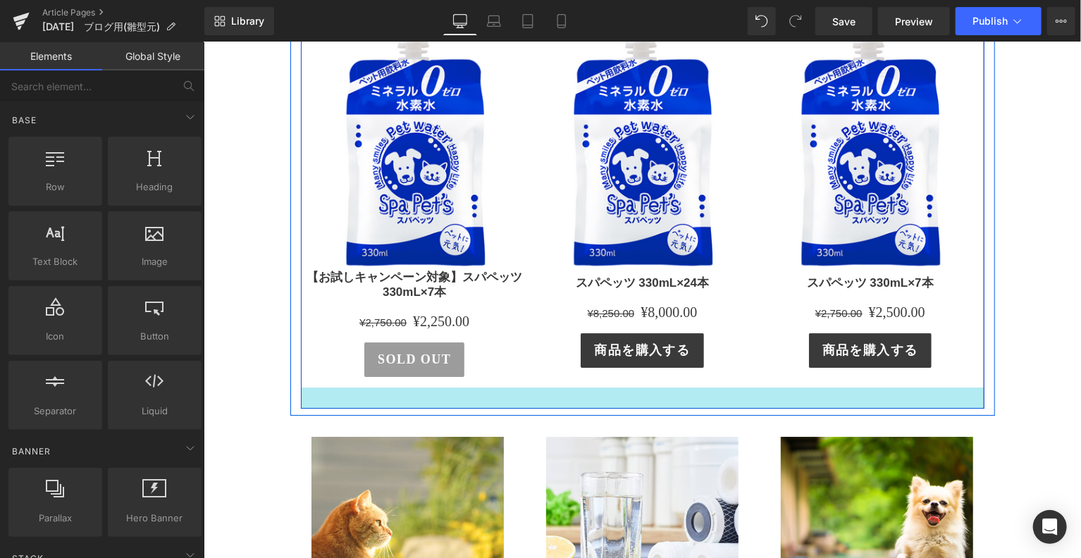
scroll to position [2344, 0]
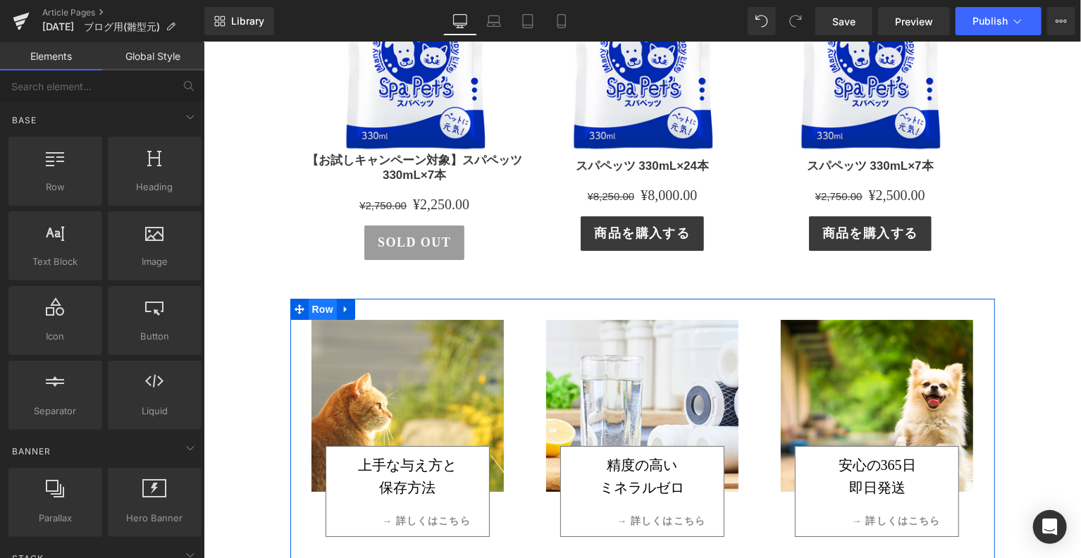
click at [316, 304] on span "Row" at bounding box center [322, 308] width 28 height 21
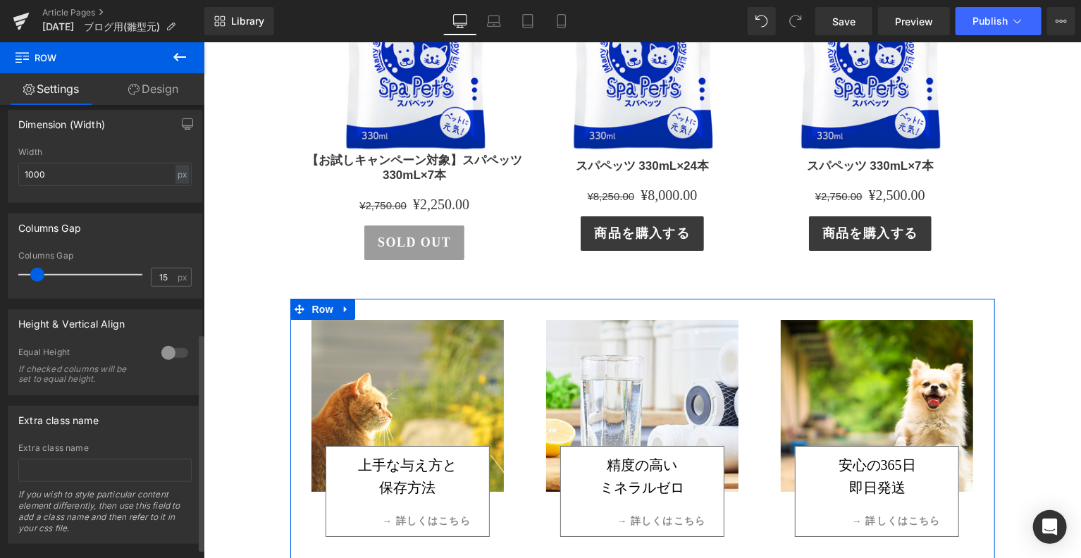
scroll to position [495, 0]
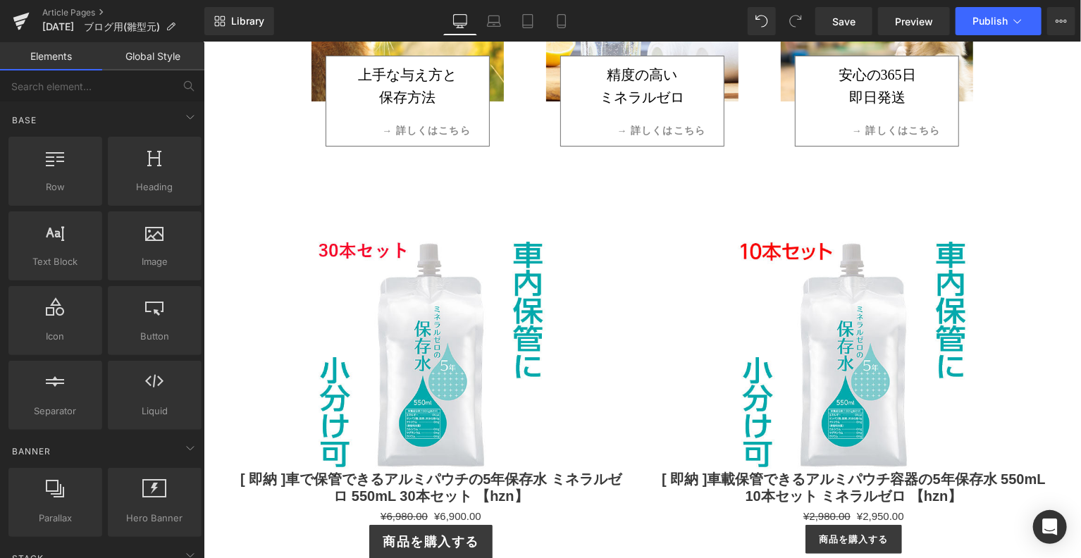
scroll to position [2697, 0]
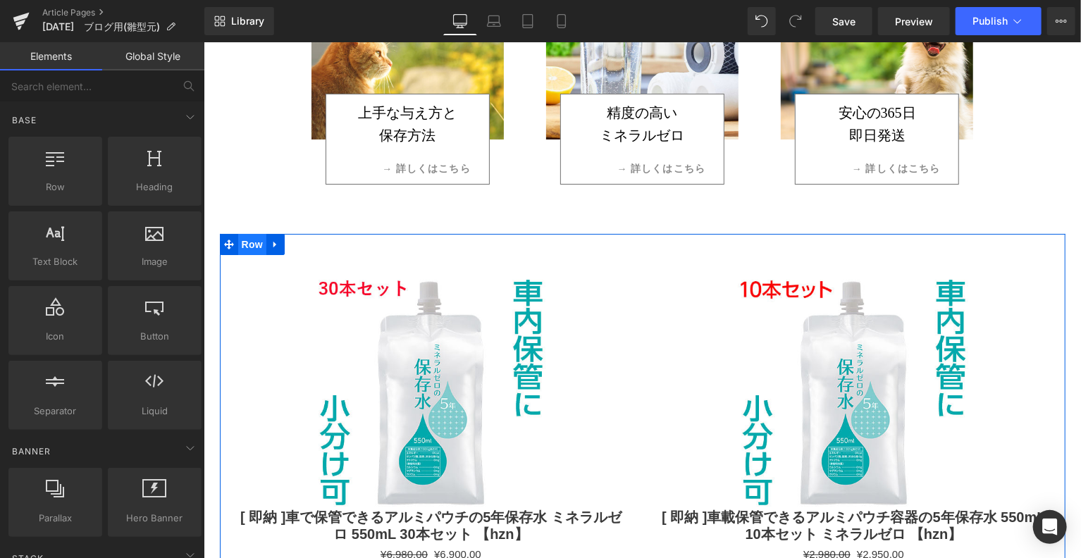
click at [252, 242] on span "Row" at bounding box center [251, 243] width 28 height 21
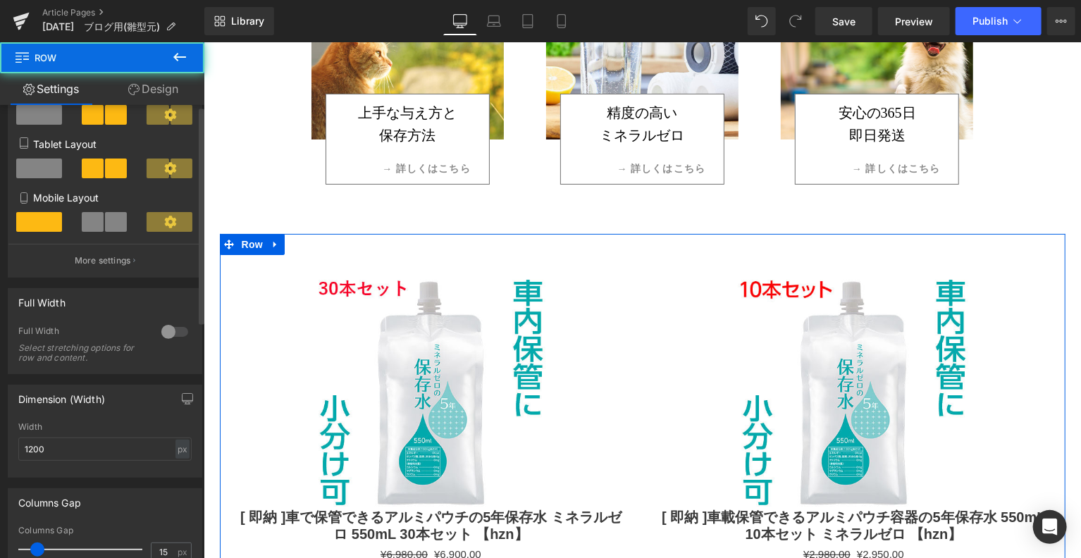
scroll to position [235, 0]
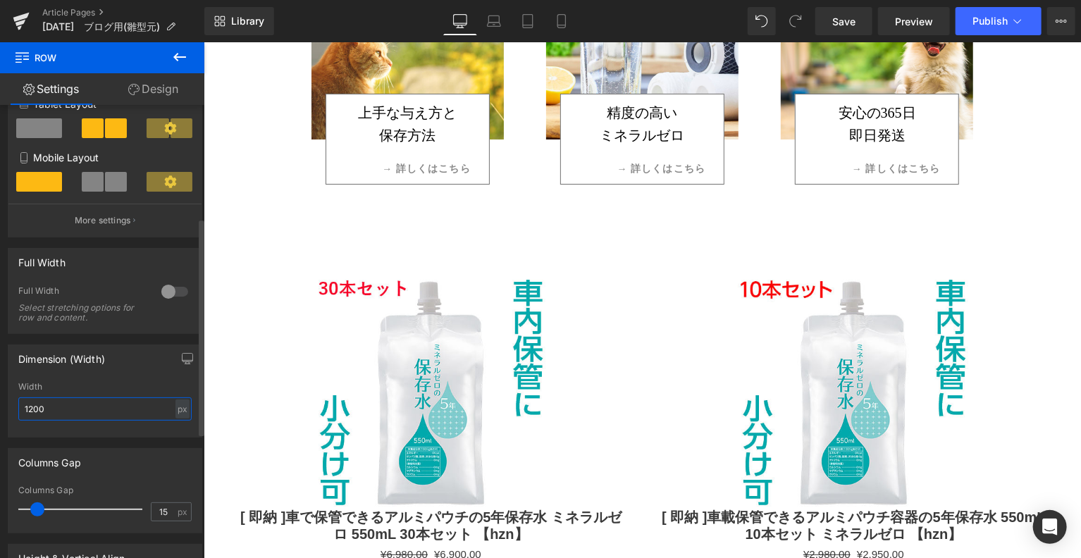
drag, startPoint x: 107, startPoint y: 406, endPoint x: 9, endPoint y: 410, distance: 98.0
click at [1, 410] on div "Dimension (Width) 1200px Width 1200 px % px" at bounding box center [105, 386] width 211 height 104
type input "1000"
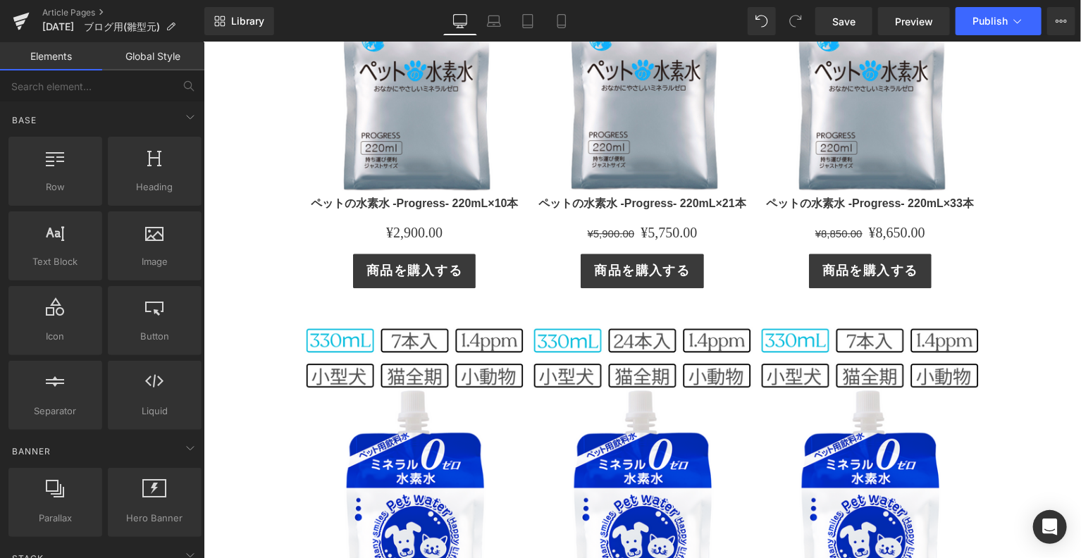
scroll to position [1784, 0]
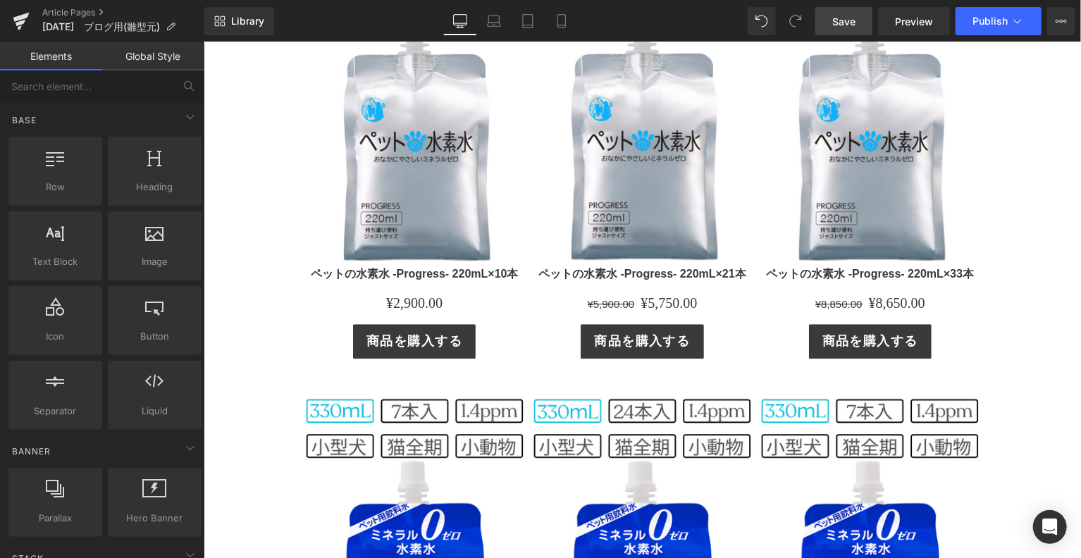
click at [860, 25] on link "Save" at bounding box center [843, 21] width 57 height 28
click at [24, 18] on icon at bounding box center [21, 17] width 16 height 9
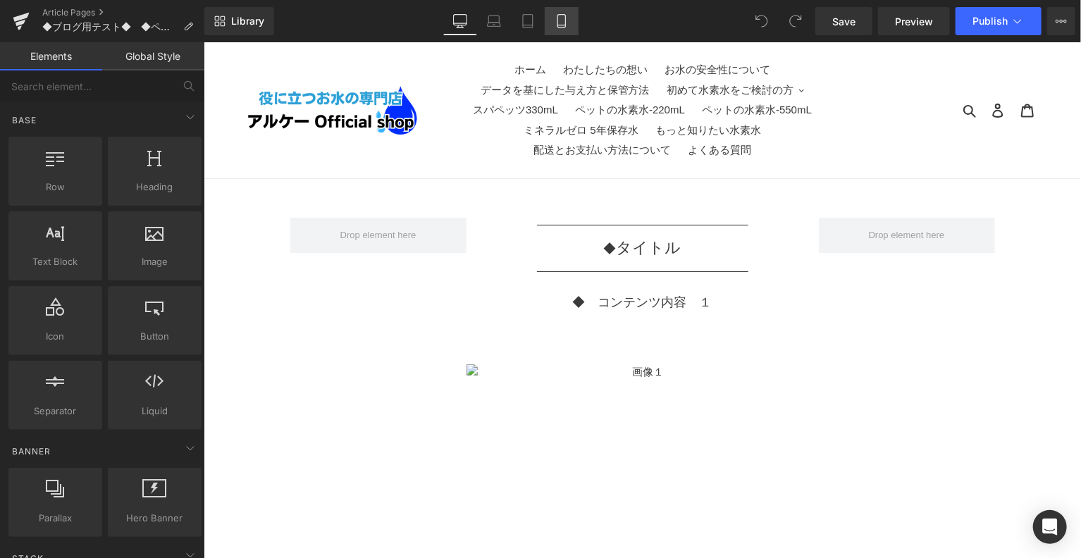
click at [564, 27] on link "Mobile" at bounding box center [562, 21] width 34 height 28
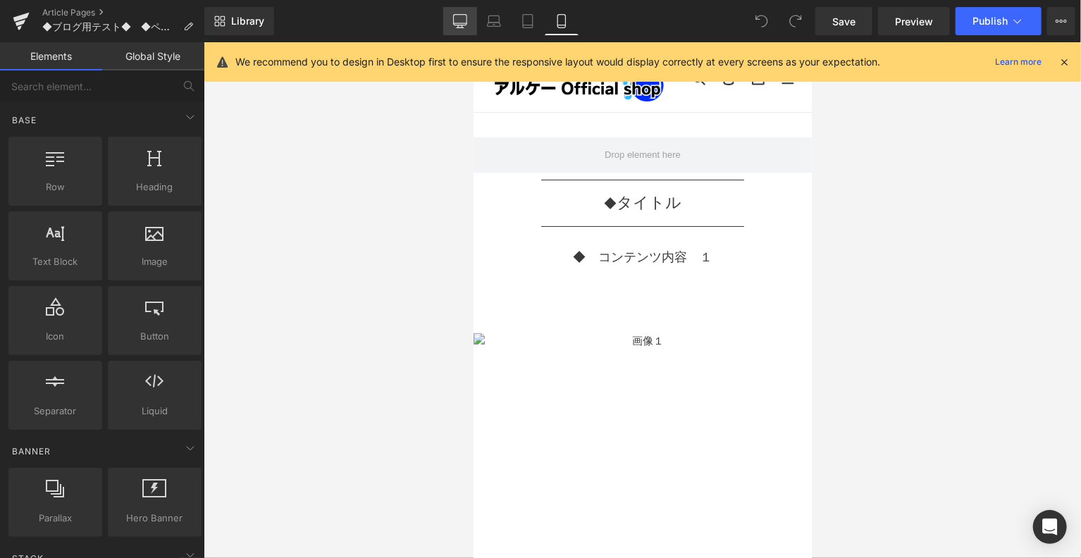
click at [459, 27] on icon at bounding box center [460, 26] width 4 height 3
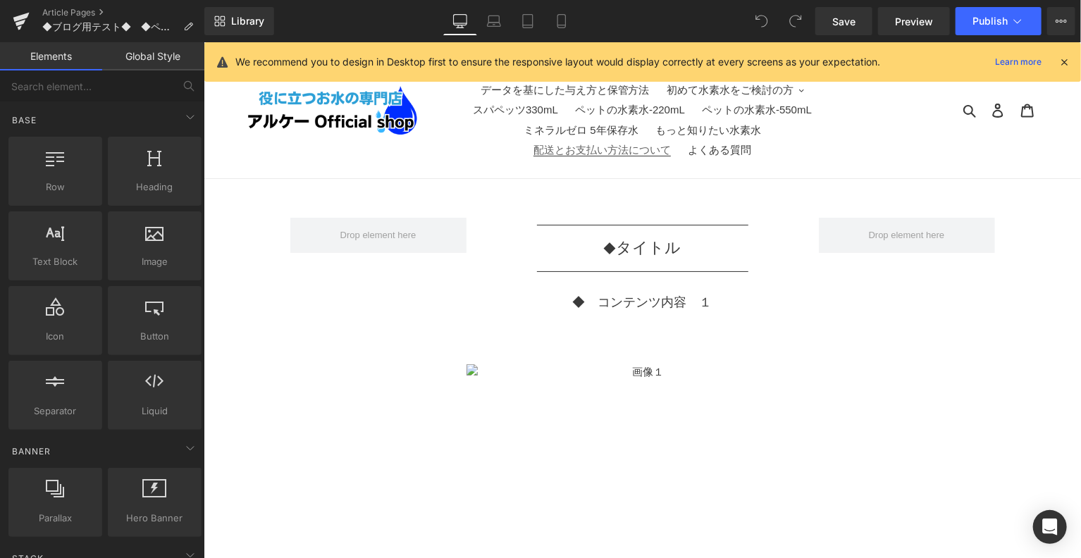
click at [553, 158] on link "配送とお支払い方法について" at bounding box center [601, 149] width 151 height 20
click at [553, 155] on span "配送とお支払い方法について" at bounding box center [601, 149] width 137 height 13
click at [564, 147] on span "配送とお支払い方法について" at bounding box center [601, 149] width 137 height 13
click at [5, 23] on link at bounding box center [21, 21] width 42 height 42
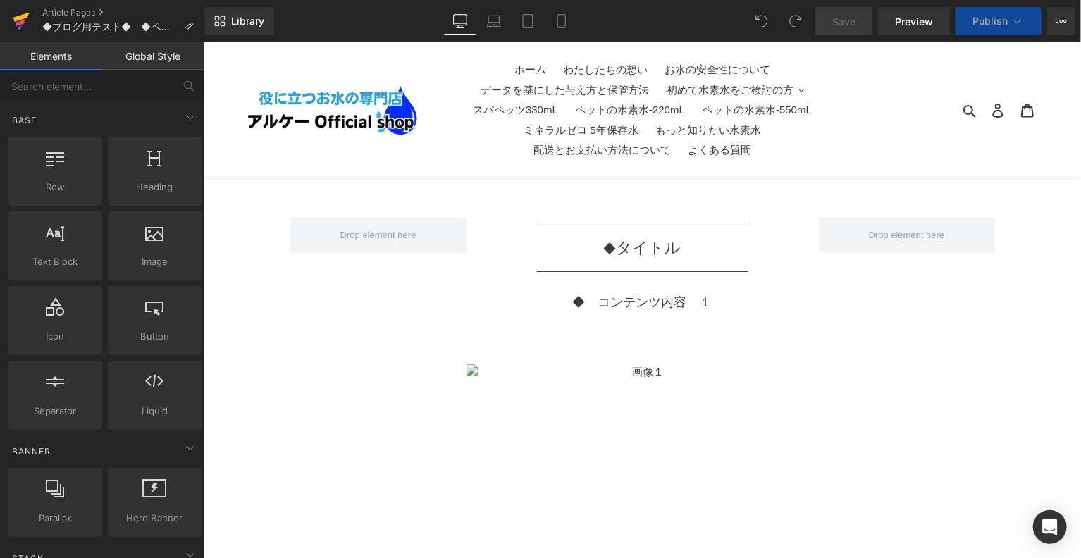
click at [20, 21] on icon at bounding box center [20, 23] width 10 height 6
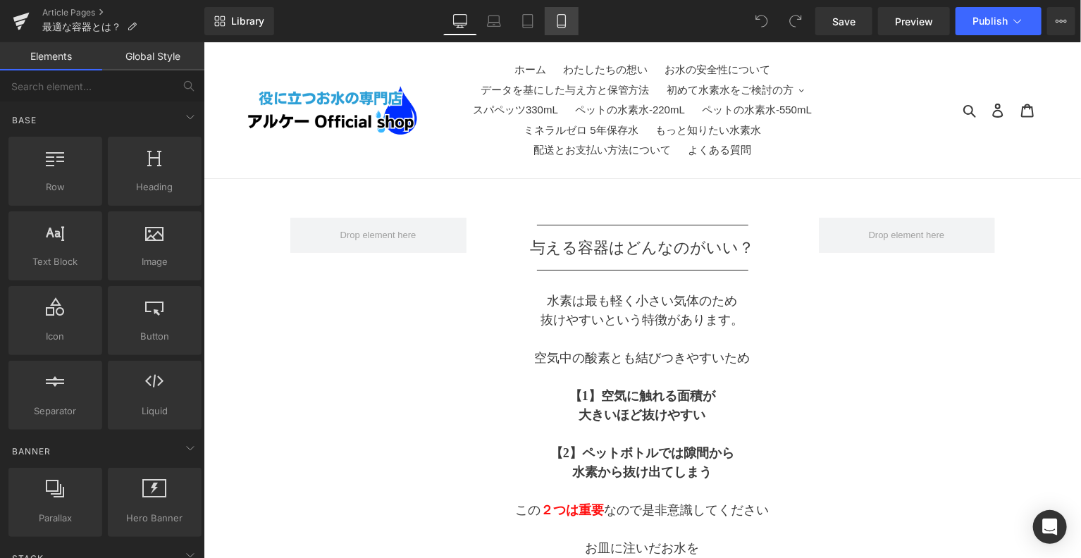
click at [557, 27] on icon at bounding box center [561, 21] width 14 height 14
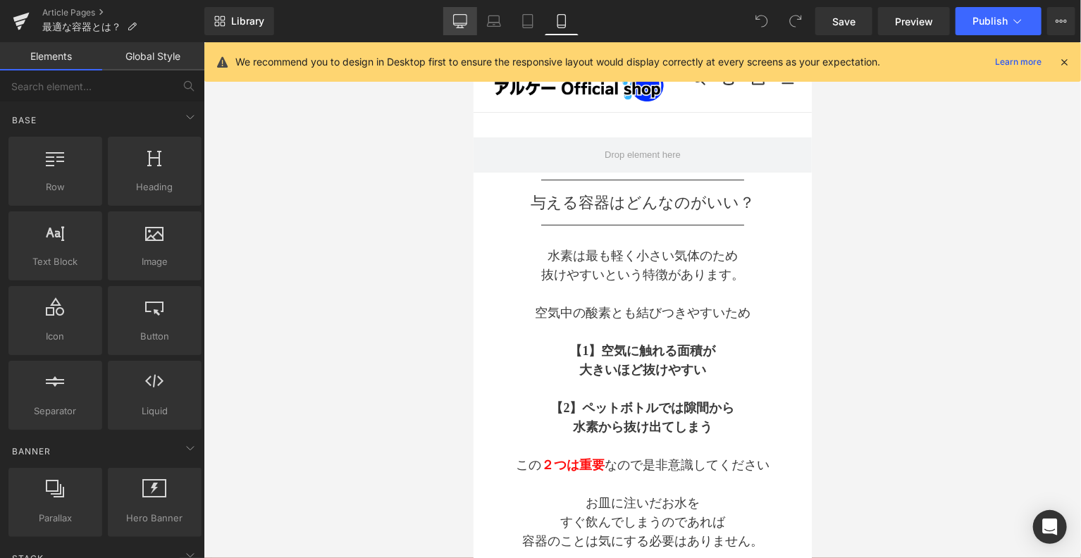
click at [473, 21] on link "Desktop" at bounding box center [460, 21] width 34 height 28
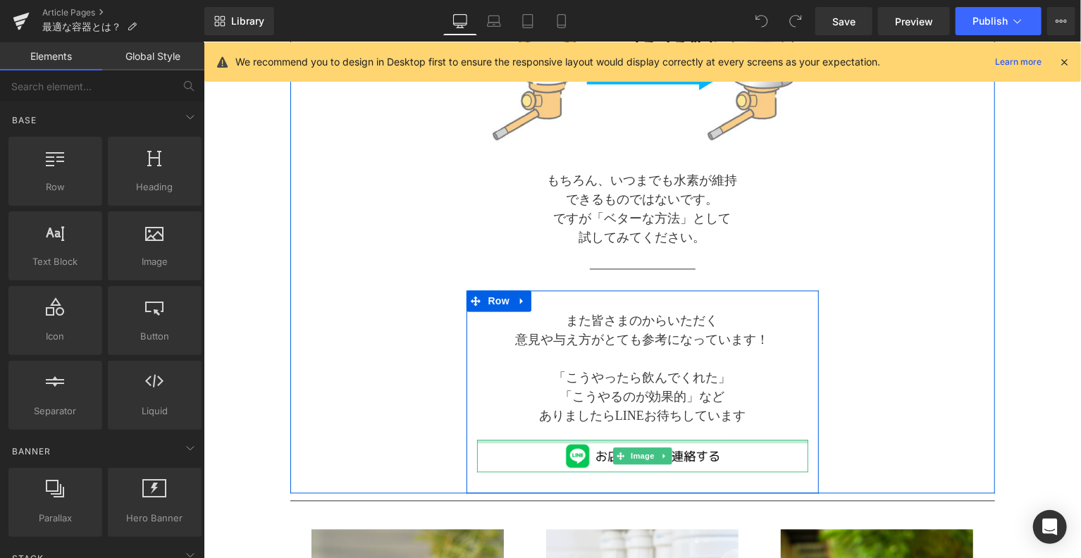
scroll to position [1291, 0]
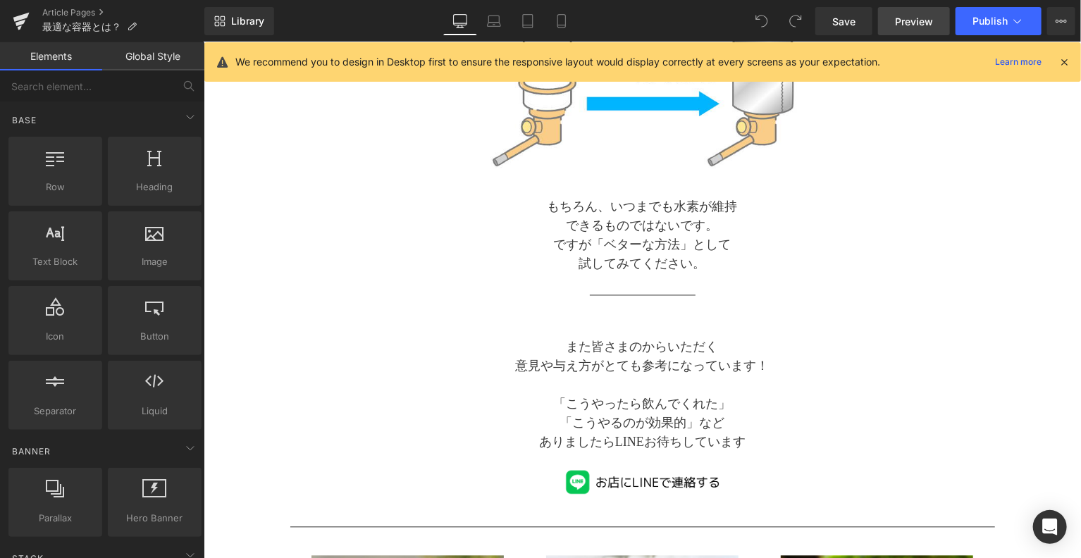
click at [939, 19] on link "Preview" at bounding box center [914, 21] width 72 height 28
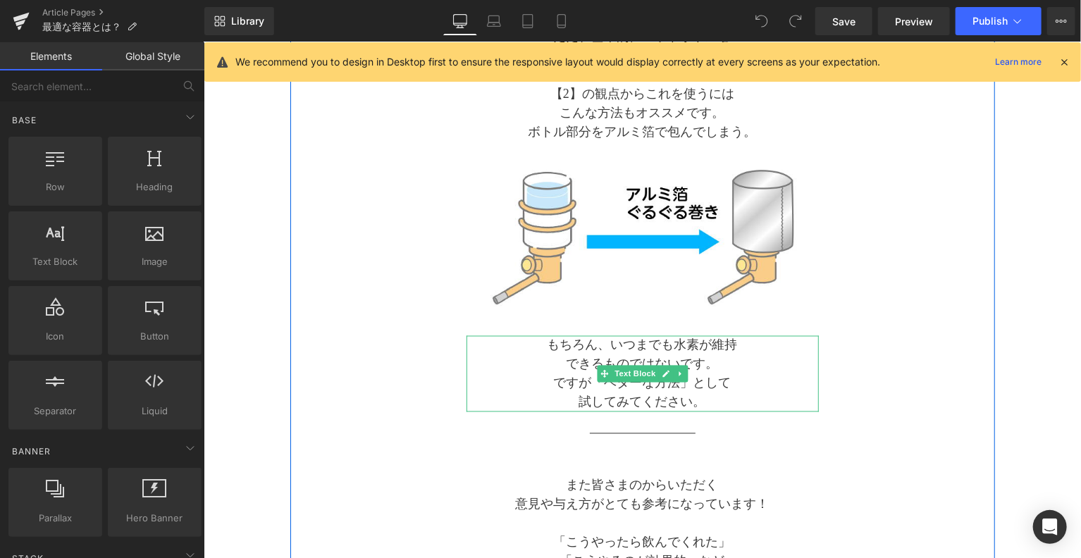
scroll to position [1057, 0]
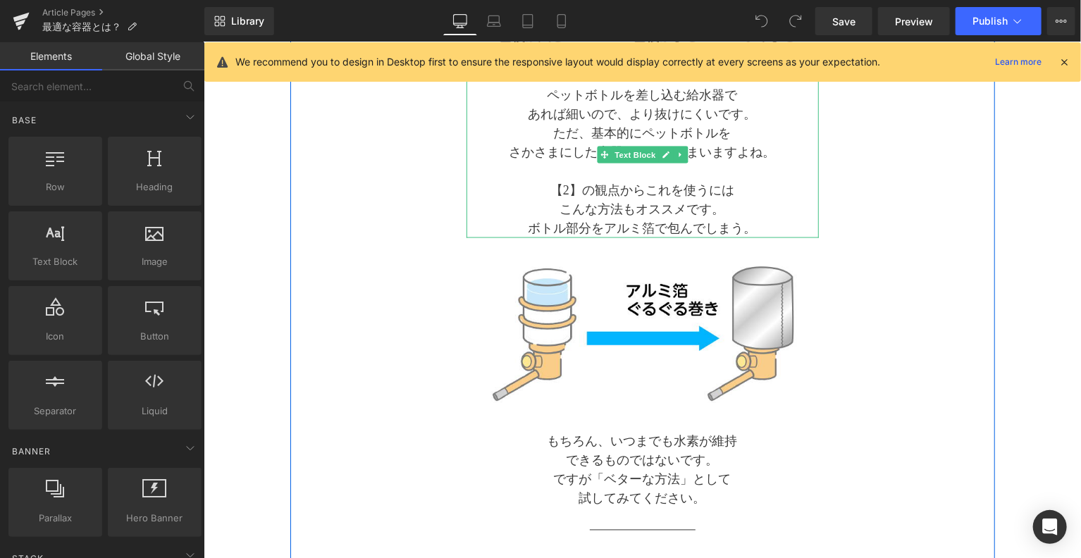
click at [604, 228] on p "ボトル部分をアルミ箔で包んでしまう。" at bounding box center [642, 227] width 352 height 19
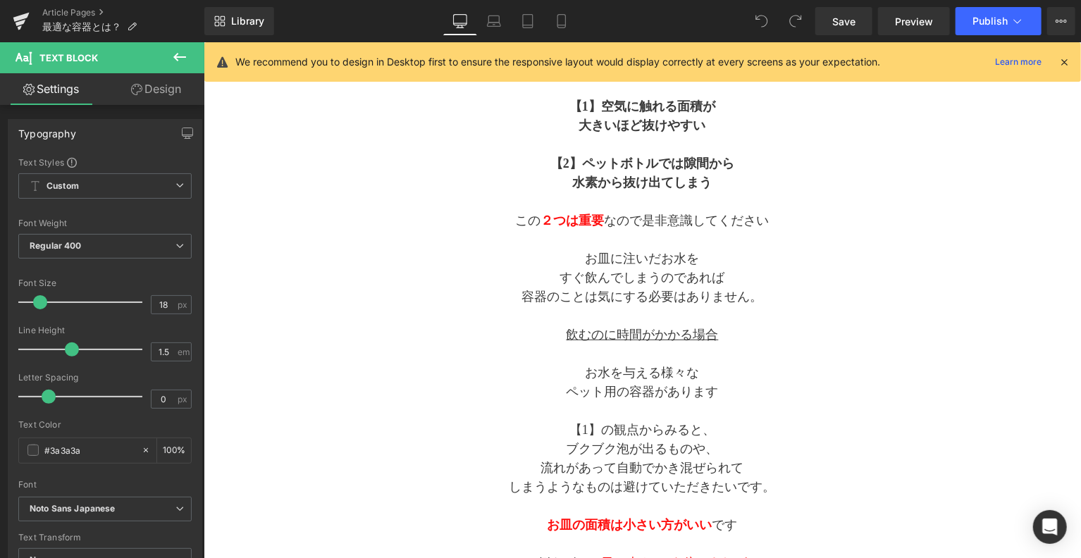
scroll to position [235, 0]
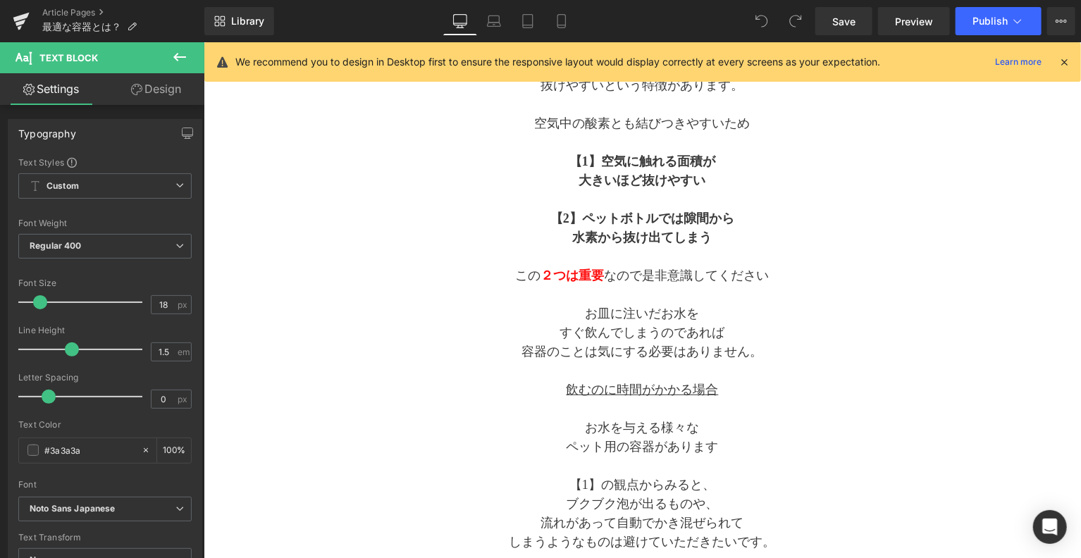
click at [609, 230] on strong "水素から抜け出てしまう" at bounding box center [641, 237] width 139 height 14
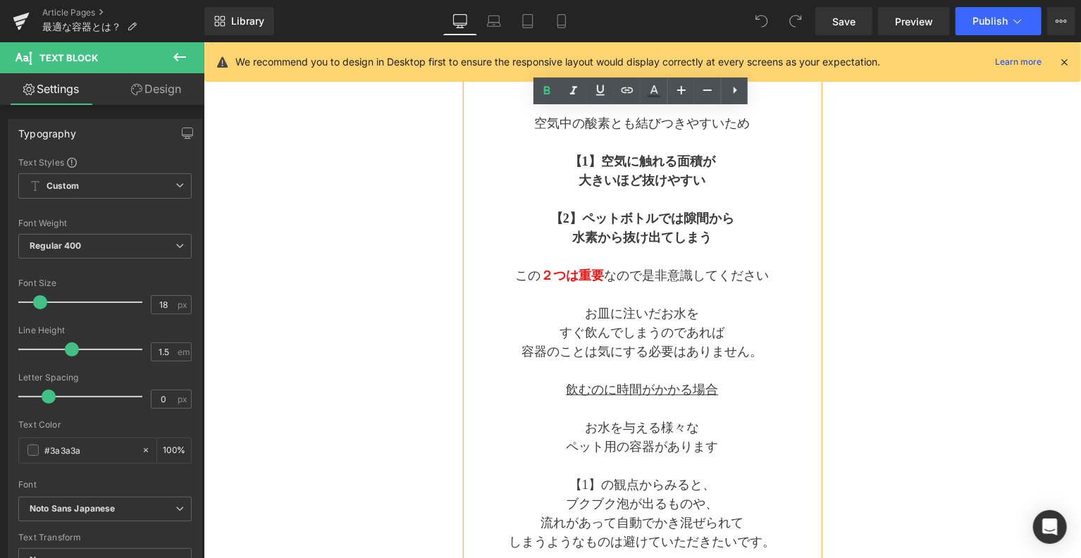
click at [606, 230] on strong "水素から抜け出てしまう" at bounding box center [641, 237] width 139 height 14
click at [619, 271] on p "この ２つは重要 なので是非意識してください" at bounding box center [642, 275] width 352 height 19
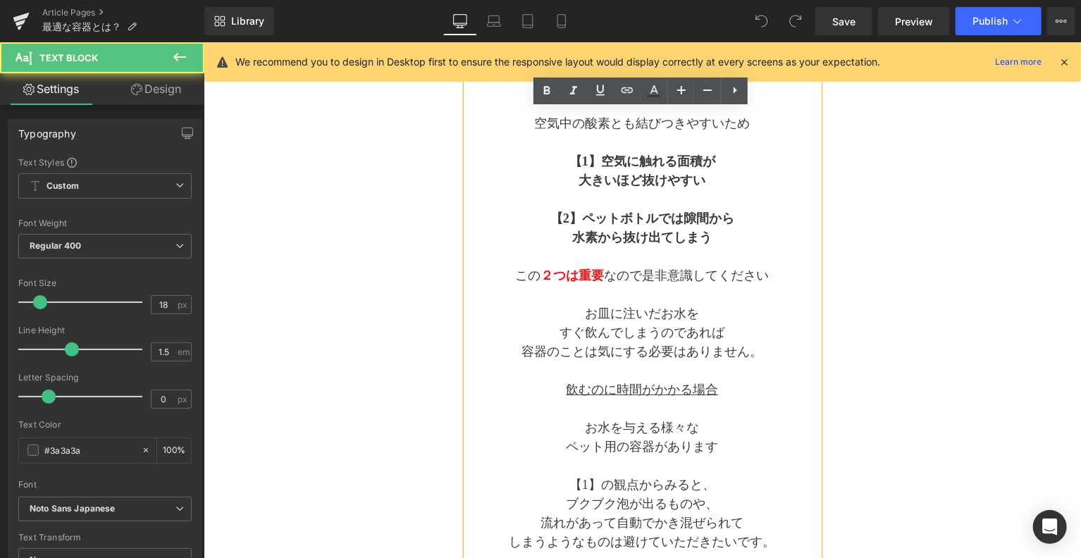
click at [619, 327] on p "すぐ飲んでしまうのであれば" at bounding box center [642, 332] width 352 height 19
click at [595, 273] on strong "２つは重要" at bounding box center [571, 275] width 63 height 14
click at [609, 236] on strong "水素から抜け出てしまう" at bounding box center [641, 237] width 139 height 14
click at [602, 318] on span "お皿に注いだお水を" at bounding box center [642, 313] width 114 height 14
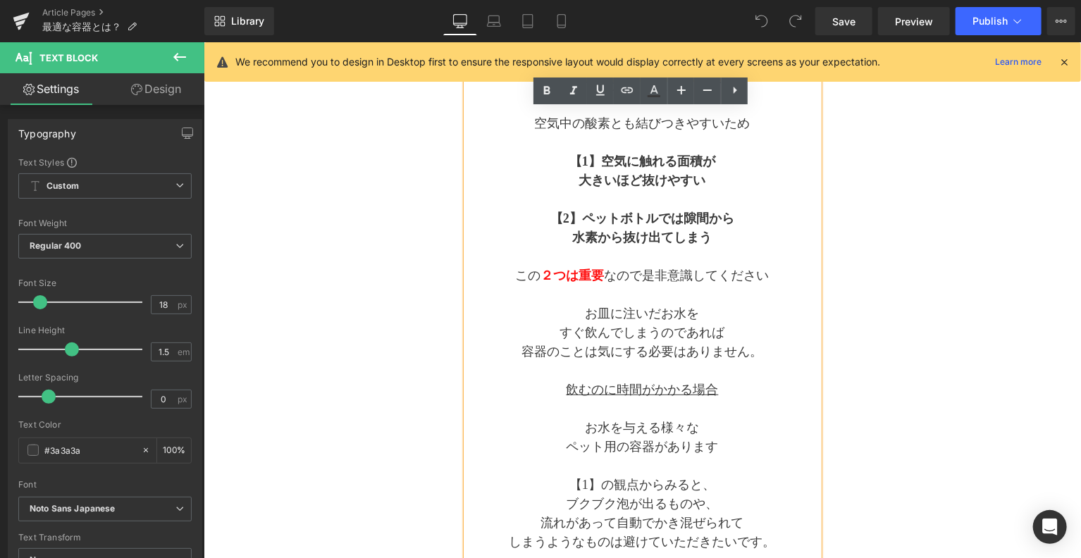
click at [604, 163] on span "空気に触れる面積が" at bounding box center [657, 161] width 114 height 14
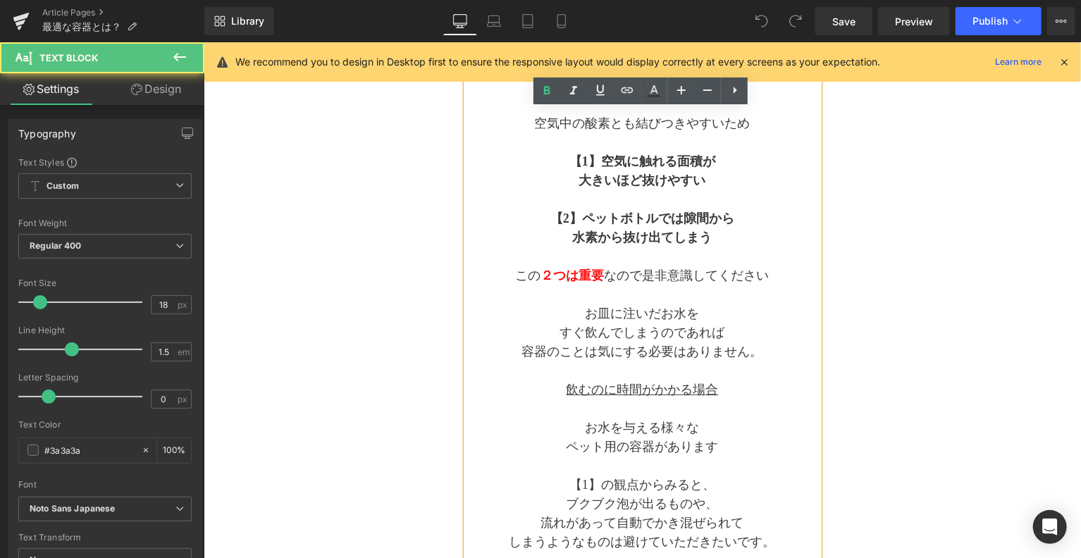
click at [575, 286] on p at bounding box center [642, 294] width 352 height 19
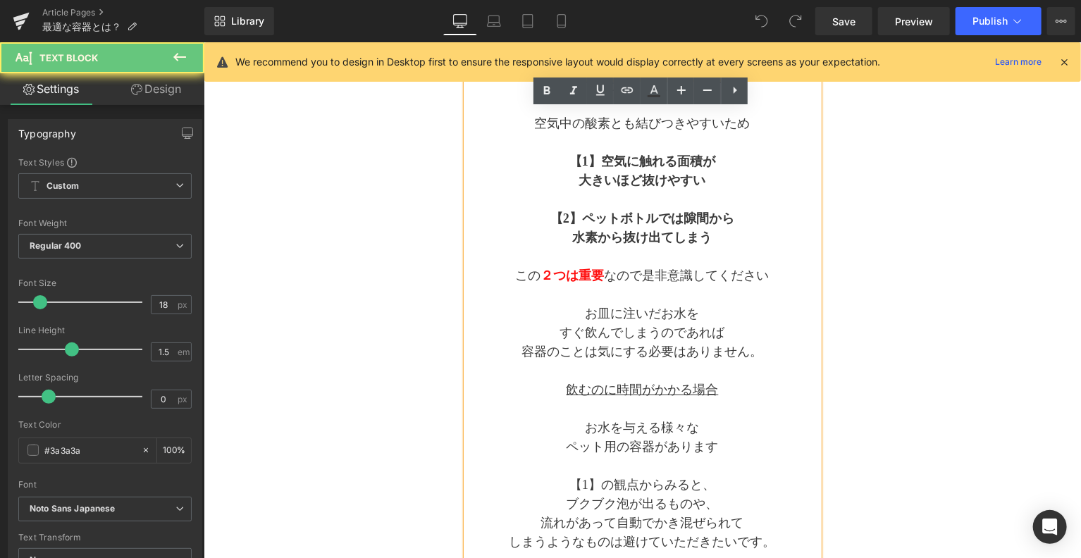
click at [575, 275] on strong "２つは重要" at bounding box center [571, 275] width 63 height 14
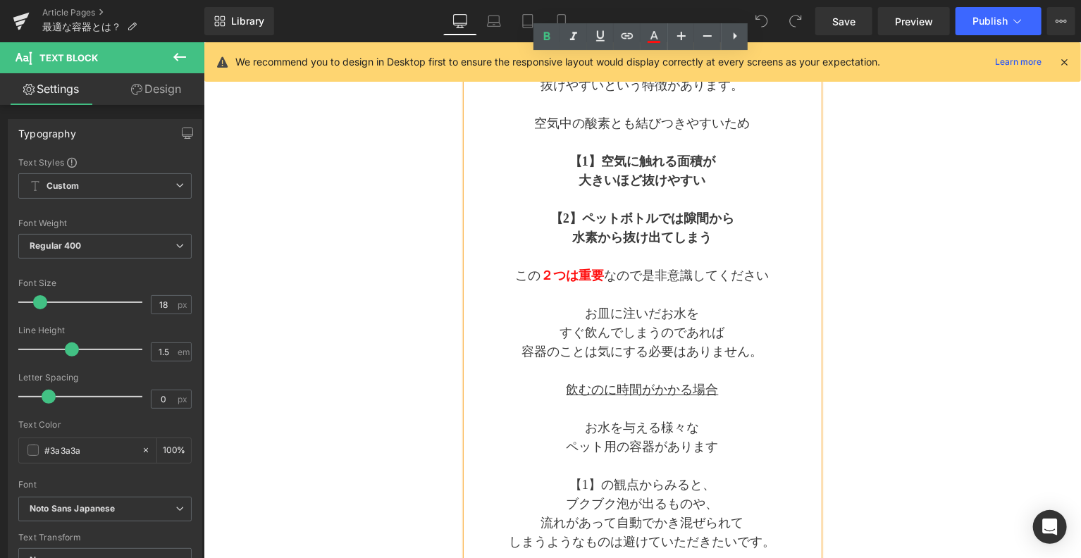
scroll to position [469, 0]
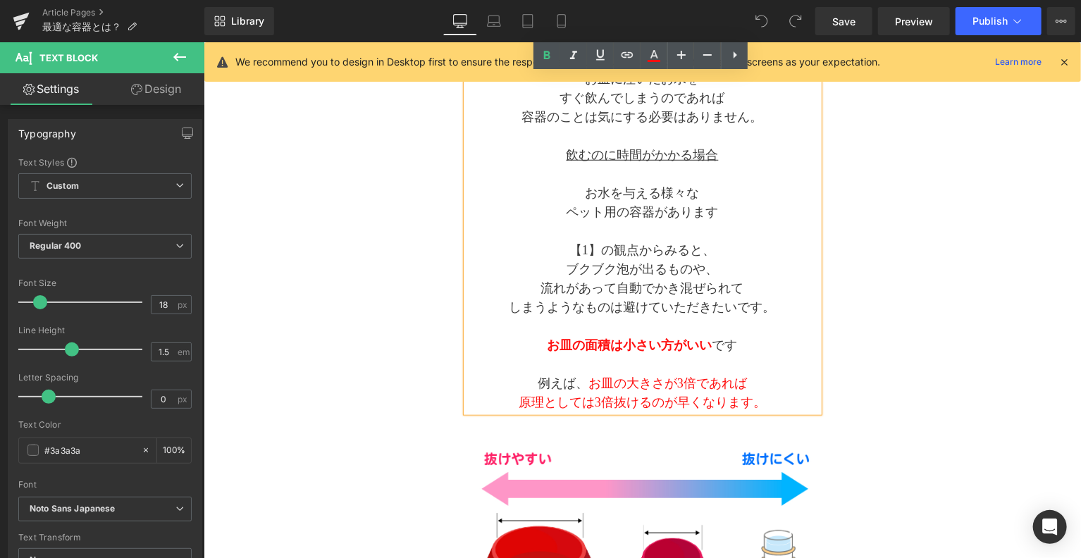
click at [659, 161] on span "飲むのに時間がかかる場合" at bounding box center [642, 154] width 152 height 14
click at [633, 199] on p "お水を与える 様々な" at bounding box center [642, 192] width 352 height 19
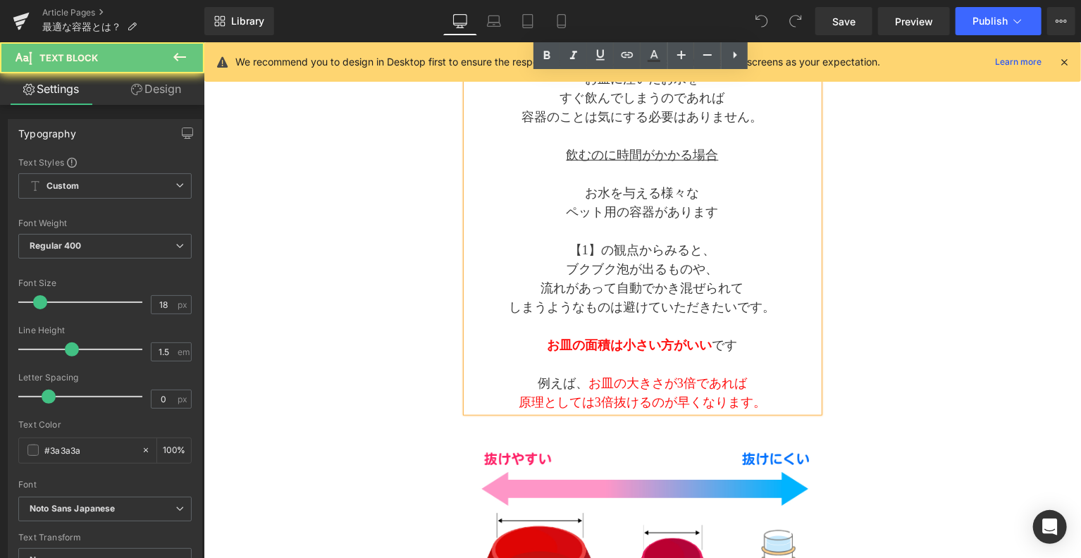
click at [627, 244] on span "【1】の観点からみると、" at bounding box center [641, 249] width 146 height 14
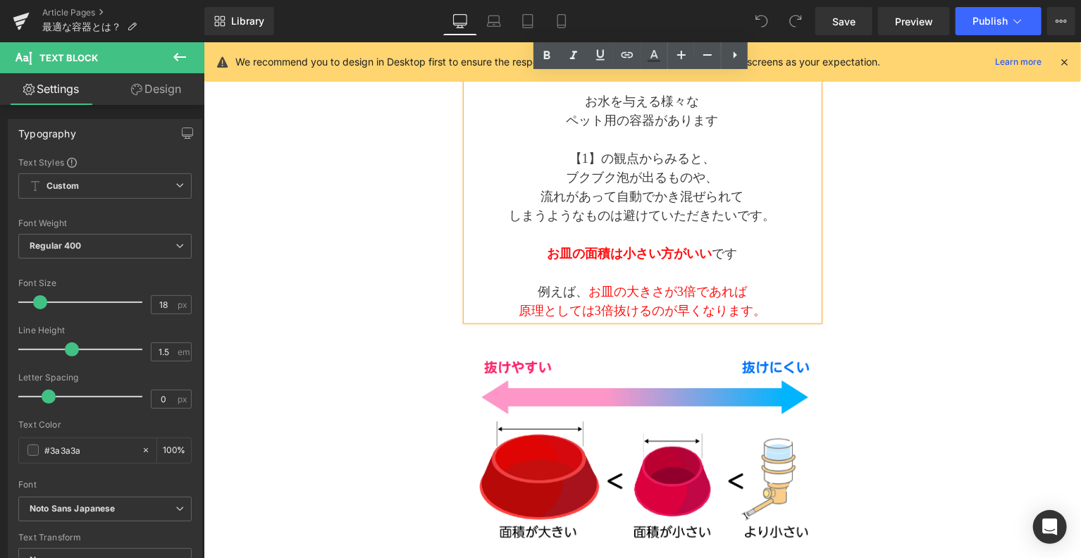
scroll to position [587, 0]
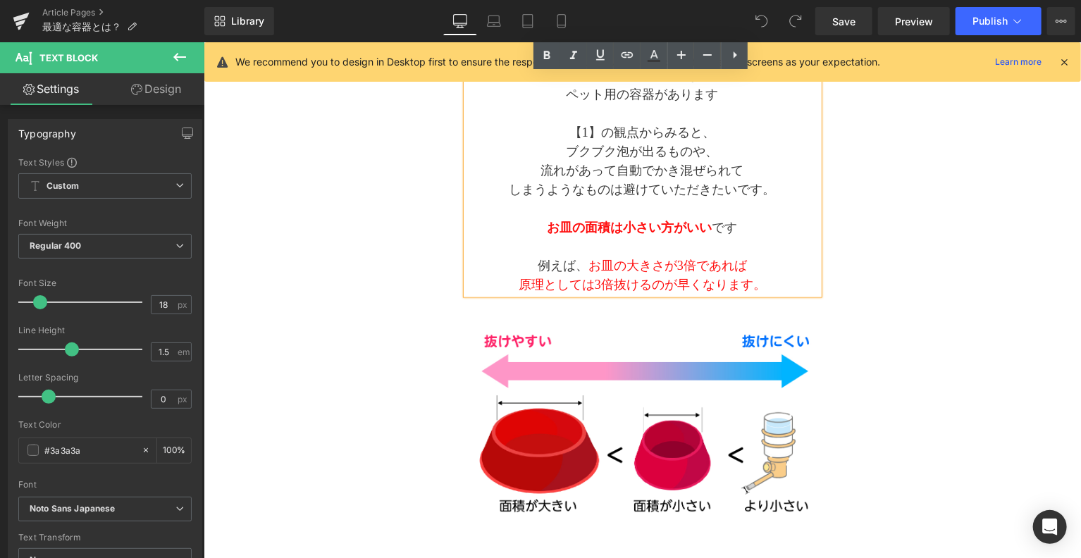
click at [626, 277] on span "原理としては3倍抜けるのが早くなります。" at bounding box center [641, 284] width 247 height 14
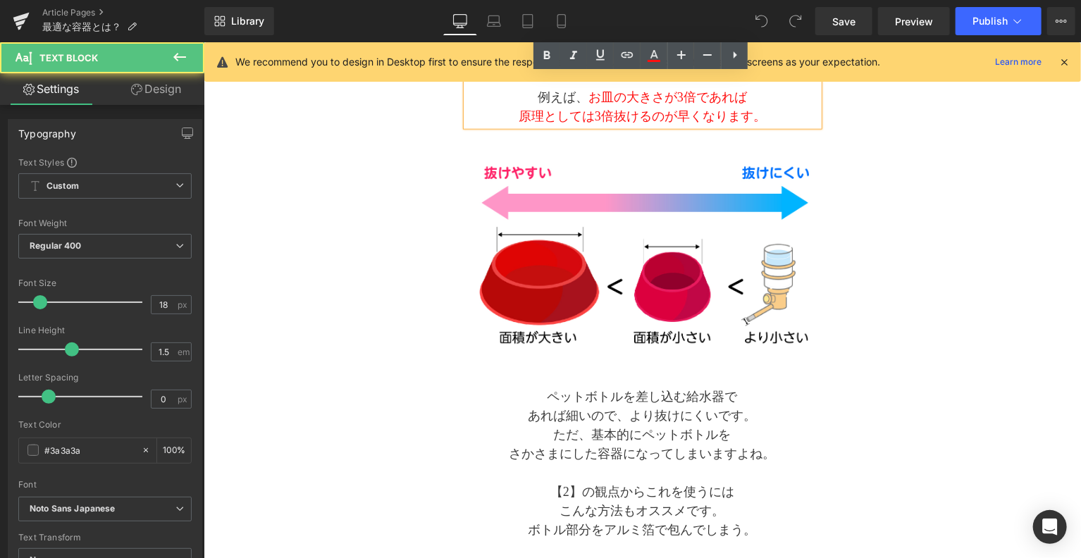
scroll to position [821, 0]
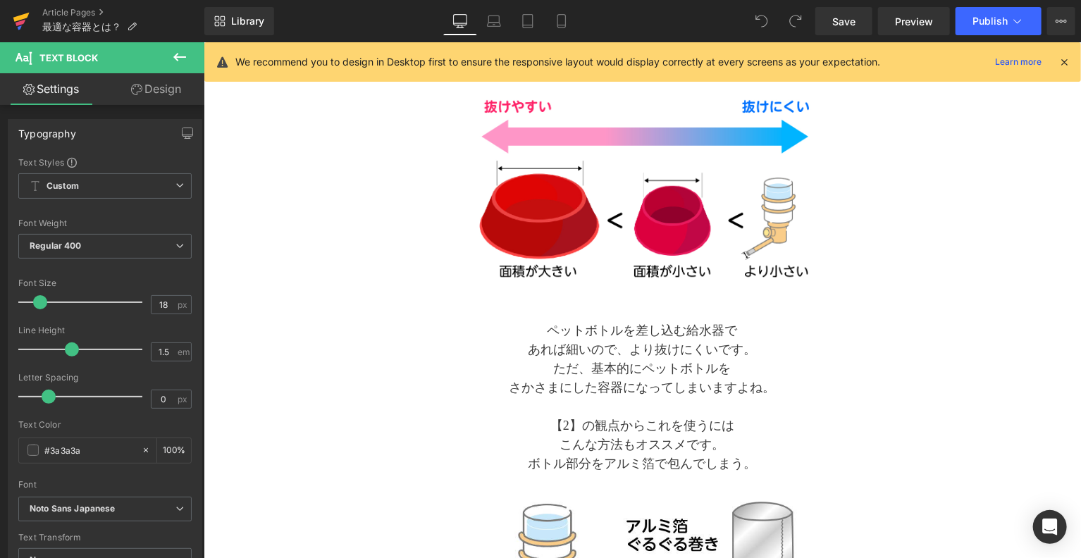
click at [29, 20] on icon at bounding box center [21, 21] width 17 height 35
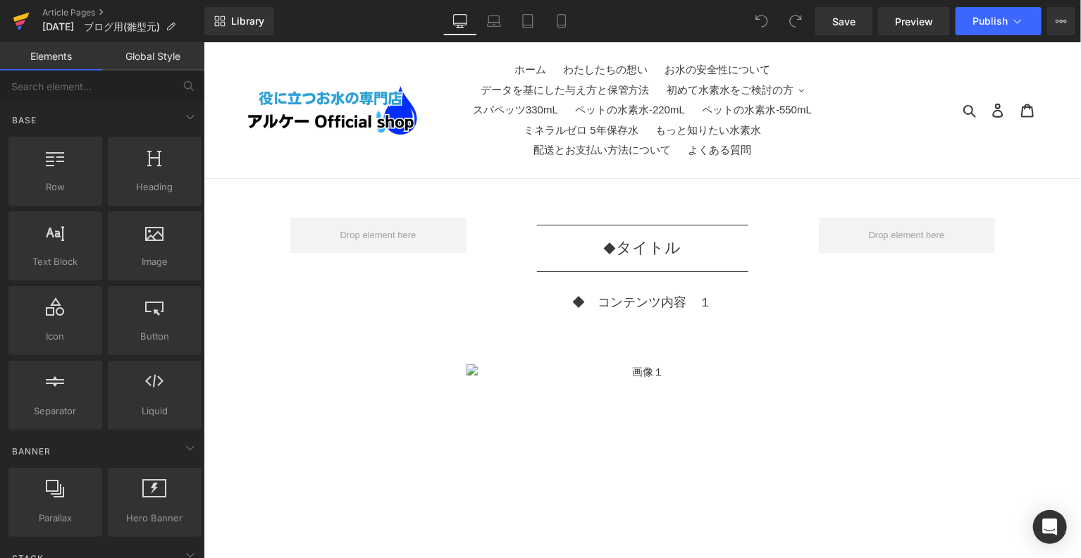
click at [22, 15] on icon at bounding box center [21, 17] width 16 height 9
click at [19, 18] on icon at bounding box center [21, 17] width 16 height 9
